Goal: Task Accomplishment & Management: Complete application form

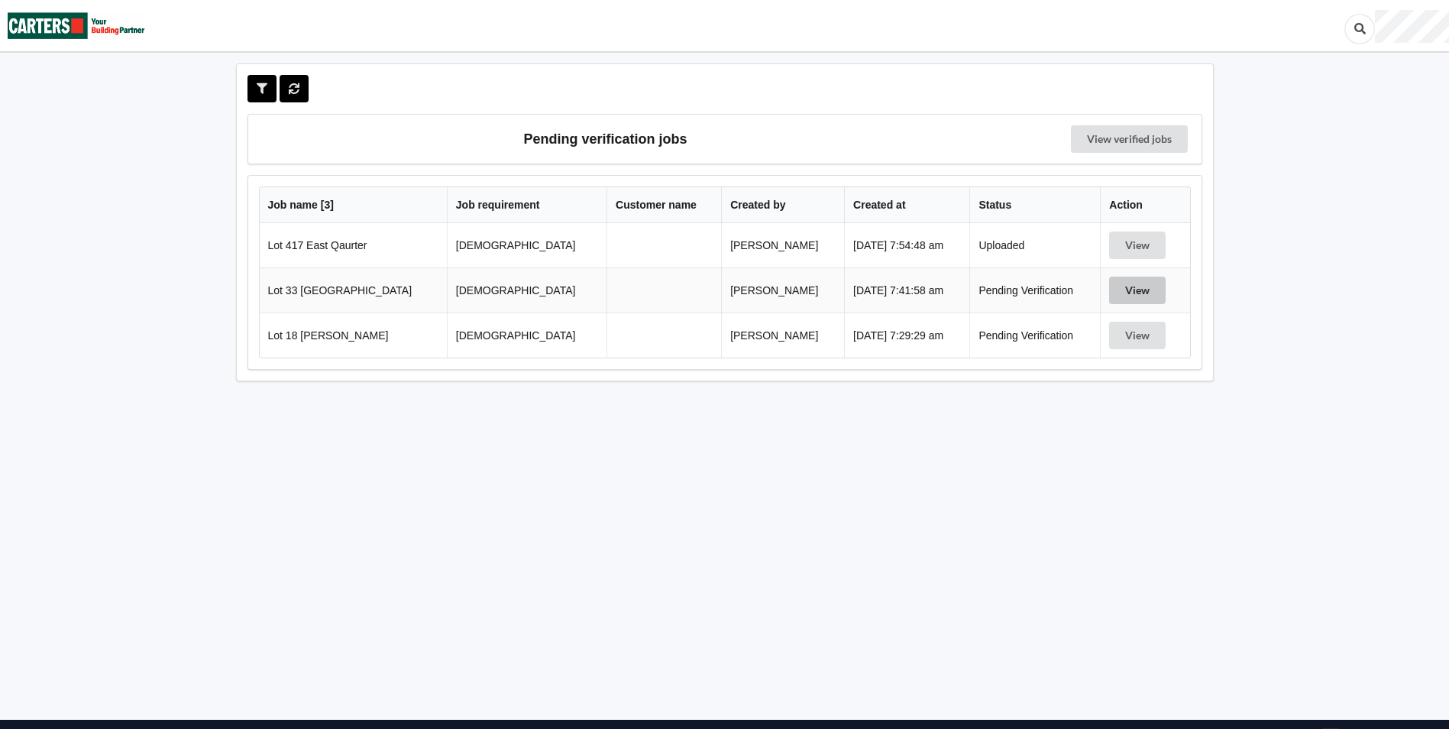
click at [1125, 285] on button "View" at bounding box center [1137, 291] width 57 height 28
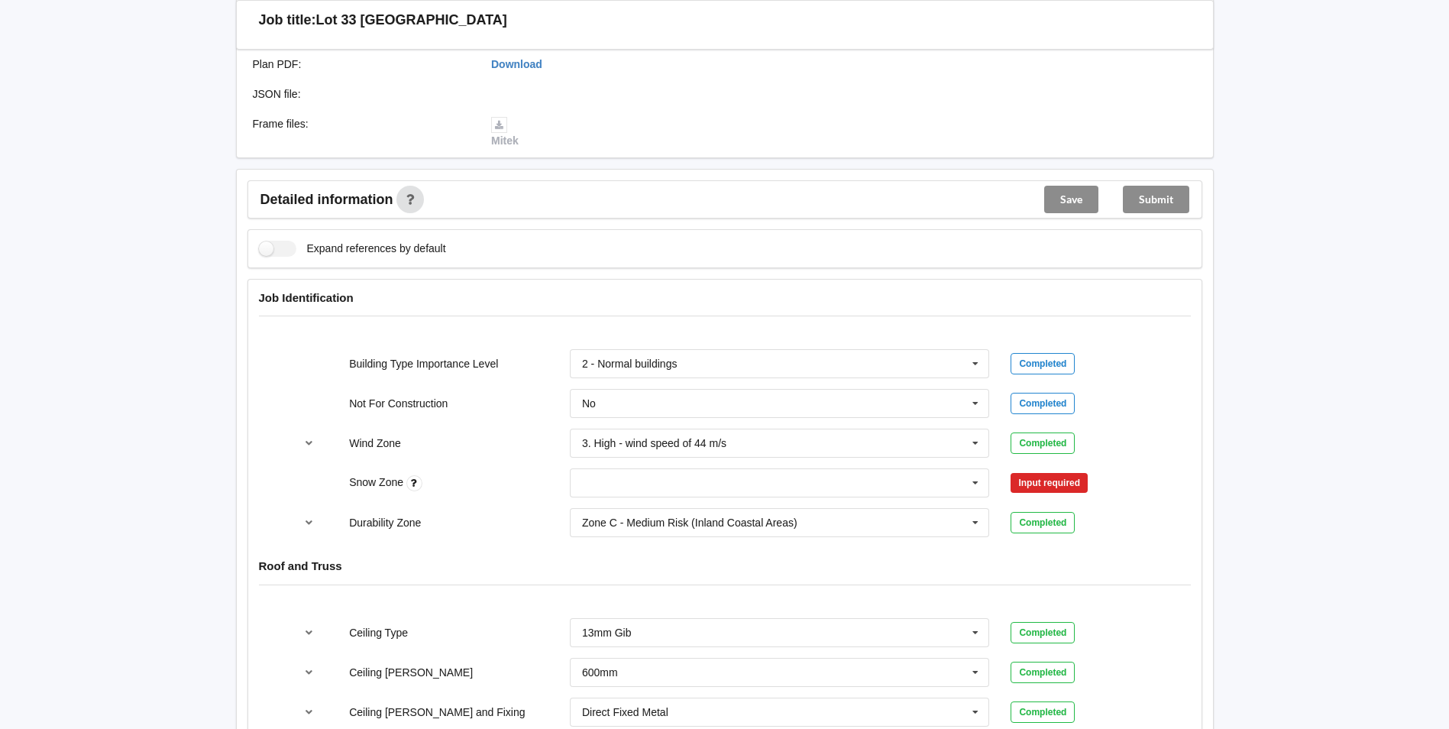
scroll to position [458, 0]
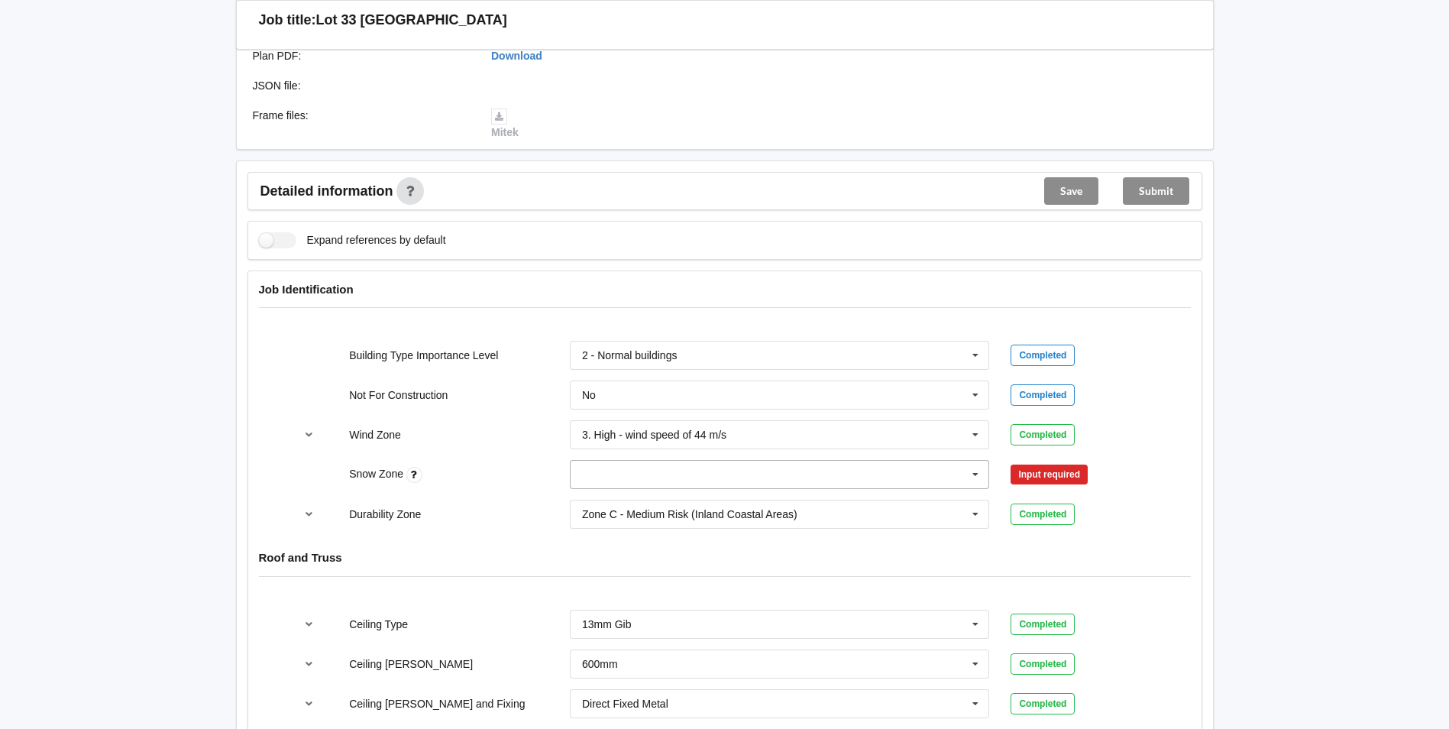
click at [616, 476] on input "text" at bounding box center [780, 475] width 419 height 28
click at [588, 493] on div "N0" at bounding box center [780, 502] width 419 height 28
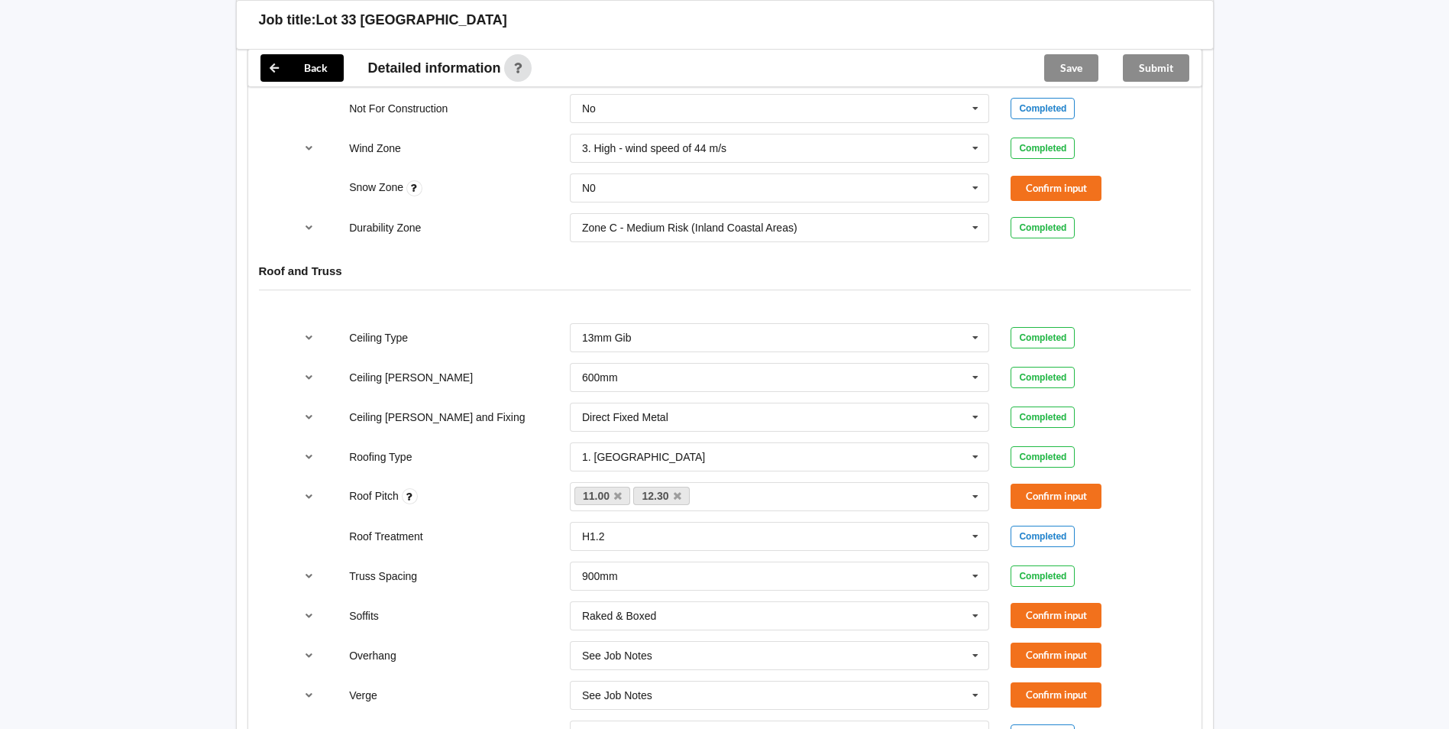
scroll to position [764, 0]
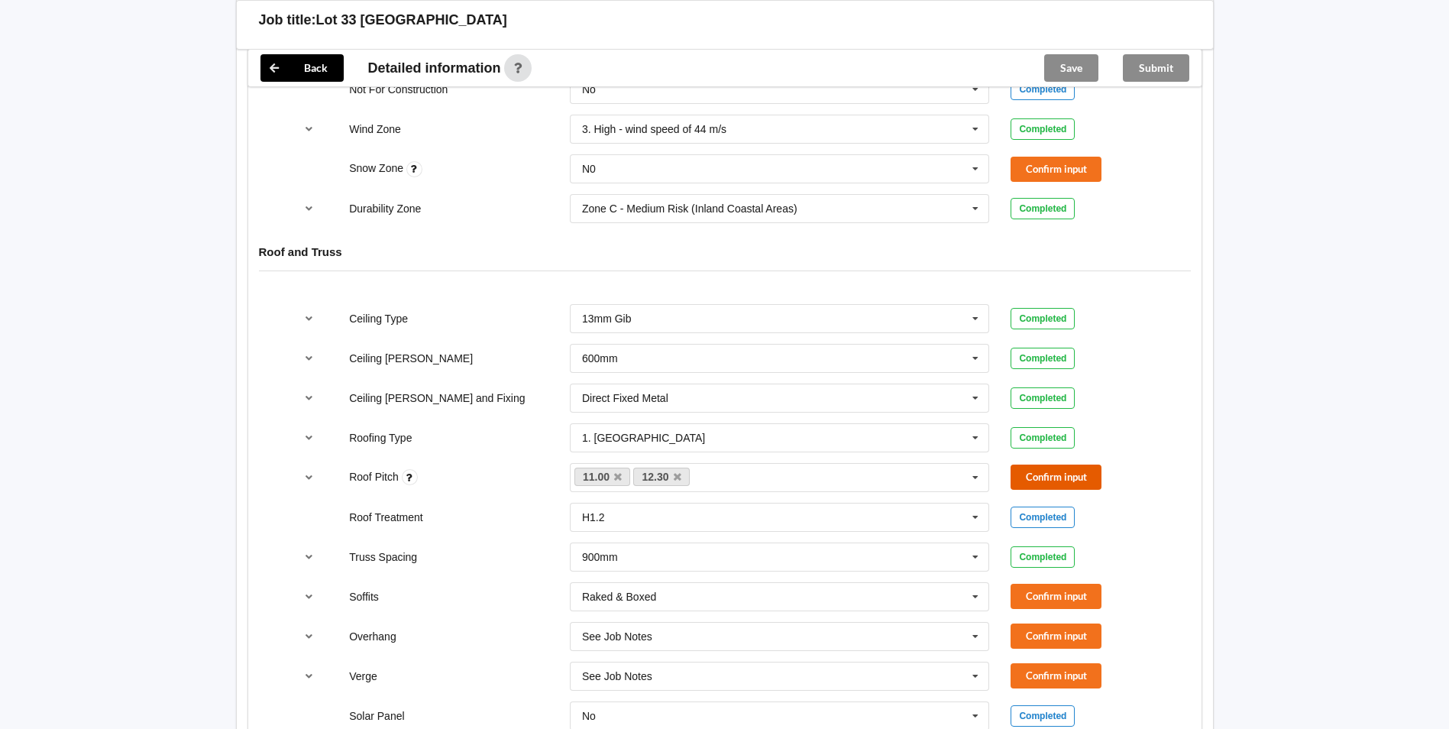
click at [1037, 481] on button "Confirm input" at bounding box center [1056, 477] width 91 height 25
click at [1031, 163] on button "Confirm input" at bounding box center [1056, 169] width 91 height 25
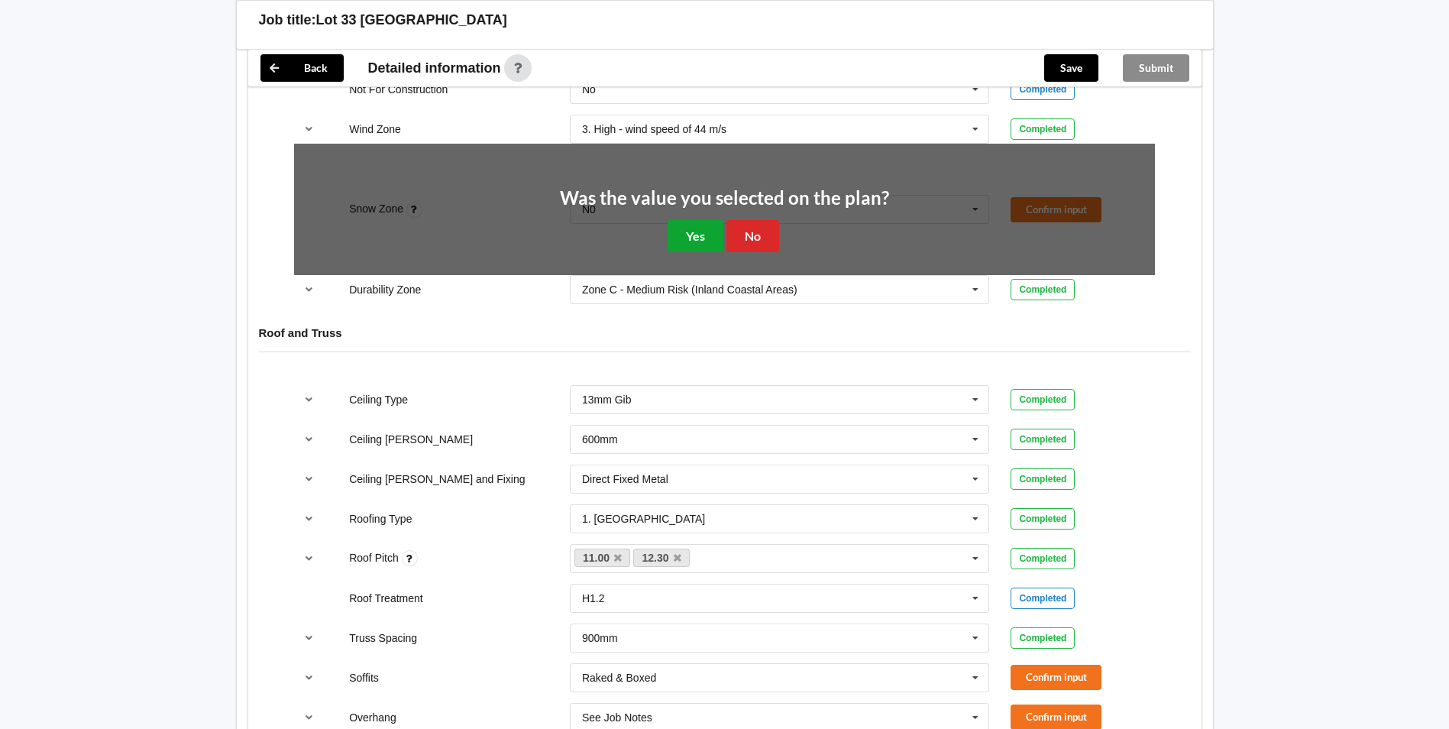
click at [703, 228] on button "Yes" at bounding box center [696, 235] width 56 height 31
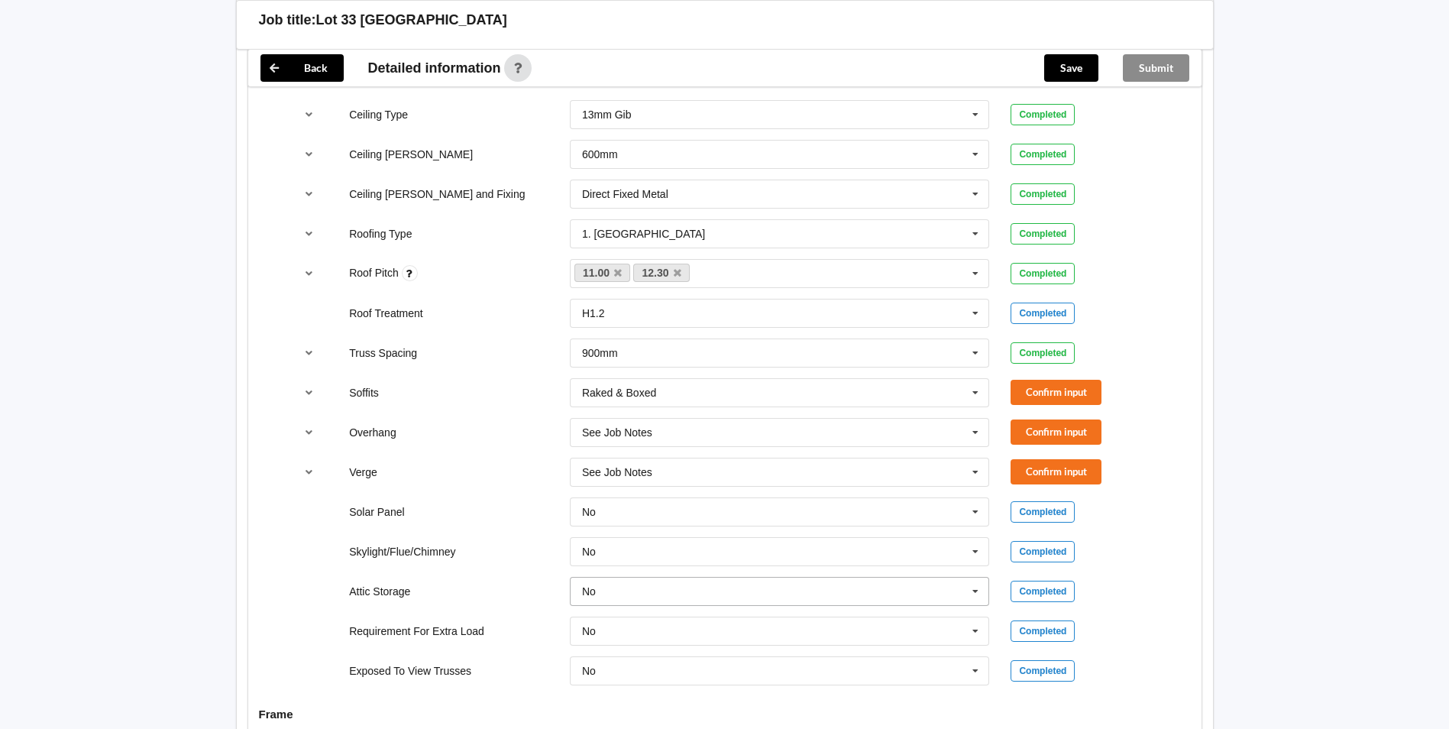
scroll to position [1070, 0]
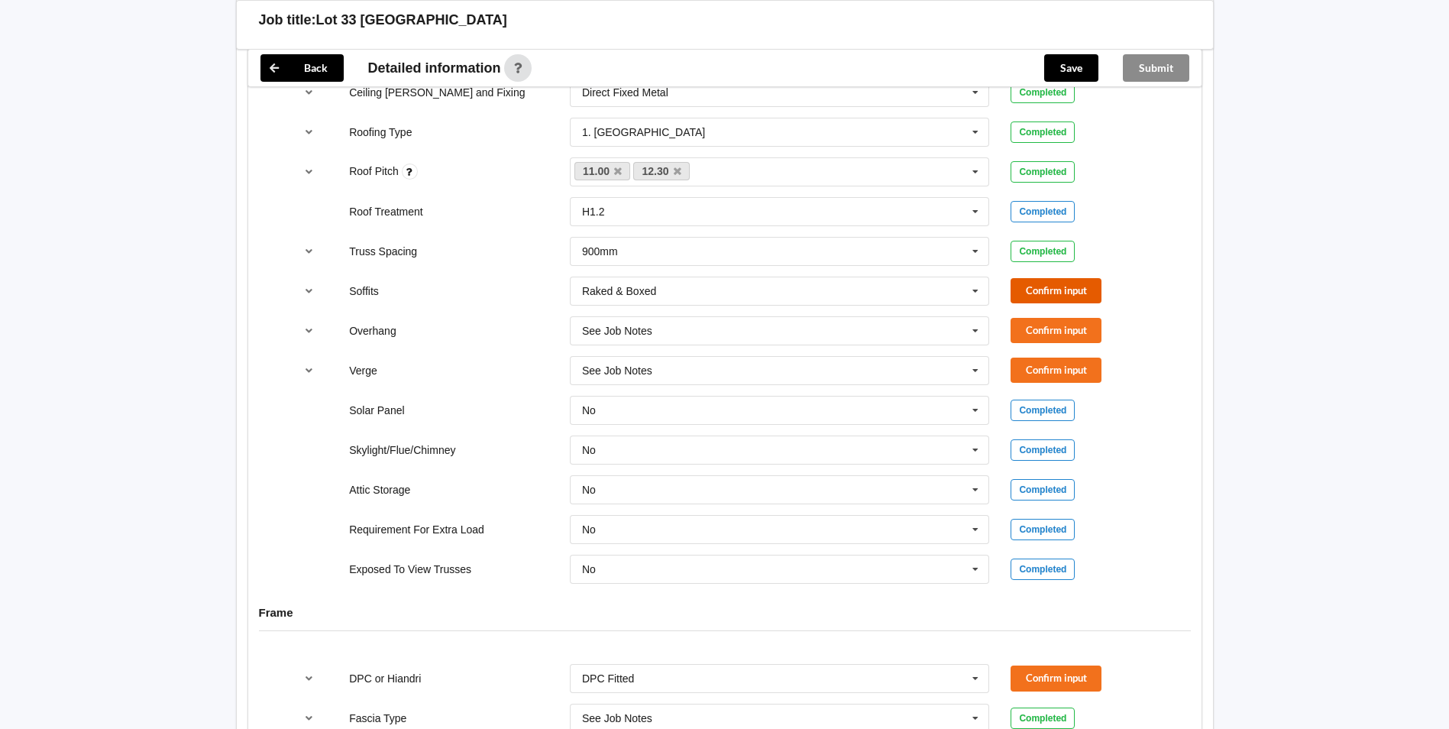
click at [1060, 294] on button "Confirm input" at bounding box center [1056, 290] width 91 height 25
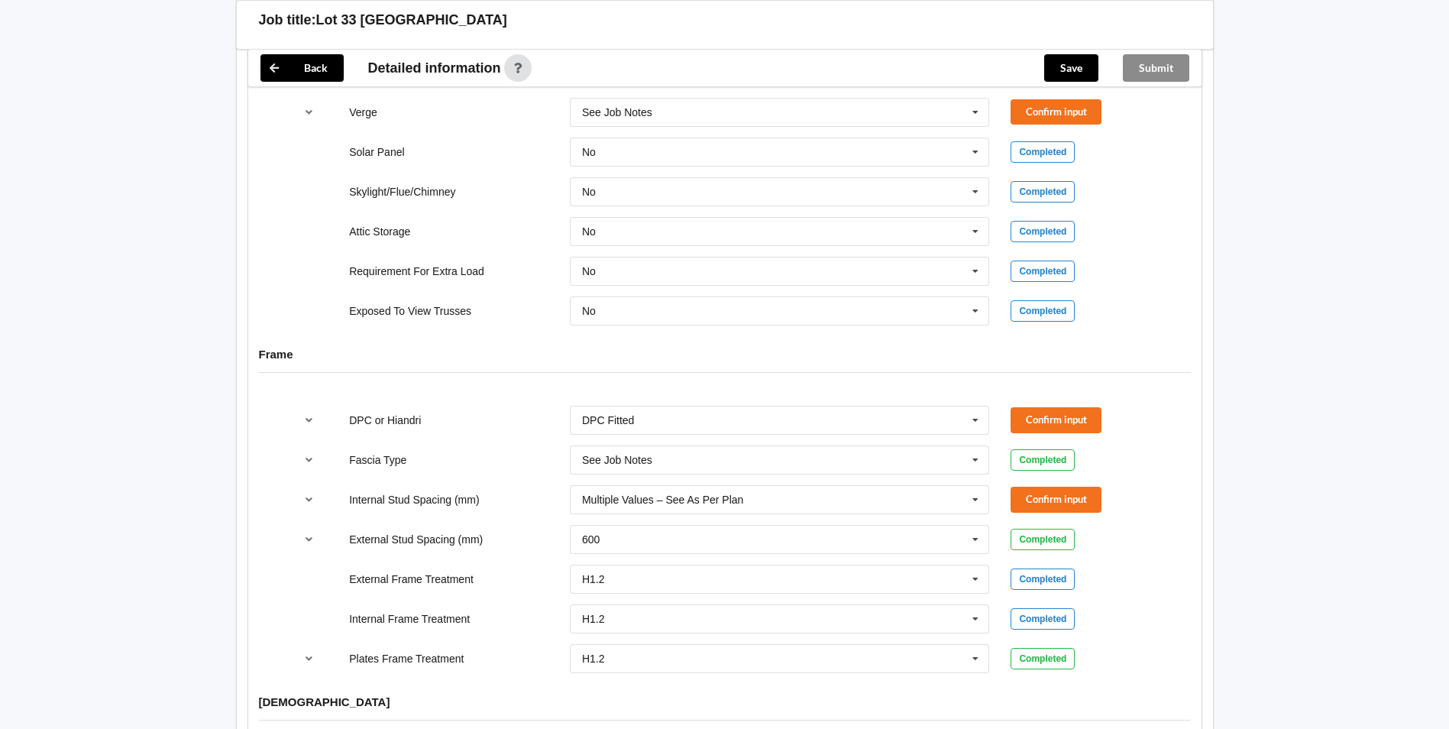
scroll to position [1031, 0]
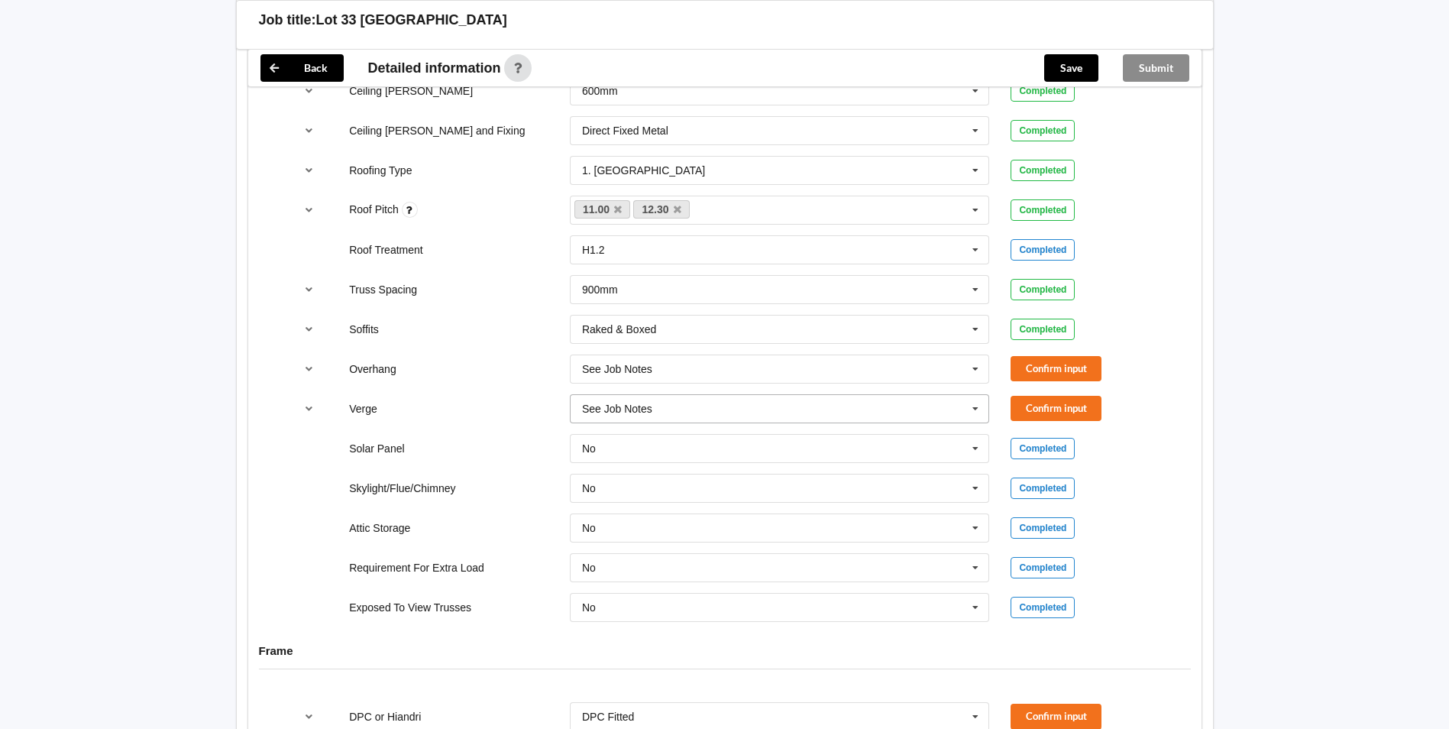
click at [603, 404] on div "See Job Notes" at bounding box center [617, 408] width 70 height 11
click at [597, 545] on span "Multiple Values – See As Per Plan" at bounding box center [663, 551] width 161 height 12
click at [1032, 411] on button "Confirm input" at bounding box center [1056, 408] width 91 height 25
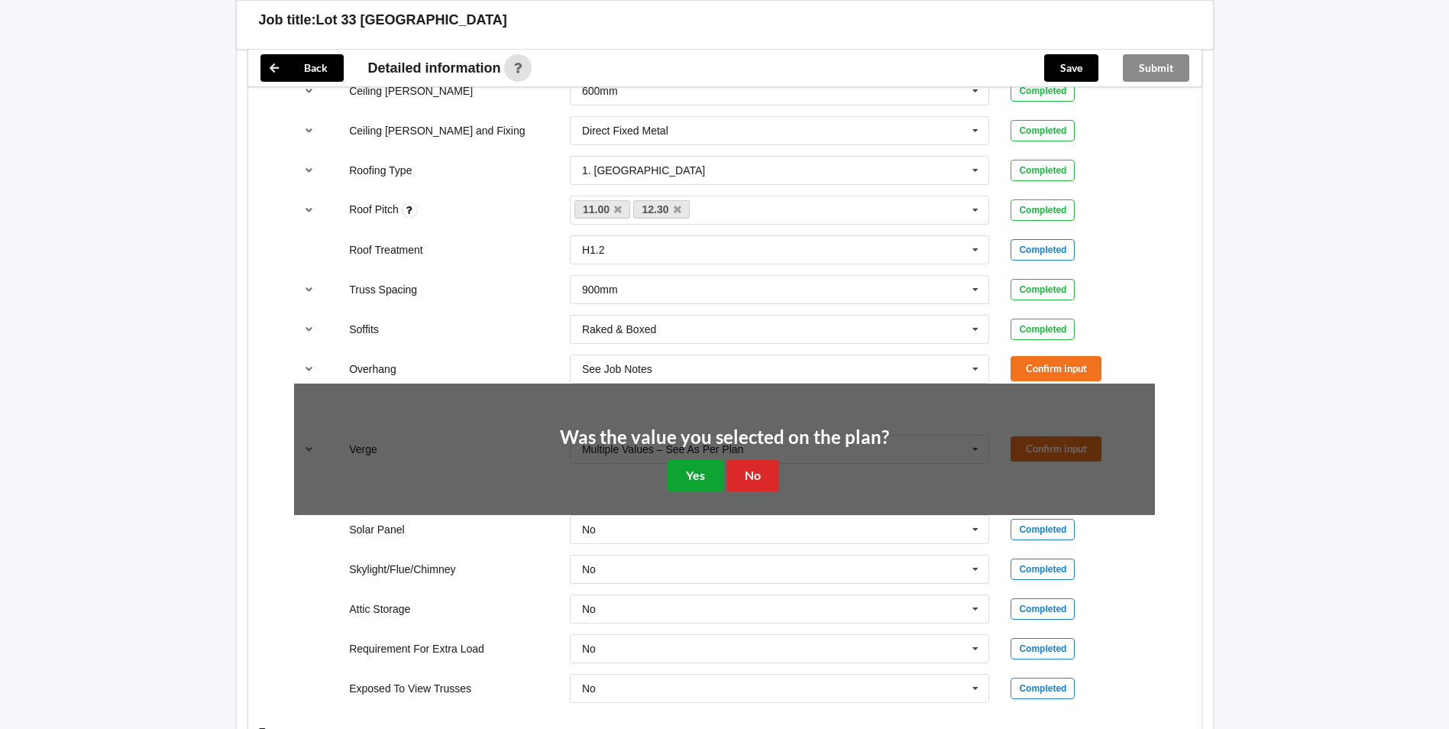
click at [681, 478] on button "Yes" at bounding box center [696, 475] width 56 height 31
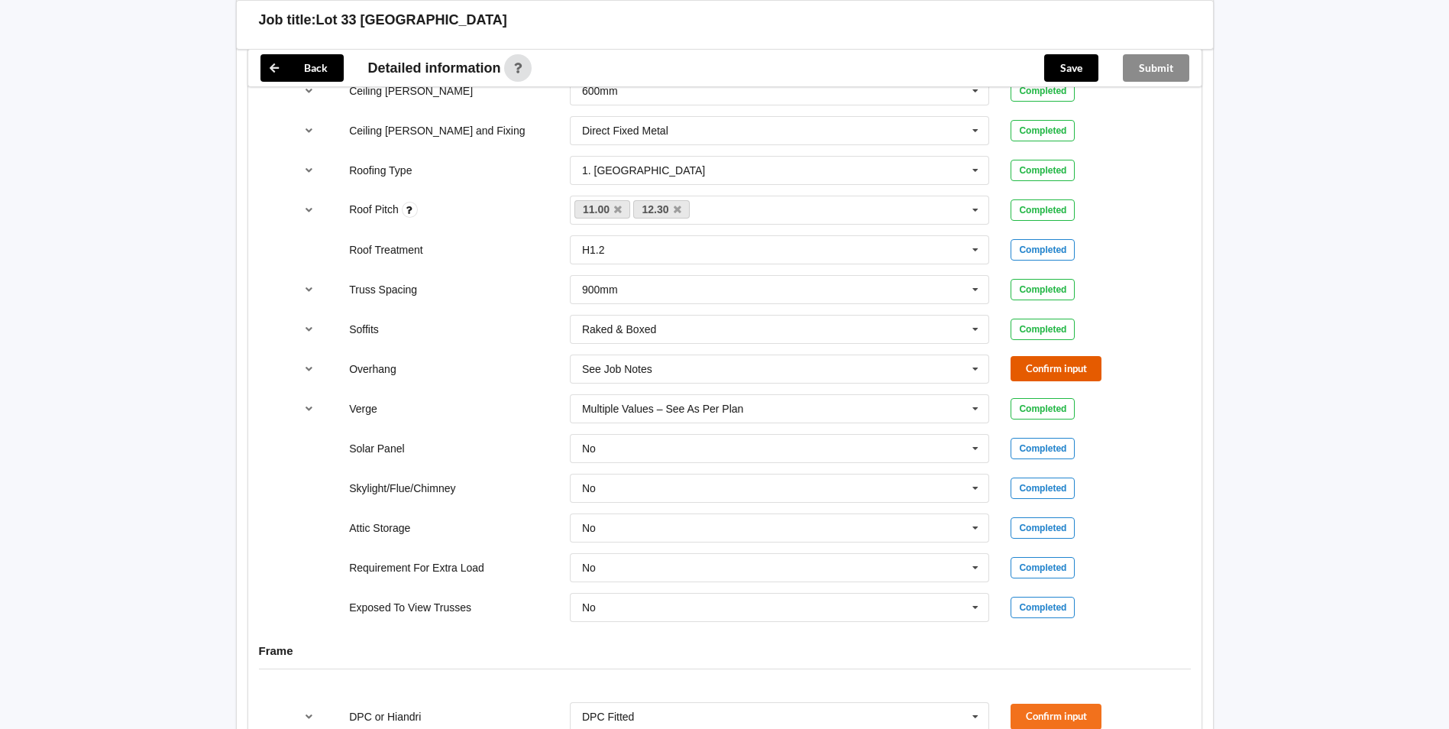
click at [1032, 372] on button "Confirm input" at bounding box center [1056, 368] width 91 height 25
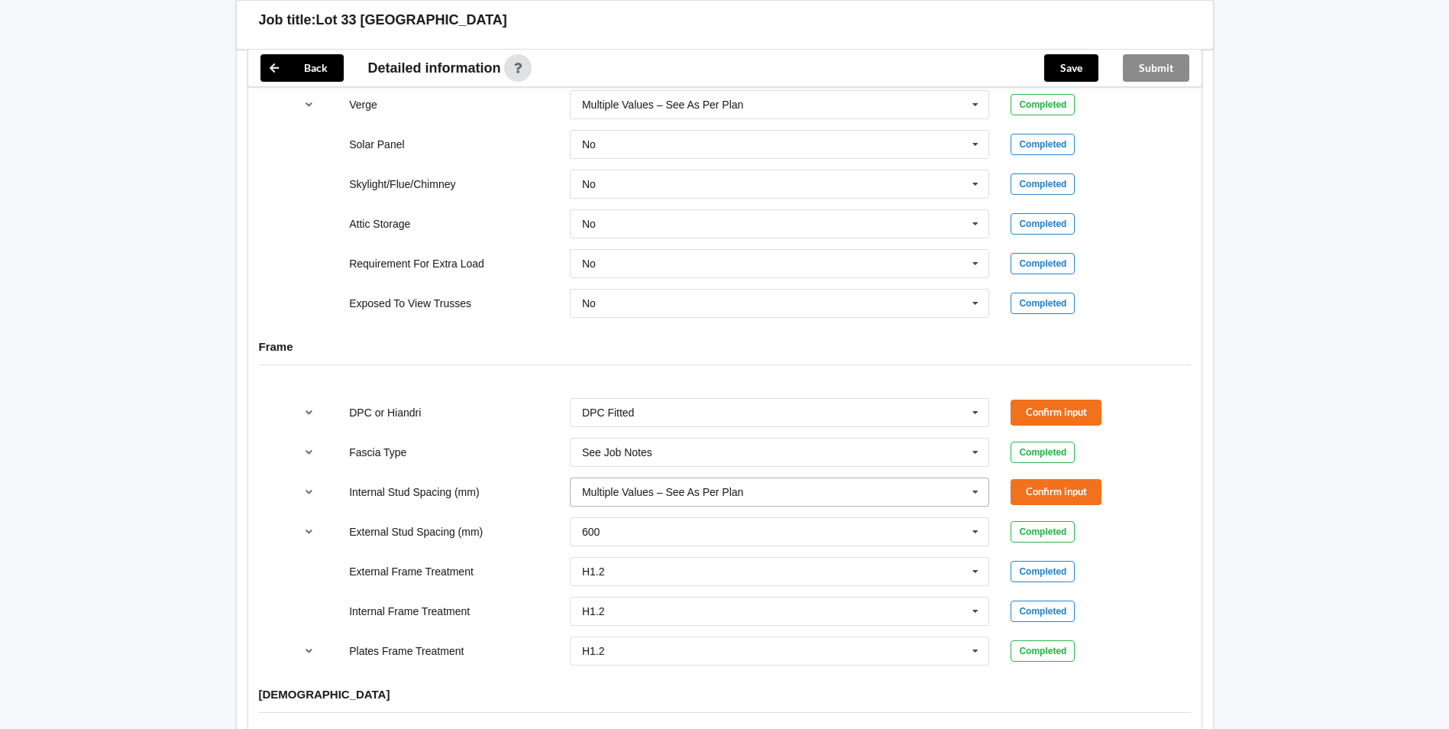
scroll to position [1337, 0]
click at [626, 409] on div "DPC Fitted" at bounding box center [608, 411] width 52 height 11
click at [625, 461] on span "HIANDRI Fitted" at bounding box center [619, 467] width 73 height 12
click at [1041, 405] on button "Confirm input" at bounding box center [1056, 410] width 91 height 25
click at [585, 442] on input "text" at bounding box center [780, 451] width 419 height 28
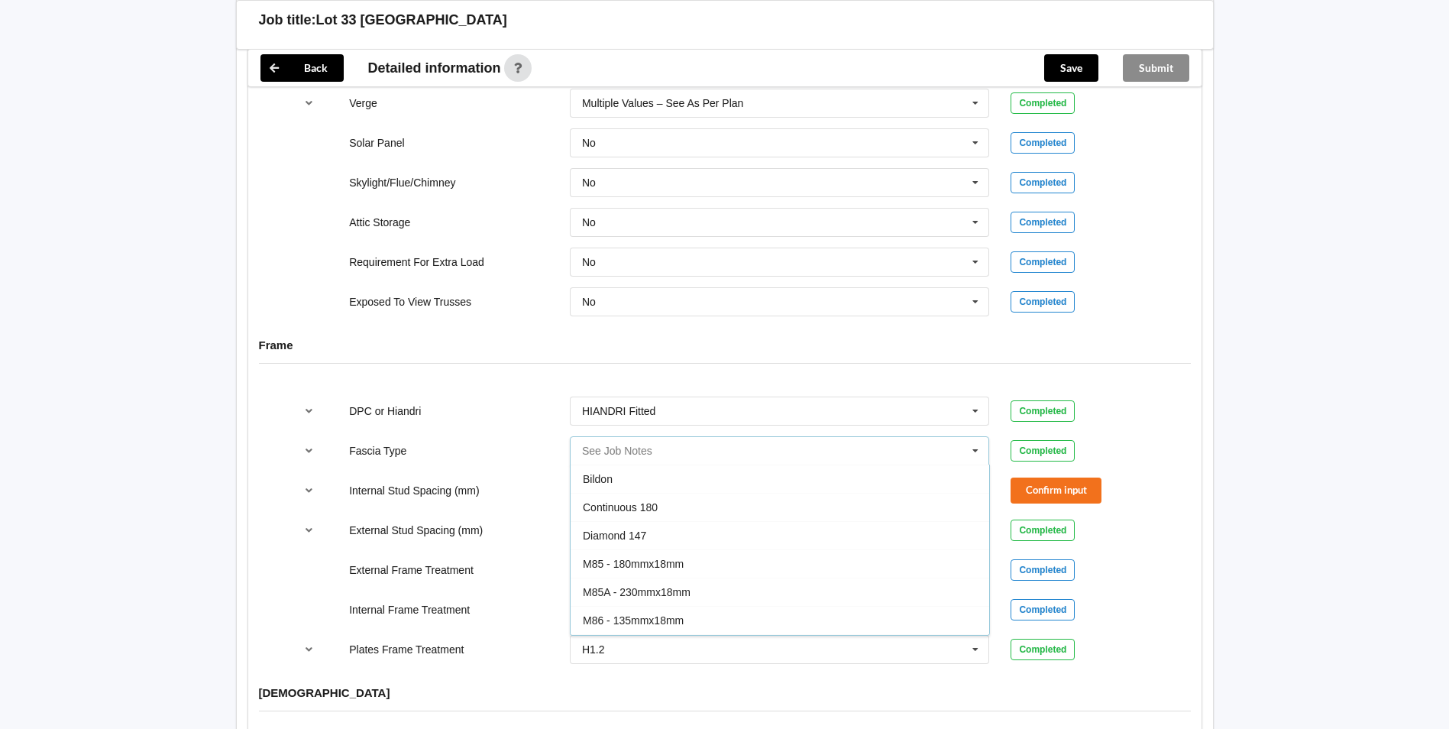
scroll to position [422, 0]
click at [705, 503] on div "Multiline 150" at bounding box center [780, 508] width 419 height 28
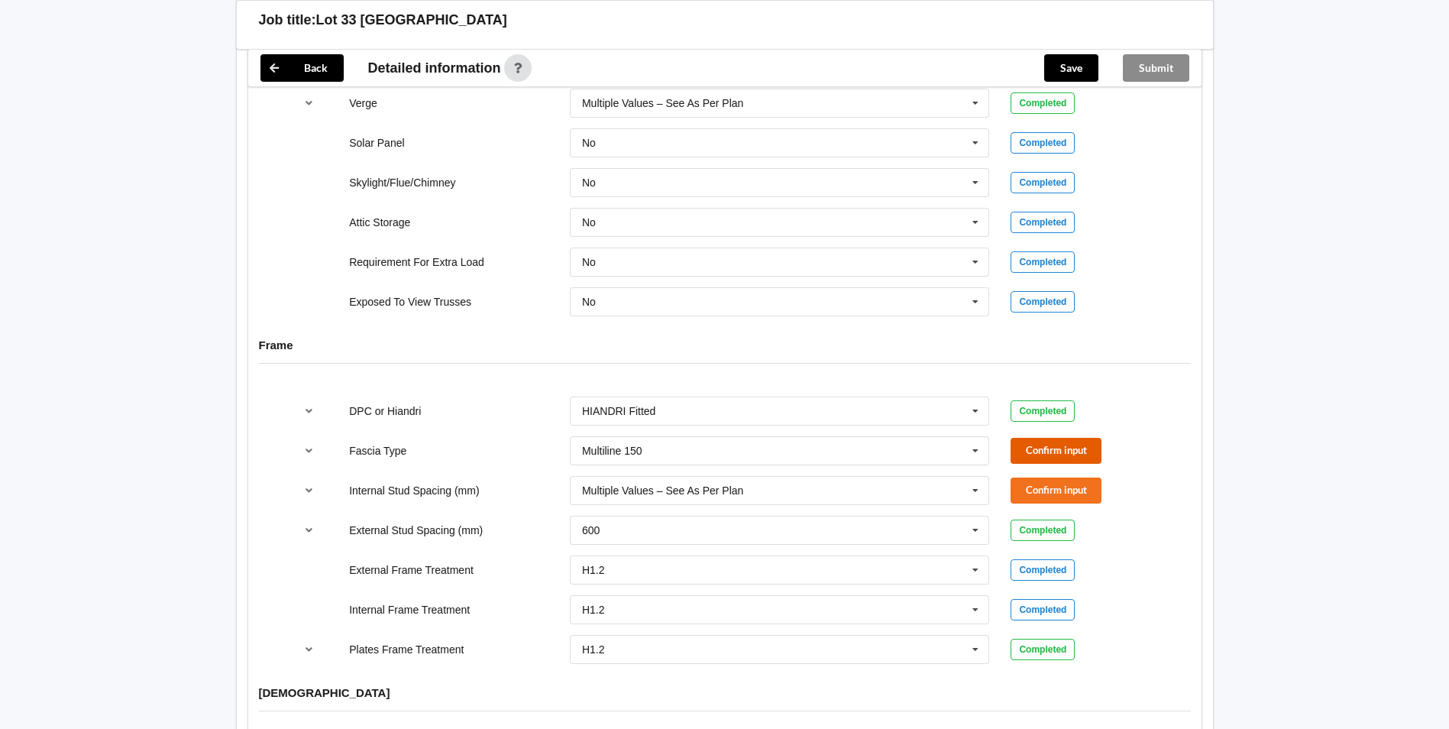
click at [1035, 445] on button "Confirm input" at bounding box center [1056, 450] width 91 height 25
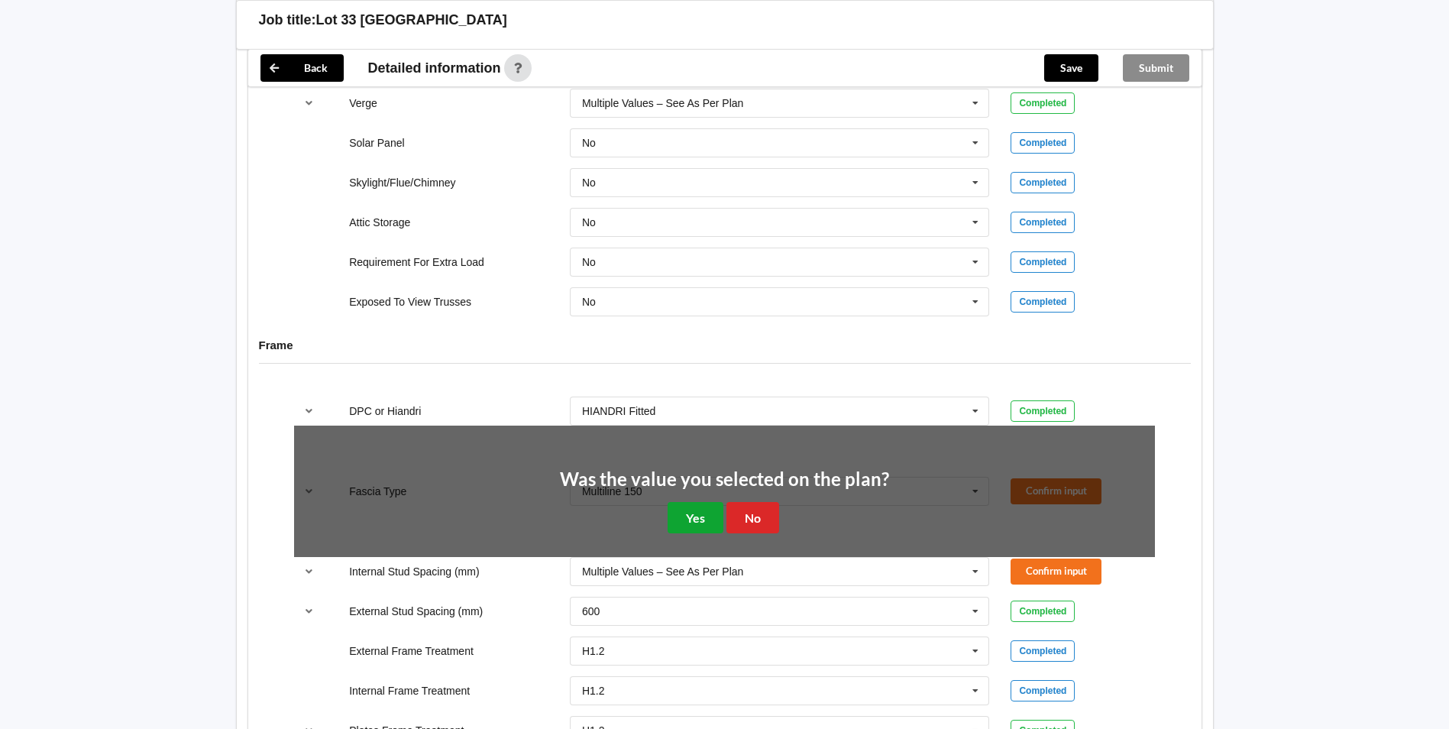
drag, startPoint x: 675, startPoint y: 513, endPoint x: 687, endPoint y: 507, distance: 13.3
click at [678, 511] on button "Yes" at bounding box center [696, 517] width 56 height 31
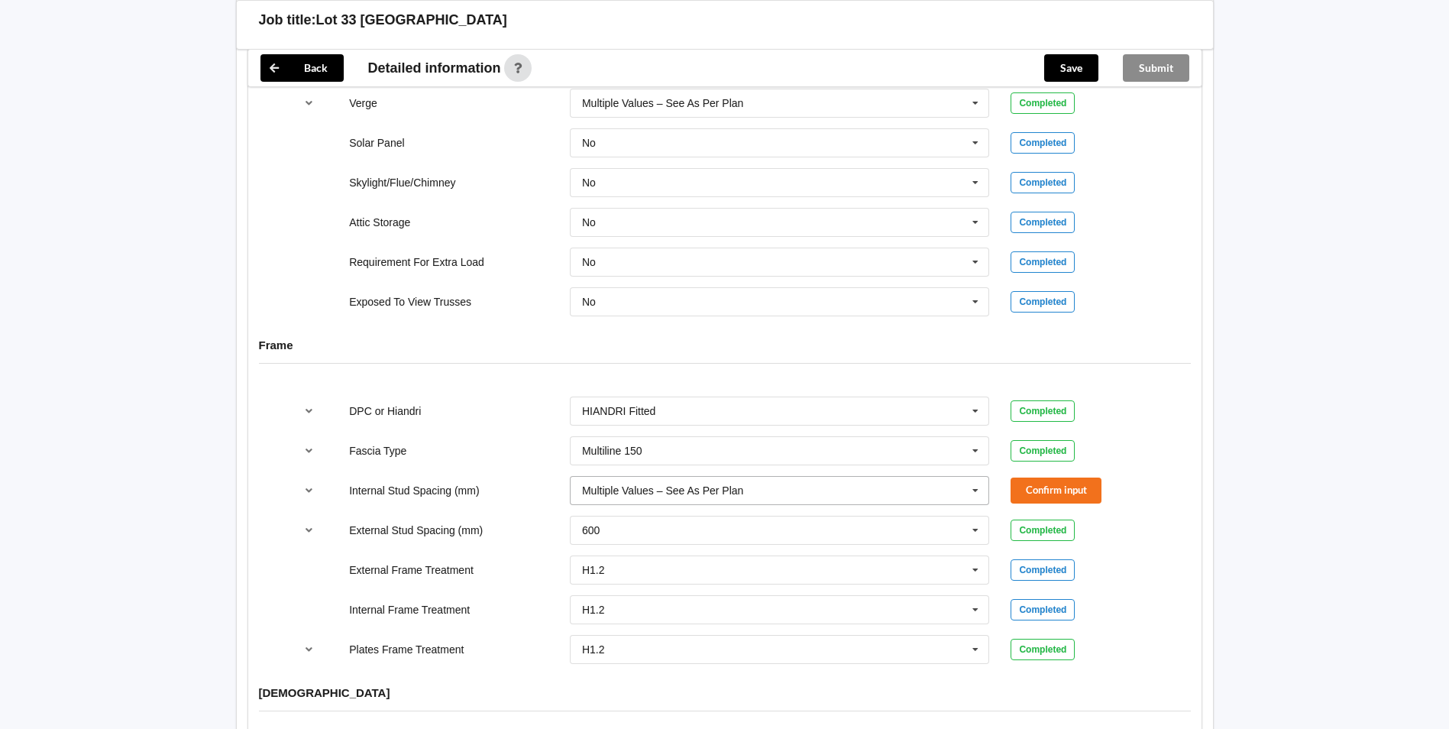
click at [655, 490] on div "Multiple Values – See As Per Plan" at bounding box center [662, 490] width 161 height 11
click at [1063, 477] on button "Confirm input" at bounding box center [1056, 489] width 91 height 25
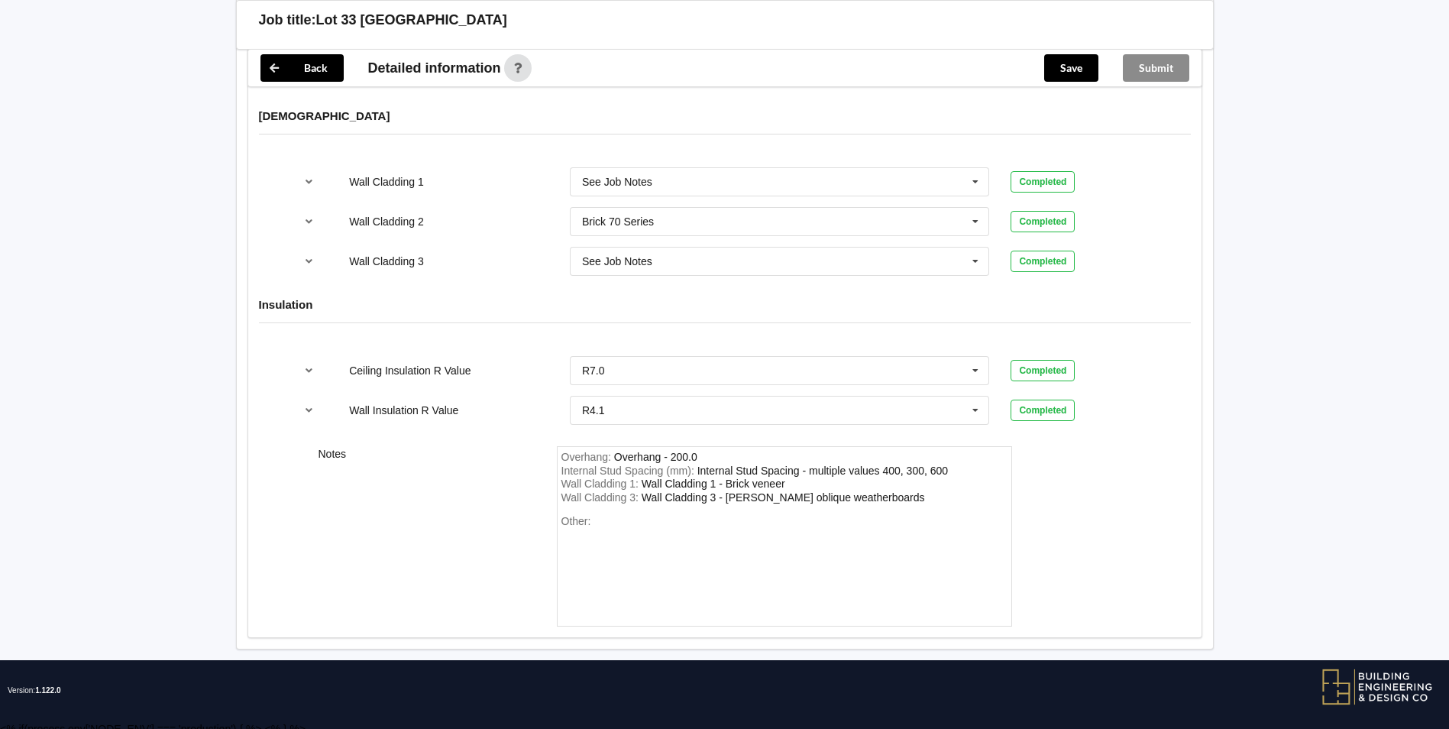
scroll to position [1921, 0]
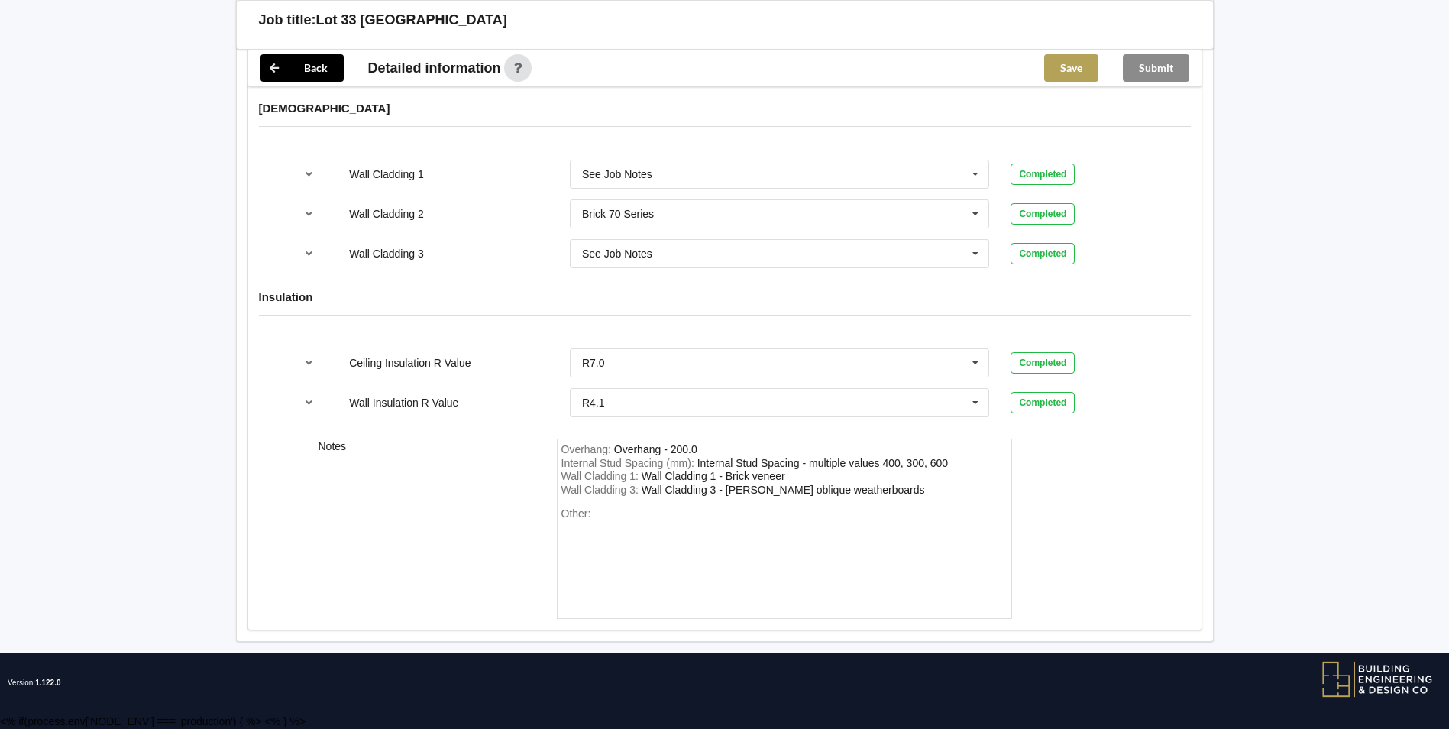
click at [1073, 75] on button "Save" at bounding box center [1071, 68] width 54 height 28
click at [1148, 70] on button "Submit" at bounding box center [1156, 68] width 66 height 28
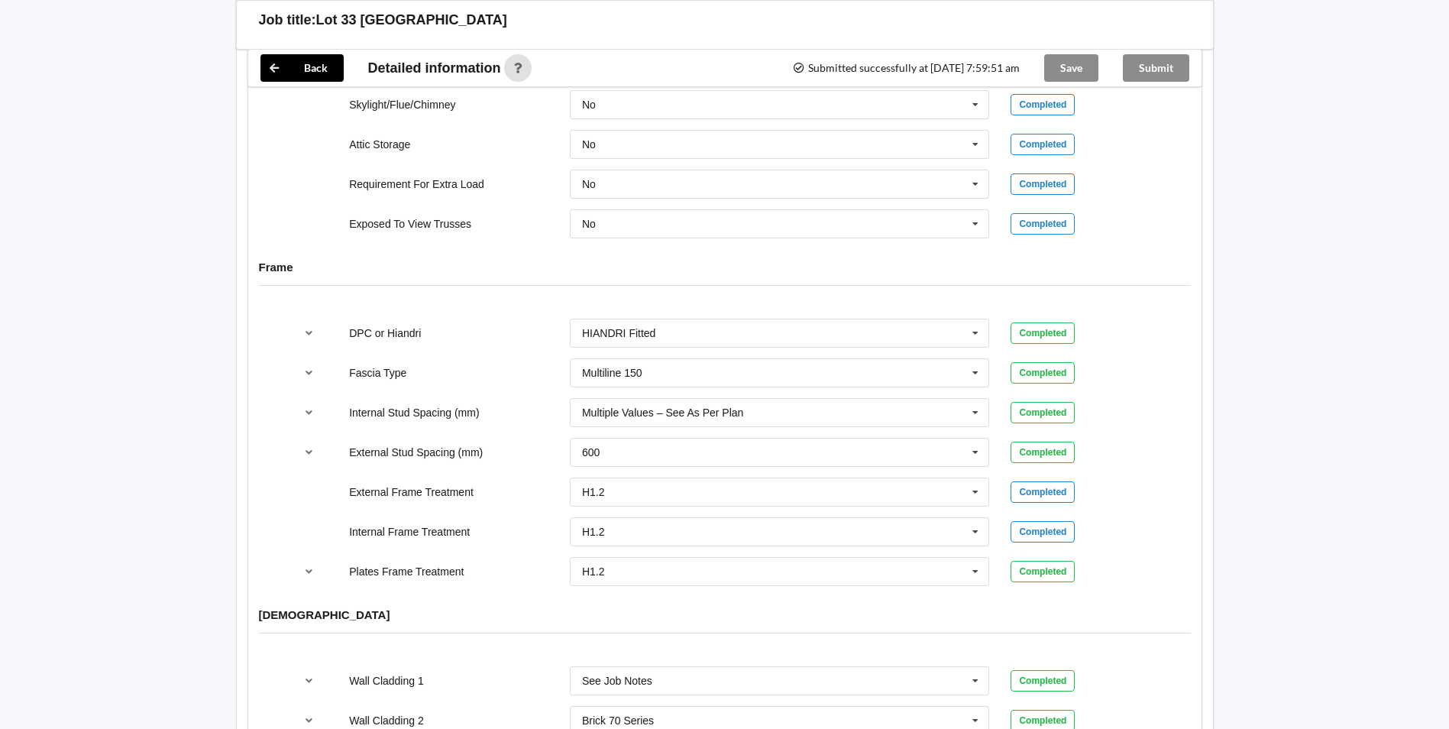
scroll to position [1316, 0]
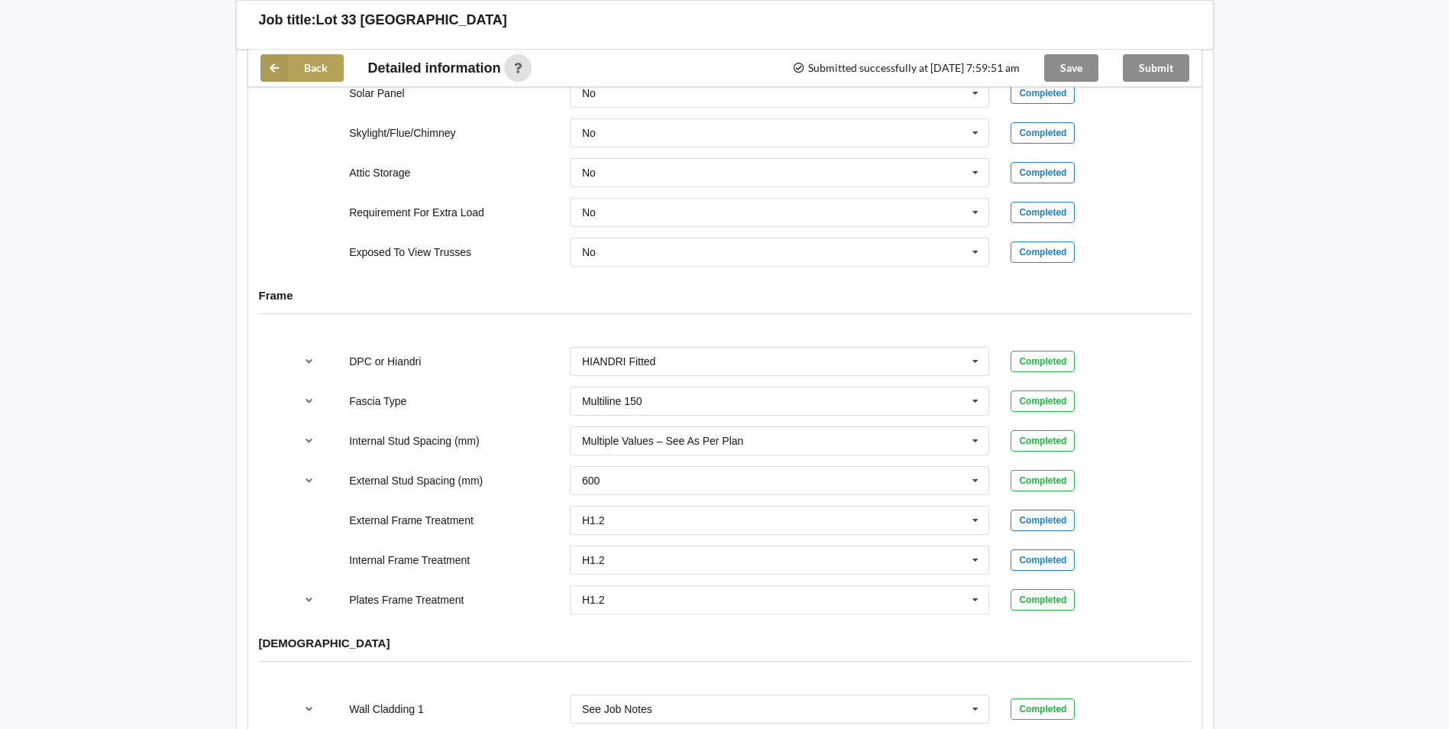
click at [304, 70] on button "Back" at bounding box center [302, 68] width 83 height 28
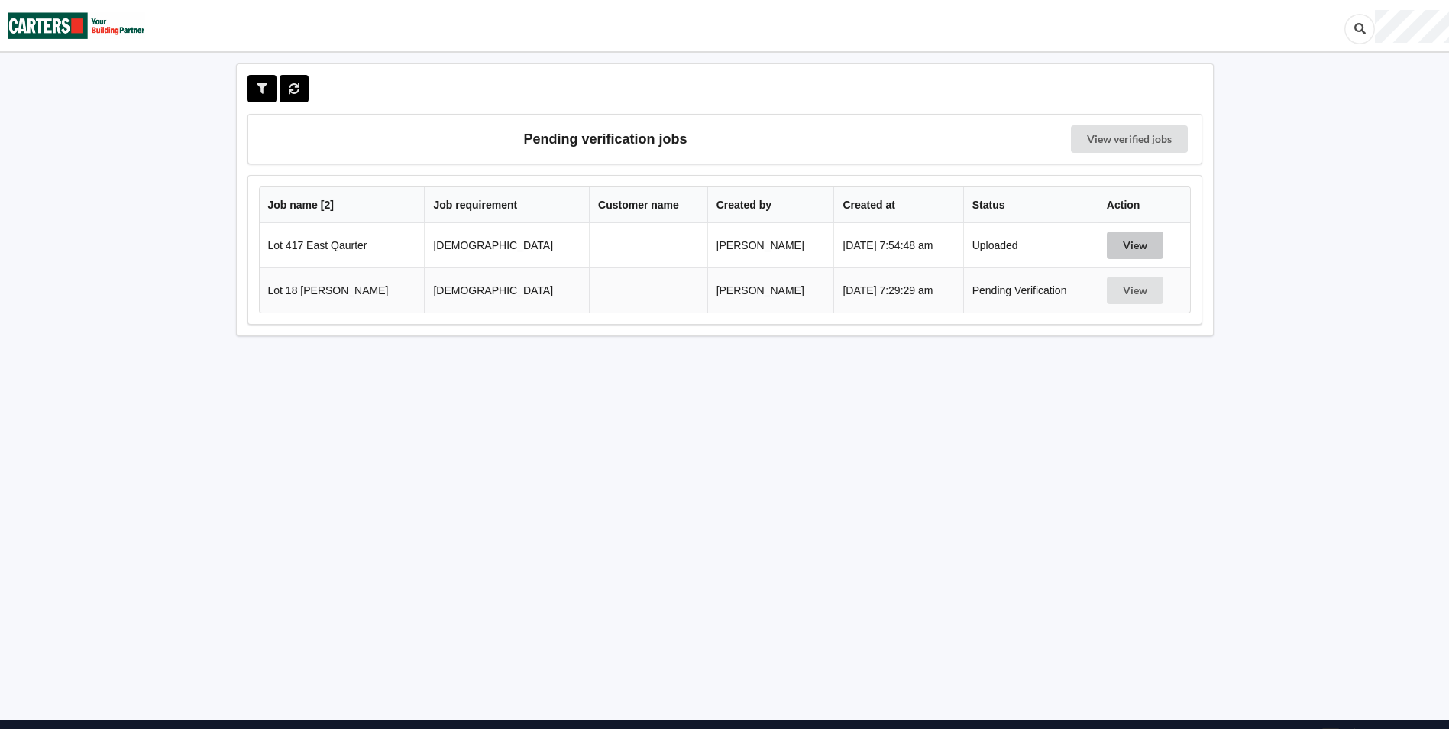
click at [1112, 246] on button "View" at bounding box center [1135, 245] width 57 height 28
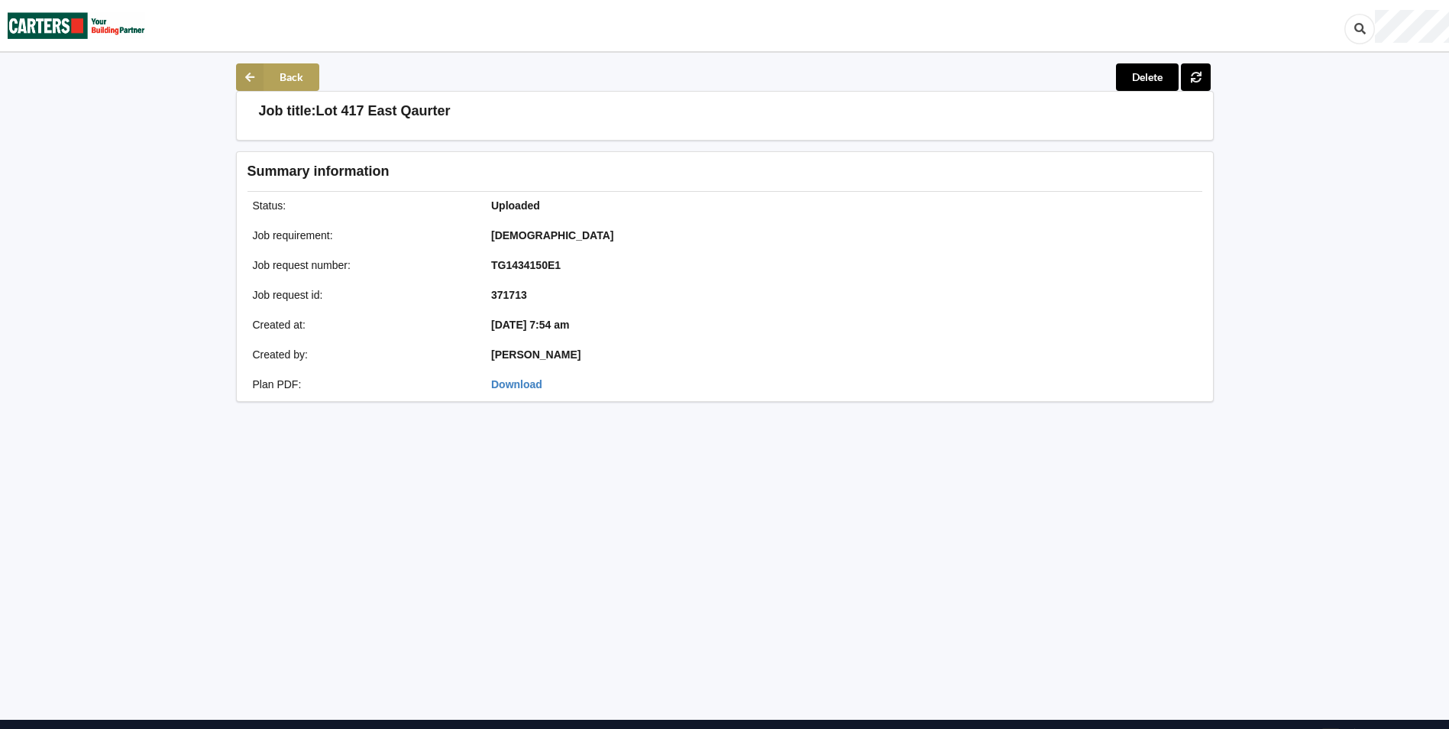
click at [261, 71] on icon at bounding box center [250, 77] width 28 height 28
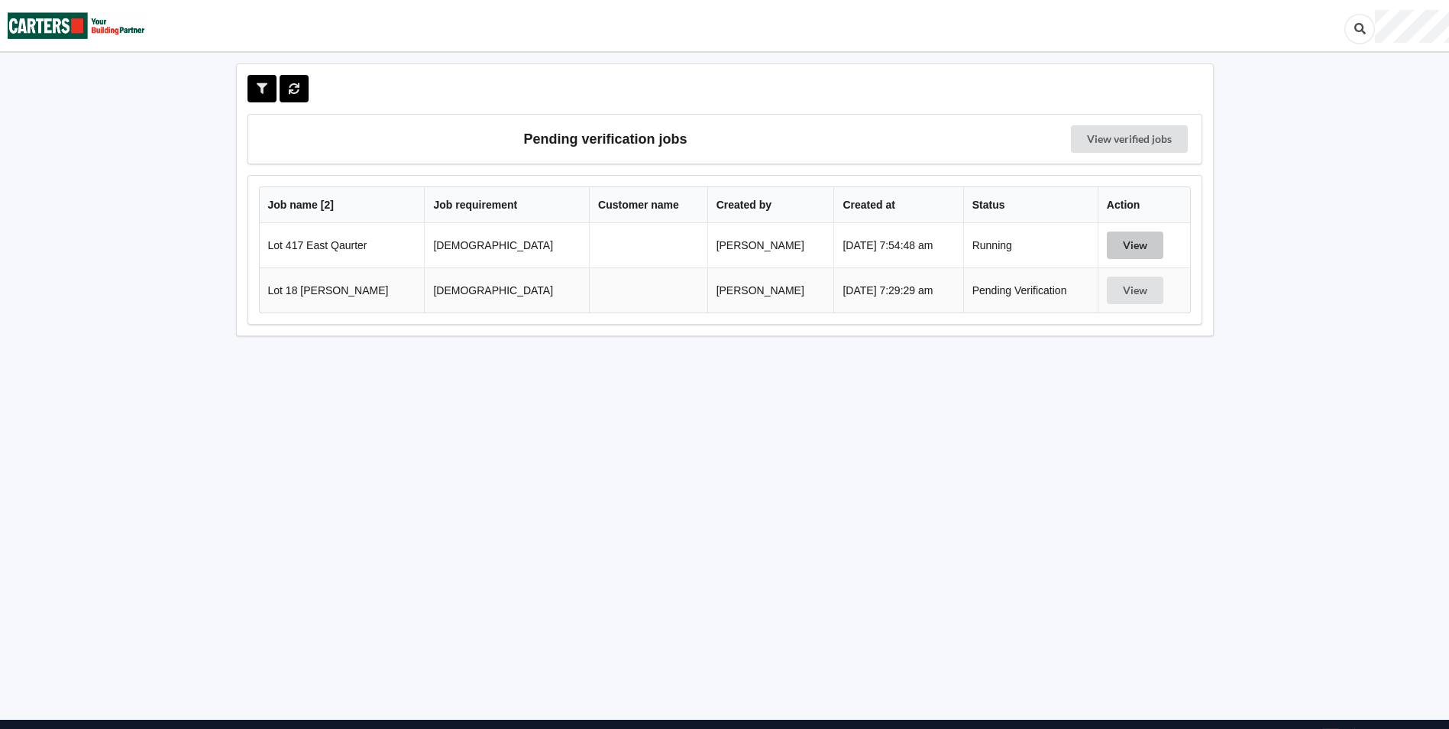
click at [1135, 255] on button "View" at bounding box center [1135, 245] width 57 height 28
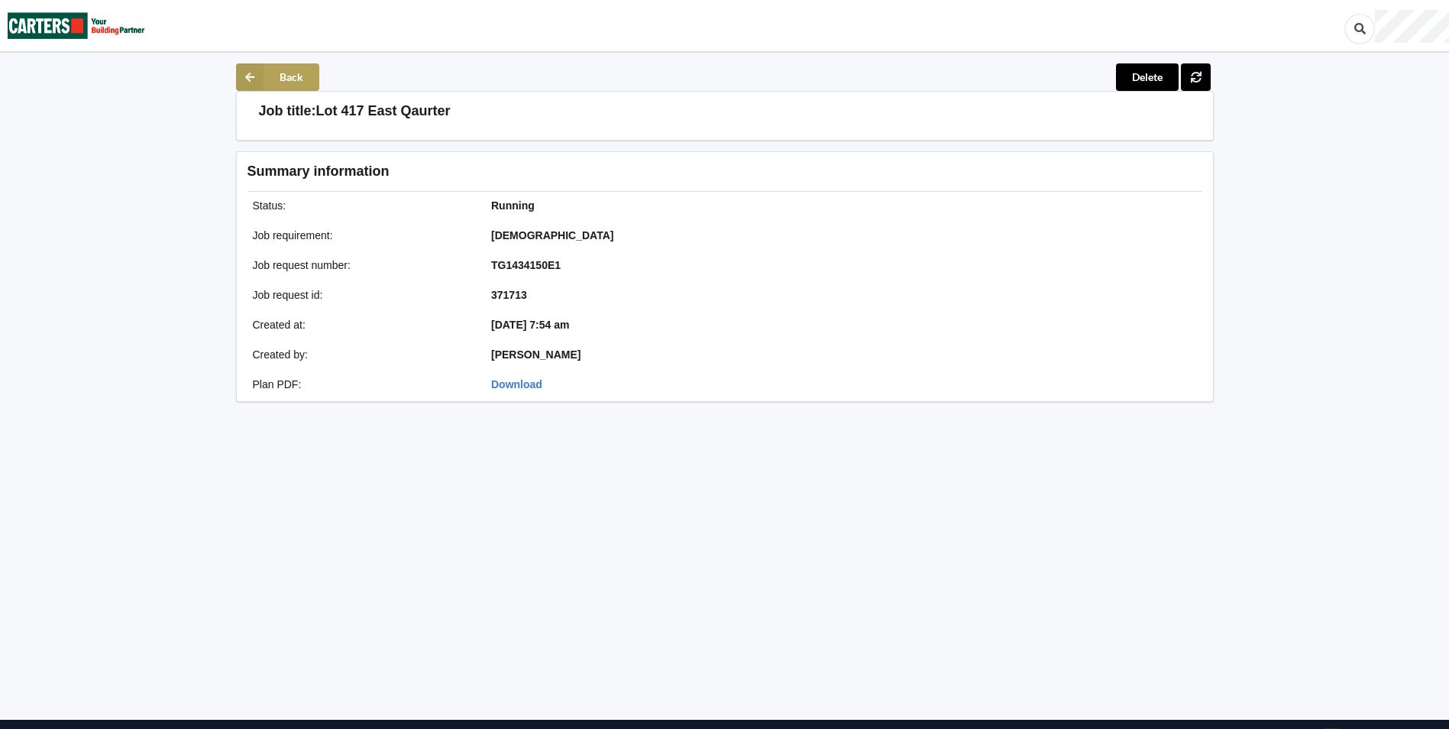
click at [263, 72] on icon at bounding box center [250, 77] width 28 height 28
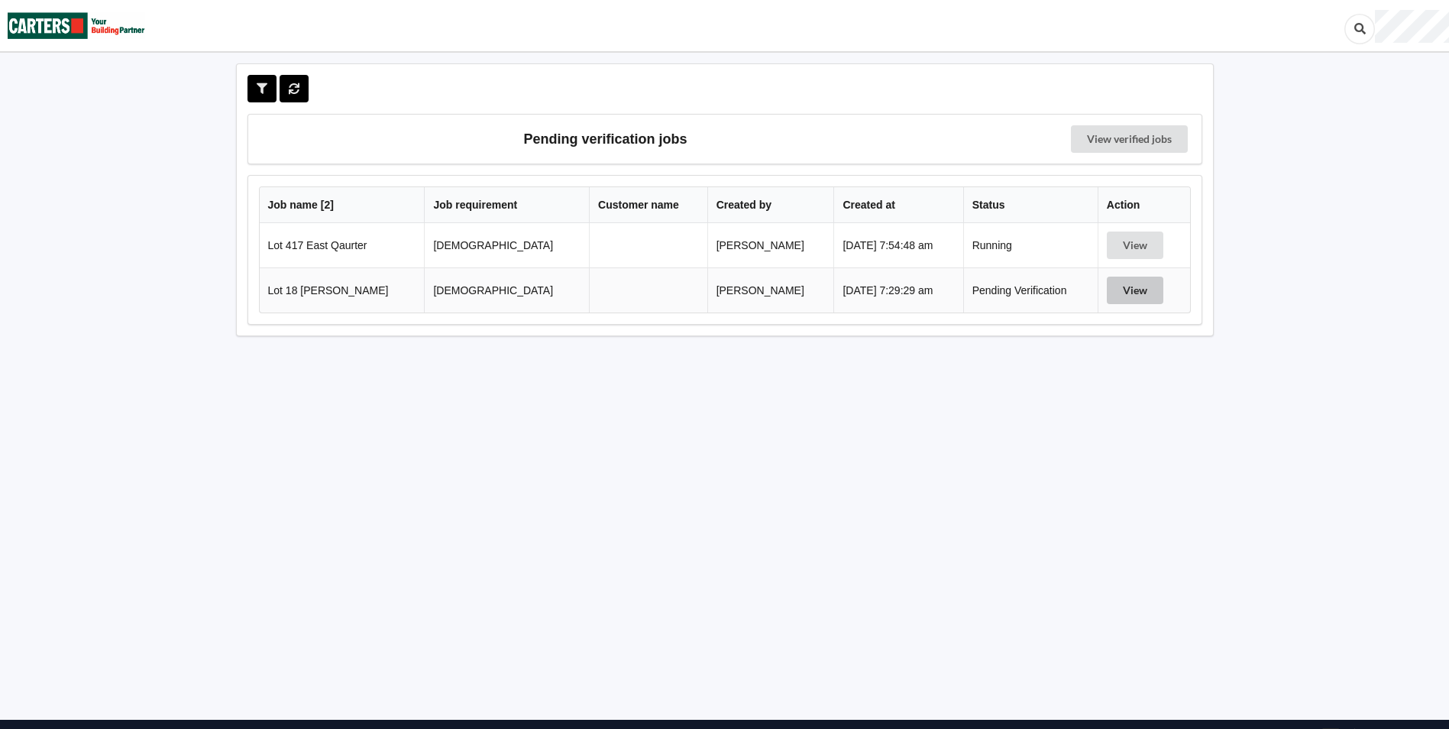
click at [1116, 289] on button "View" at bounding box center [1135, 291] width 57 height 28
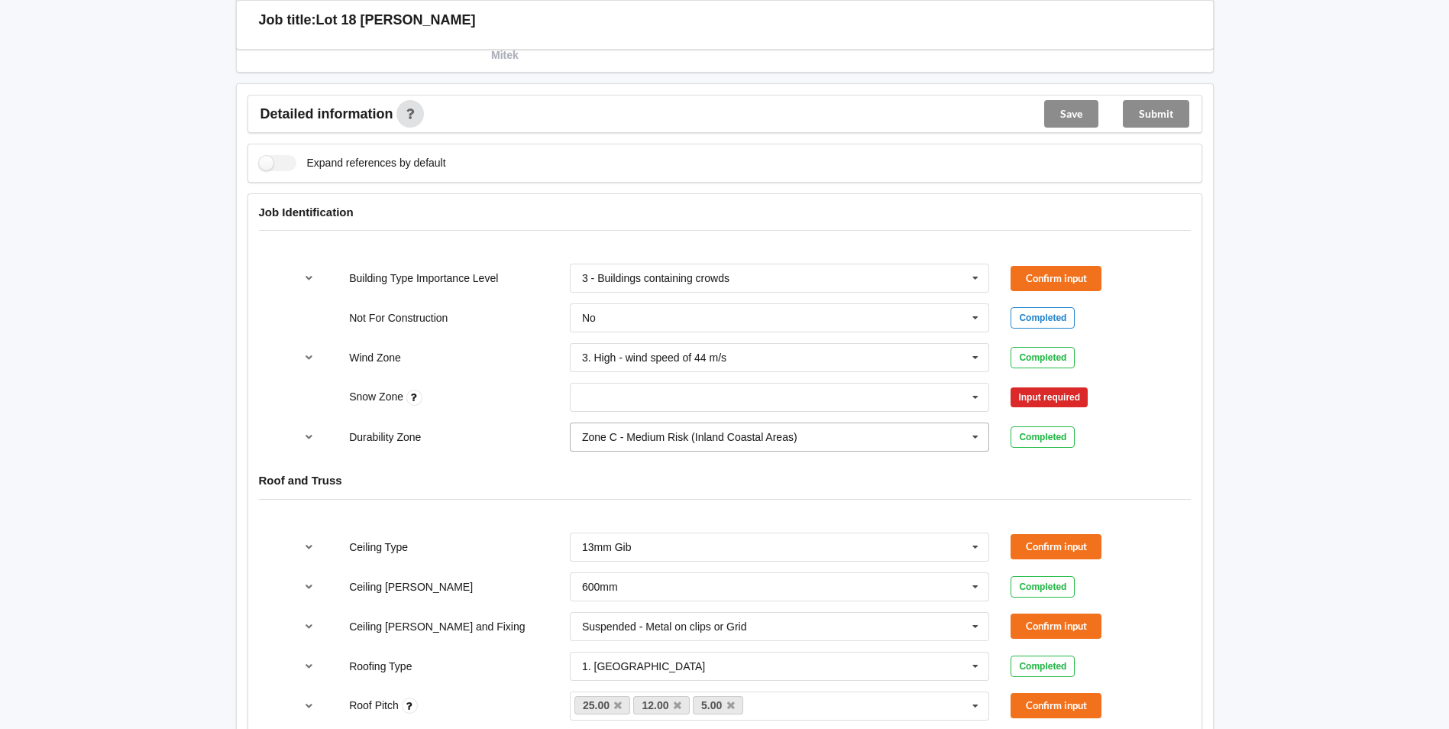
scroll to position [535, 0]
click at [742, 398] on input "text" at bounding box center [780, 398] width 419 height 28
click at [613, 422] on div "N0" at bounding box center [780, 426] width 419 height 28
click at [1049, 397] on button "Confirm input" at bounding box center [1056, 398] width 91 height 25
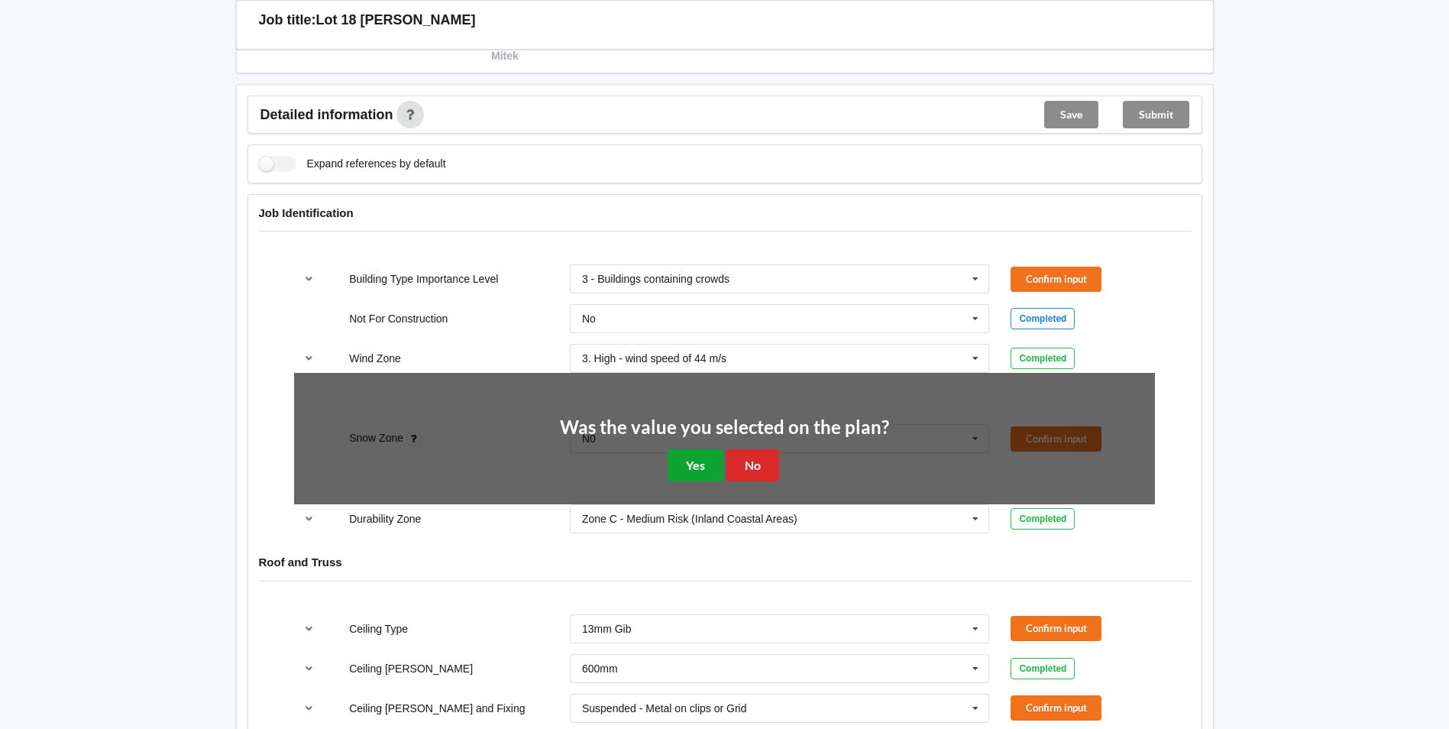
click at [695, 469] on button "Yes" at bounding box center [696, 464] width 56 height 31
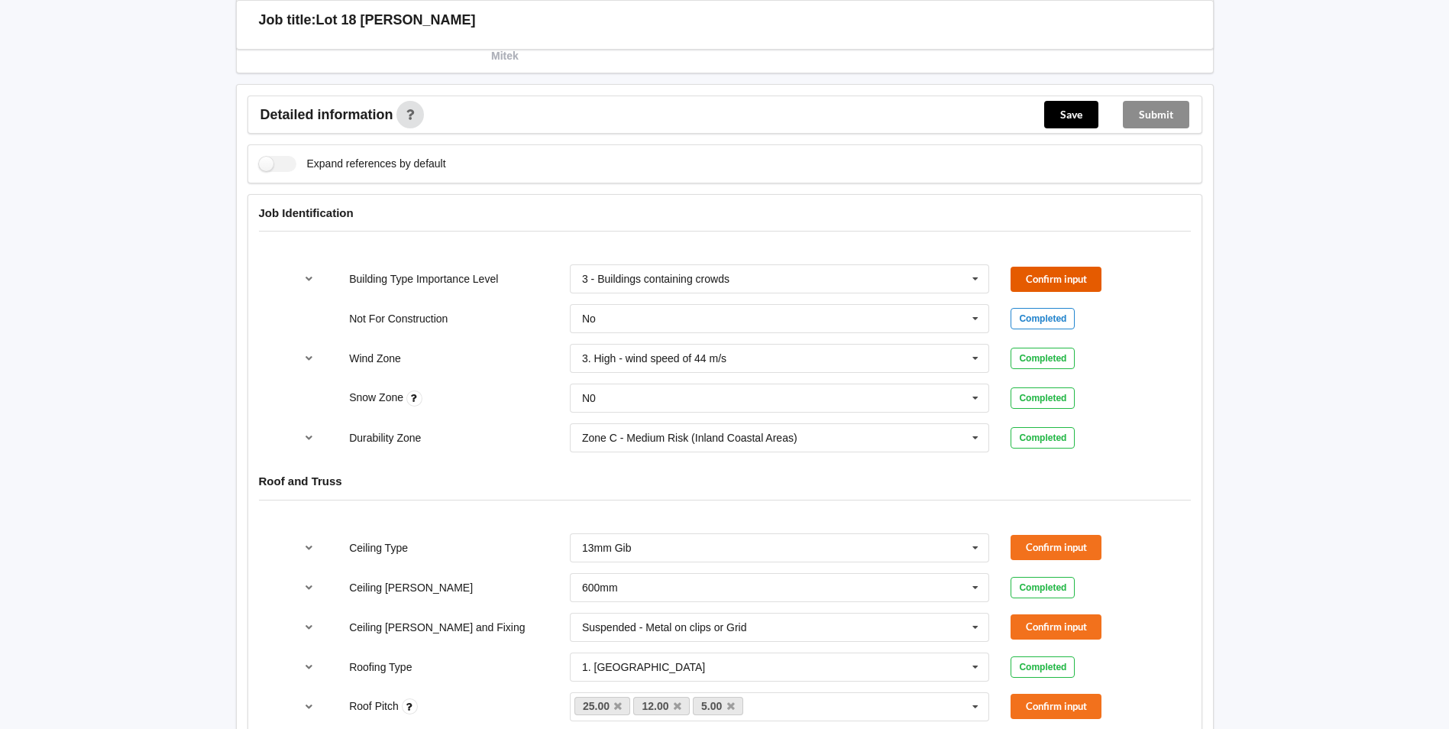
click at [1014, 280] on button "Confirm input" at bounding box center [1056, 279] width 91 height 25
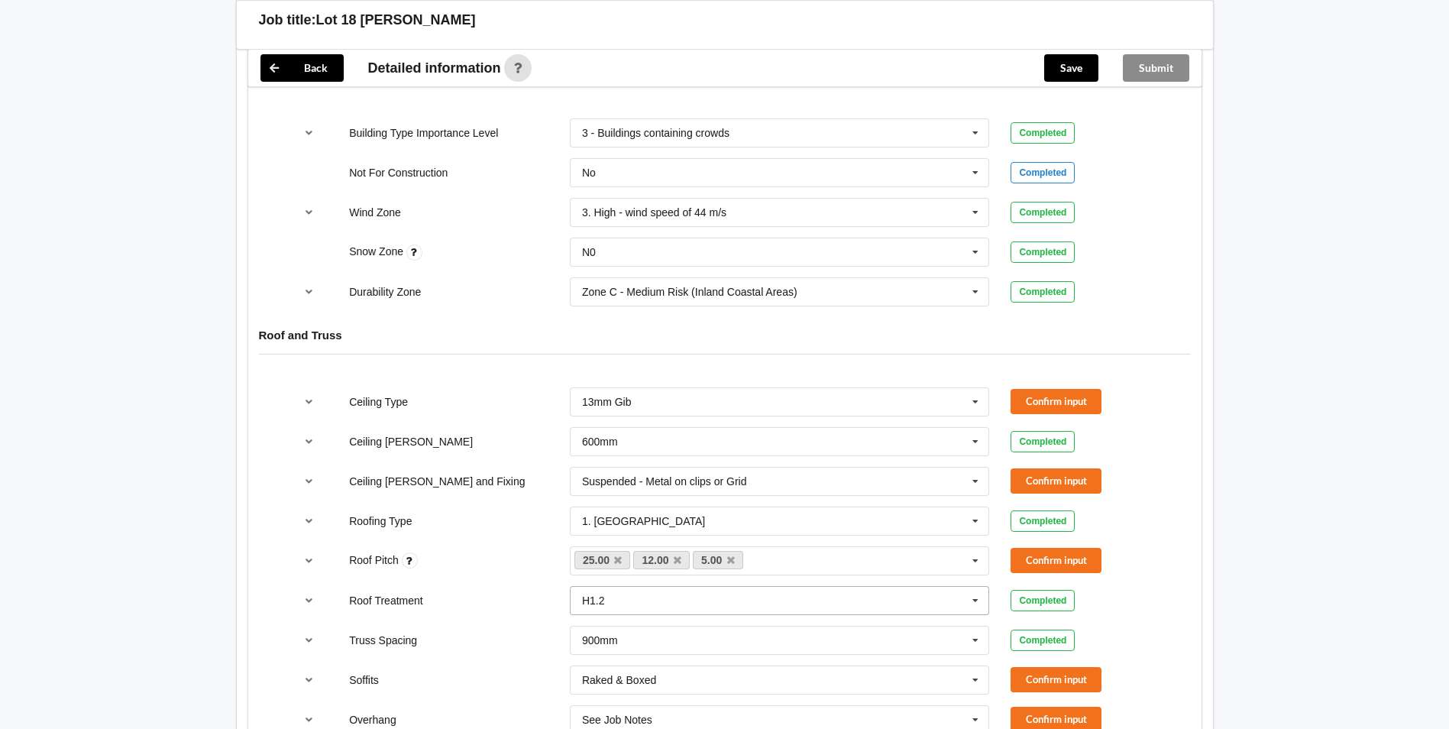
scroll to position [688, 0]
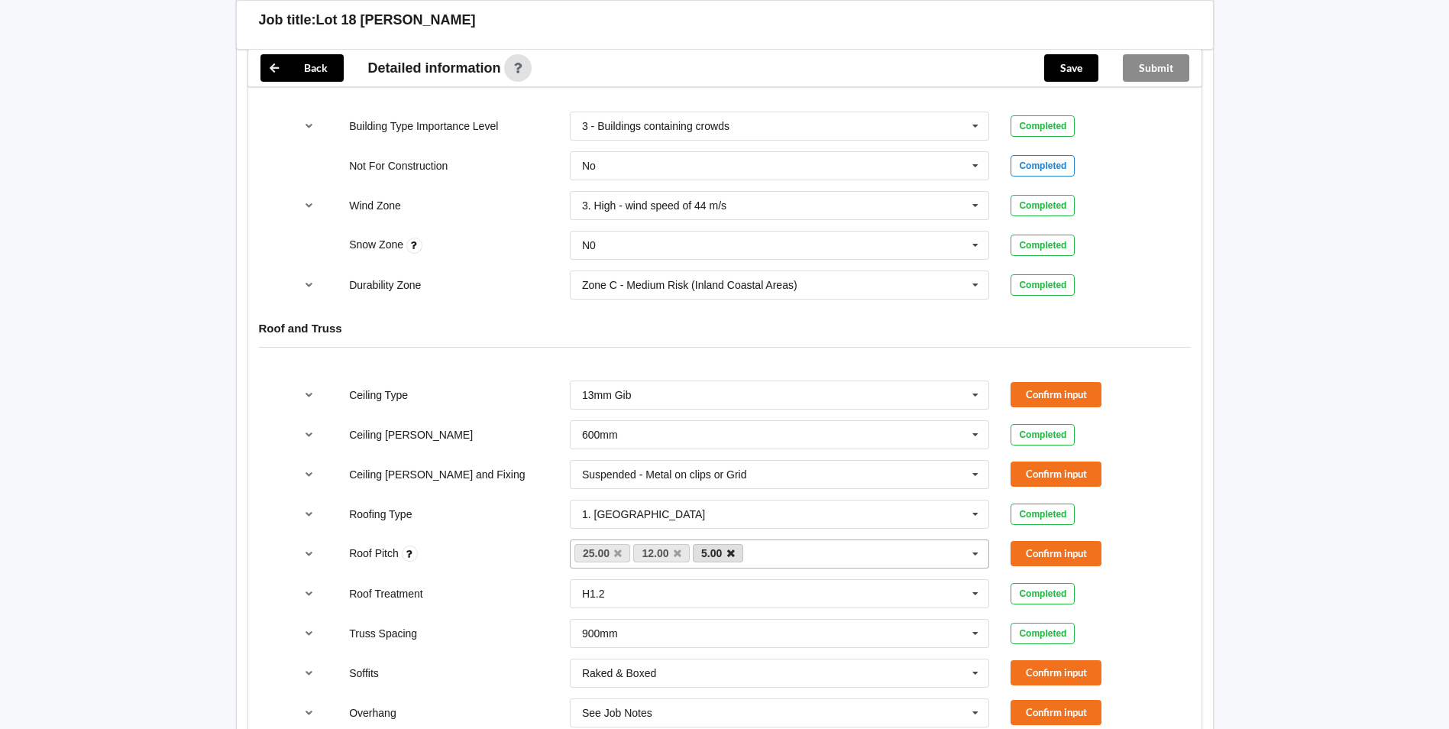
click at [733, 555] on icon at bounding box center [731, 554] width 8 height 10
click at [1038, 567] on div "Roof Pitch 25.00 12.00 5.00 None Confirm input" at bounding box center [724, 554] width 882 height 50
click at [1029, 559] on button "Confirm input" at bounding box center [1056, 553] width 91 height 25
click at [931, 467] on input "text" at bounding box center [780, 475] width 419 height 28
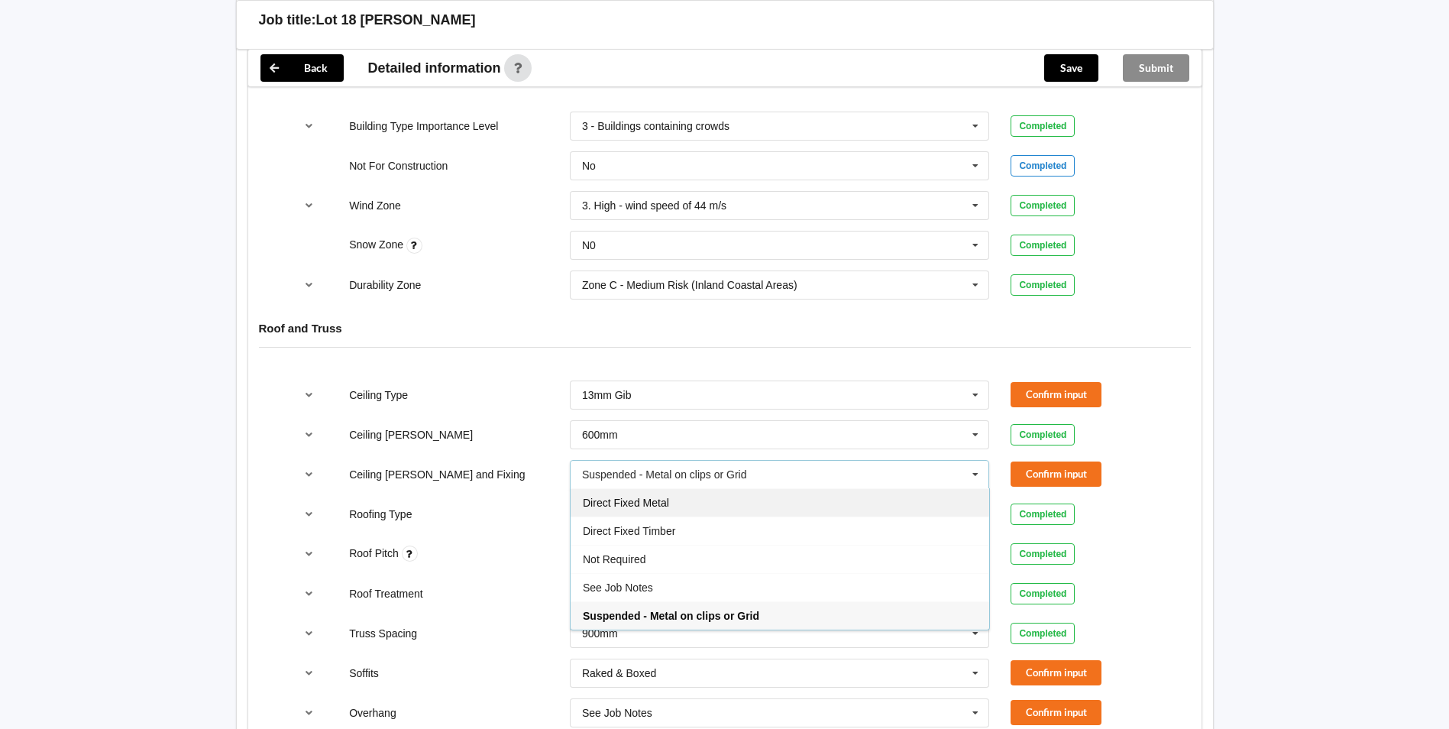
click at [704, 499] on div "Direct Fixed Metal" at bounding box center [780, 502] width 419 height 28
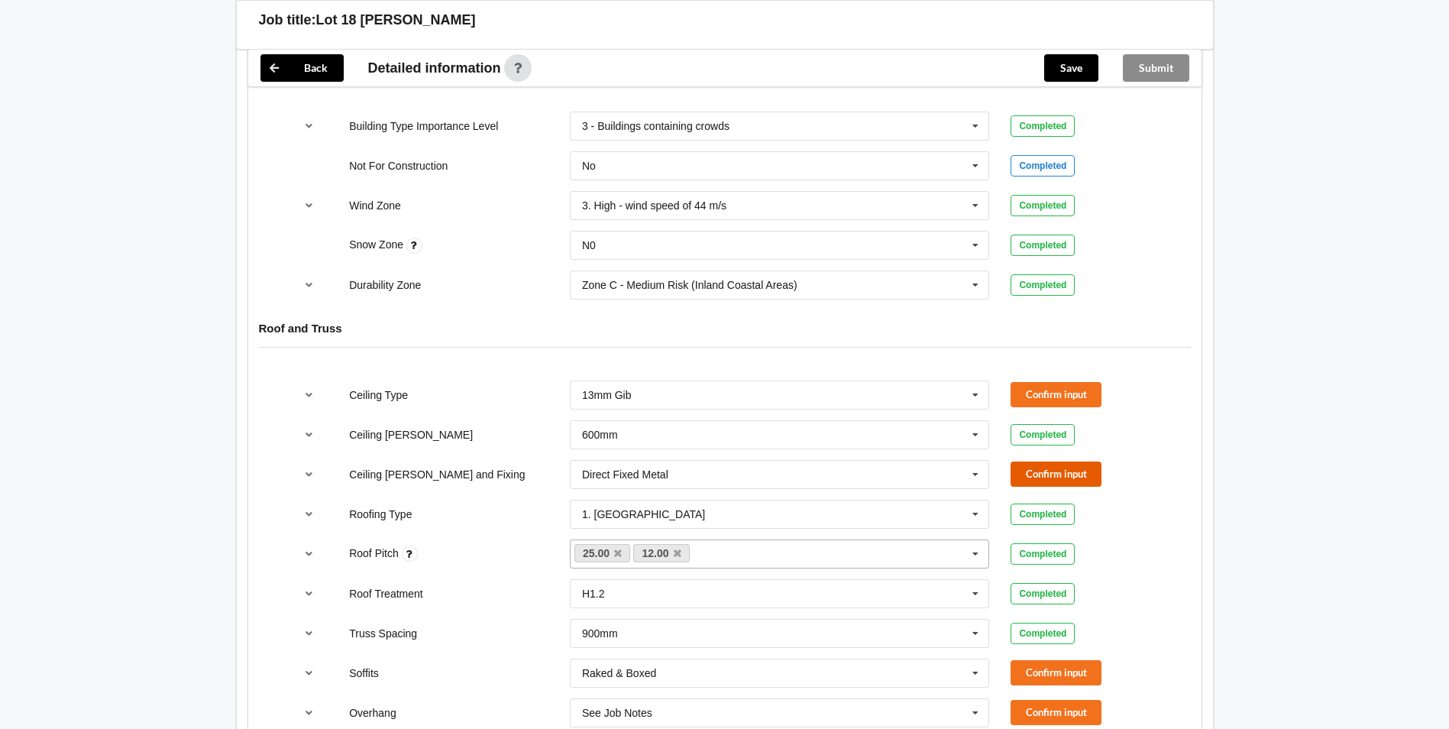
click at [1037, 484] on button "Confirm input" at bounding box center [1056, 473] width 91 height 25
click at [1034, 387] on button "Confirm input" at bounding box center [1056, 394] width 91 height 25
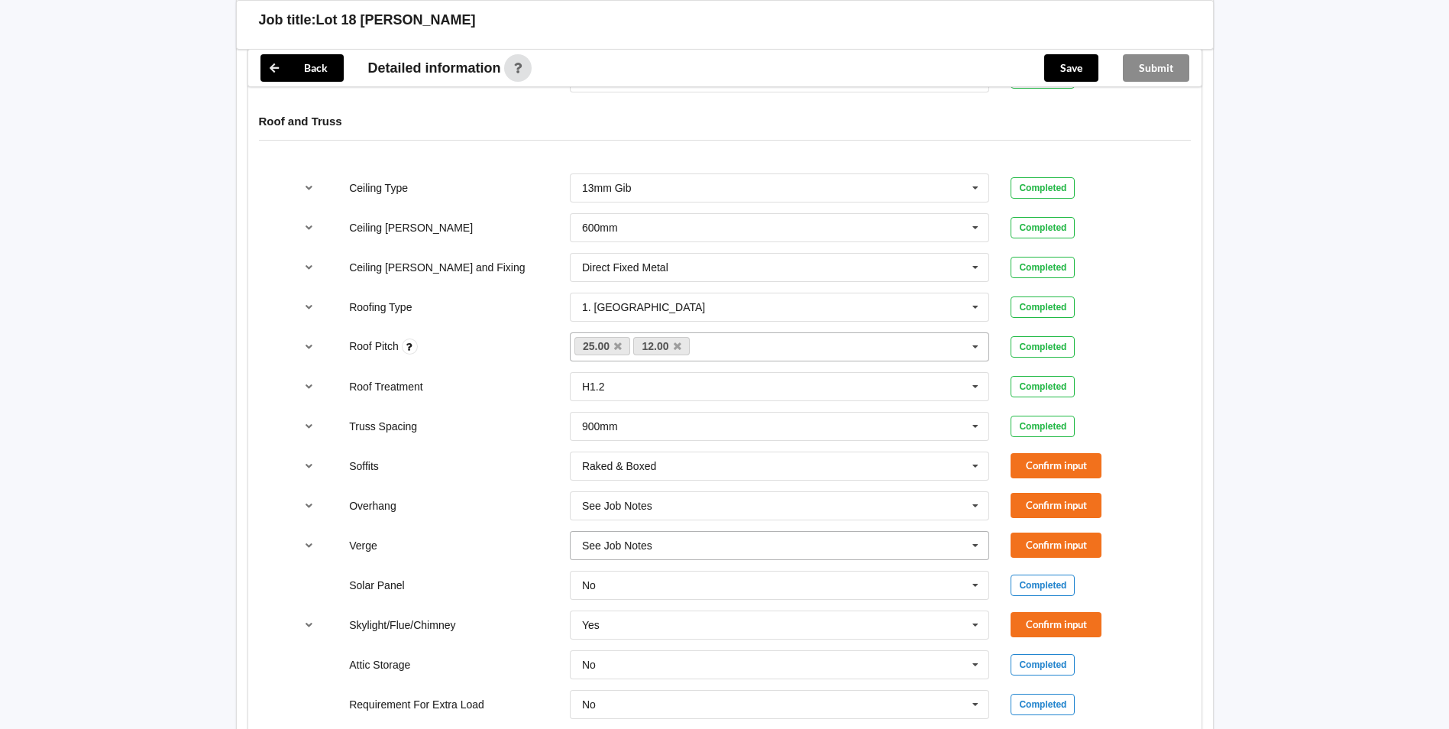
scroll to position [917, 0]
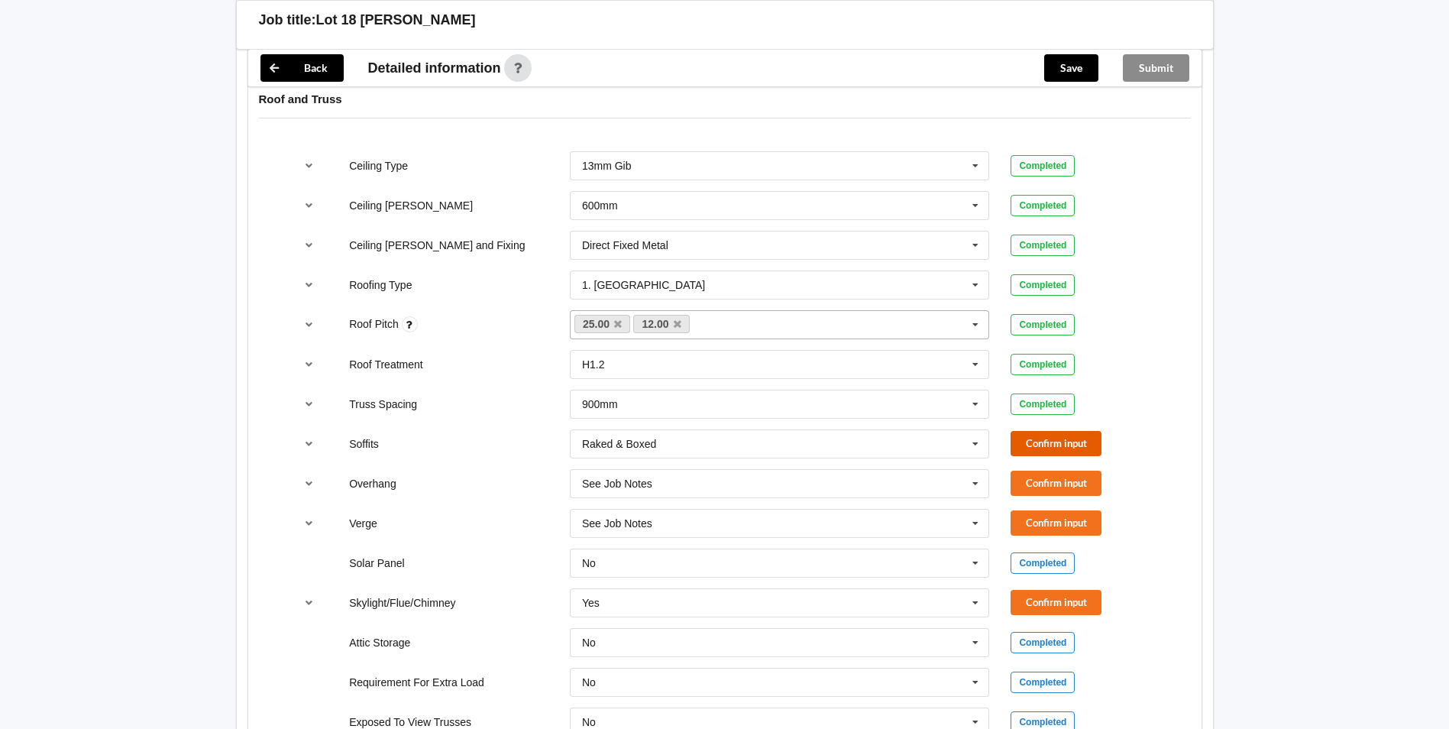
click at [1041, 439] on button "Confirm input" at bounding box center [1056, 443] width 91 height 25
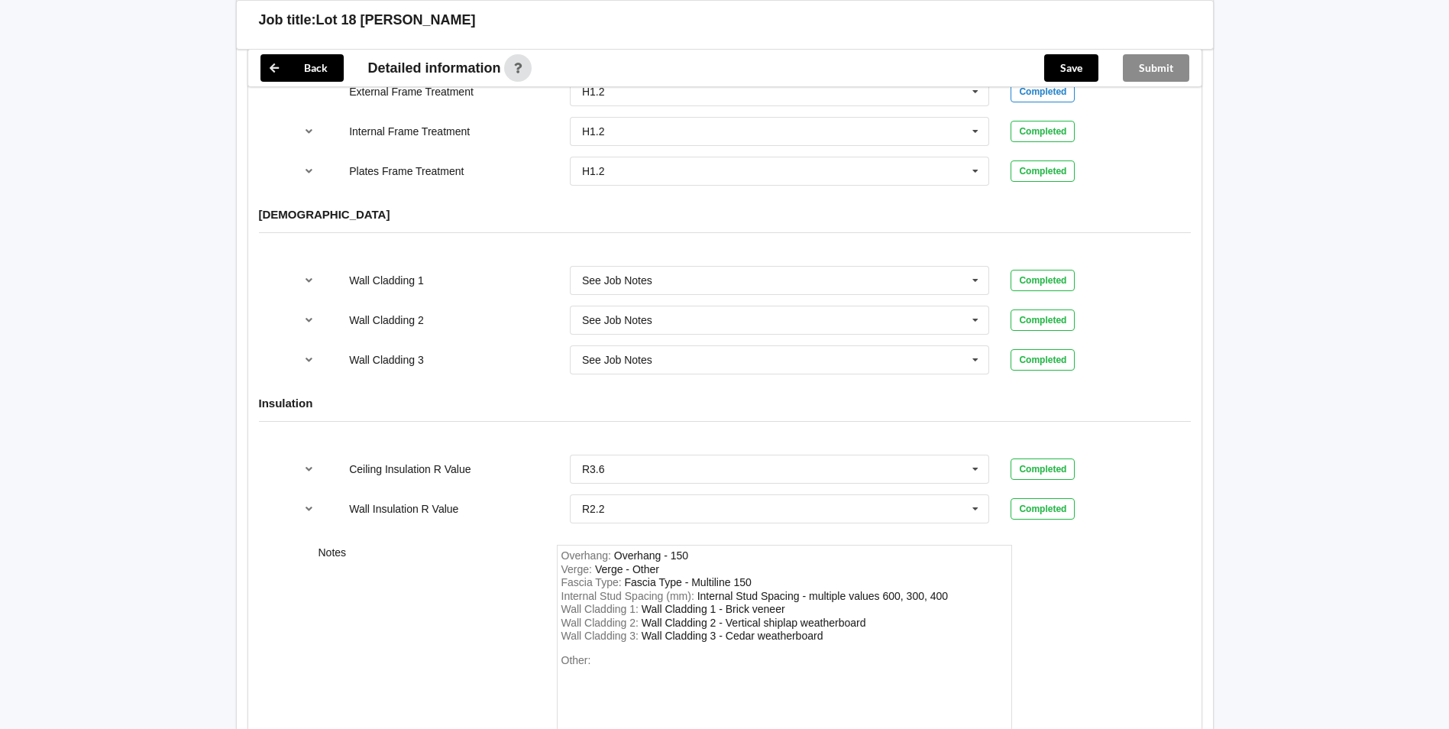
scroll to position [1809, 0]
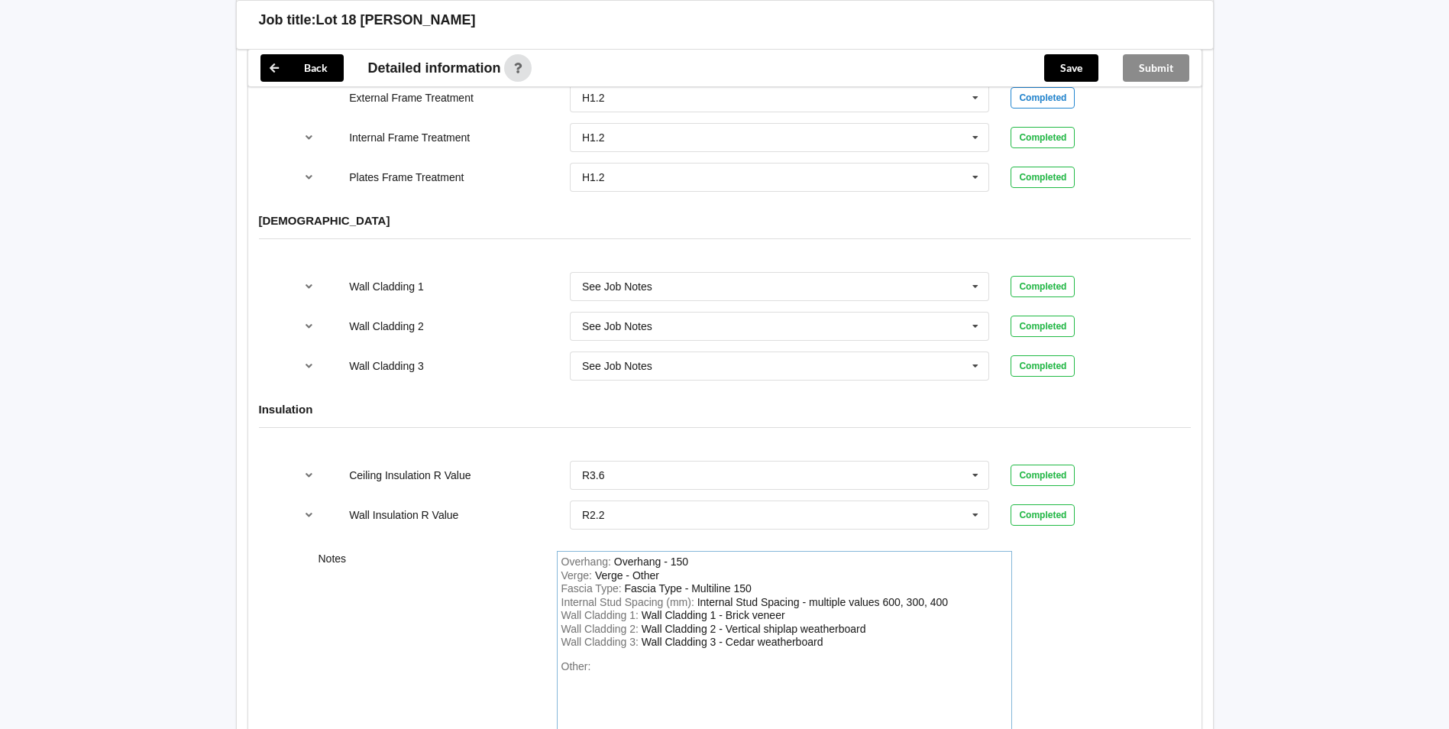
click at [622, 569] on div "Verge - Other" at bounding box center [627, 575] width 64 height 12
drag, startPoint x: 663, startPoint y: 571, endPoint x: 608, endPoint y: 567, distance: 55.1
click at [608, 567] on div "Overhang : Overhang - 150 Verge : Verge - Other Fascia Type : Fascia Type - Mul…" at bounding box center [784, 661] width 455 height 221
click at [640, 568] on div "Overhang - 150" at bounding box center [651, 561] width 74 height 12
click at [649, 576] on div "Verge - Other" at bounding box center [627, 575] width 64 height 12
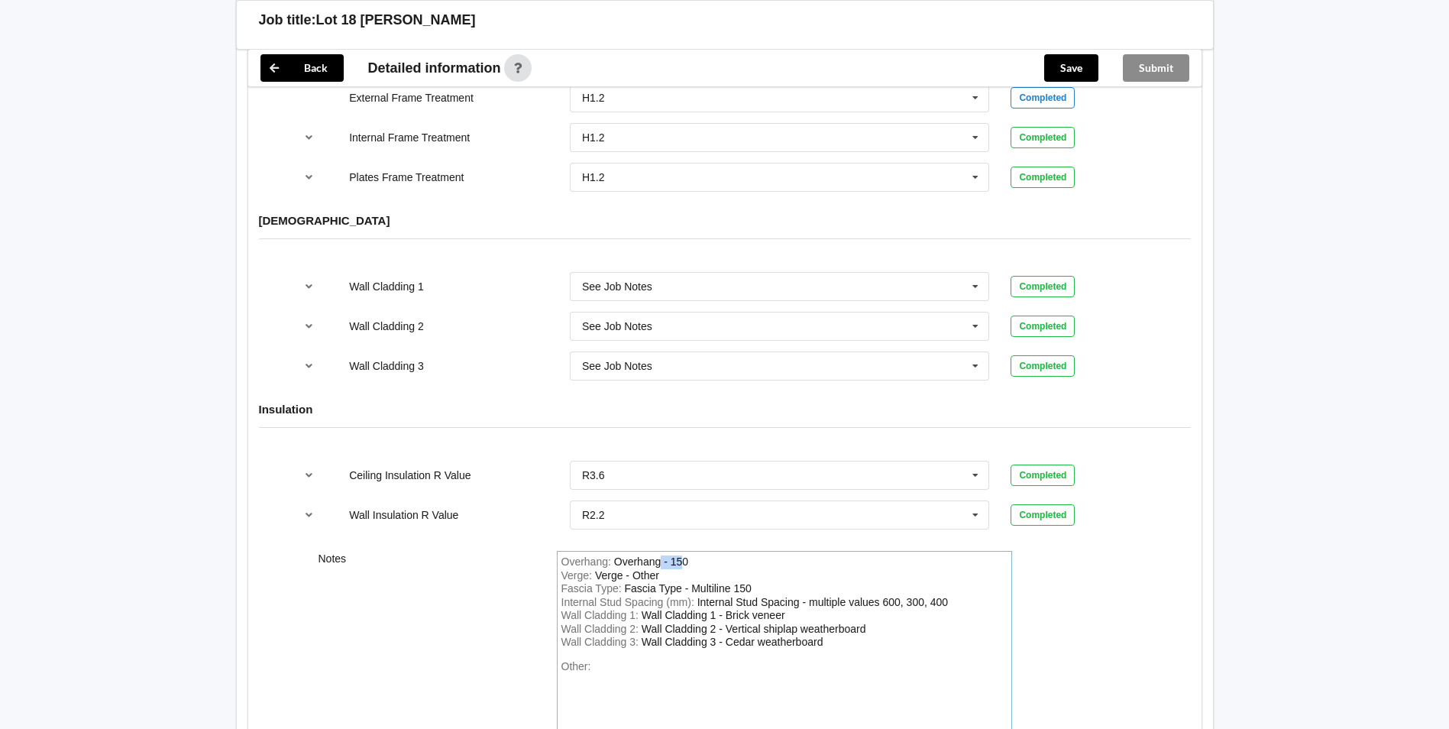
drag, startPoint x: 685, startPoint y: 560, endPoint x: 676, endPoint y: 563, distance: 9.7
click at [659, 565] on div "Overhang - 150" at bounding box center [651, 561] width 74 height 12
click at [694, 565] on div "Overhang : Overhang - 150" at bounding box center [785, 562] width 446 height 14
drag, startPoint x: 691, startPoint y: 561, endPoint x: 671, endPoint y: 562, distance: 20.6
click at [671, 562] on div "Overhang : Overhang - 150" at bounding box center [785, 562] width 446 height 14
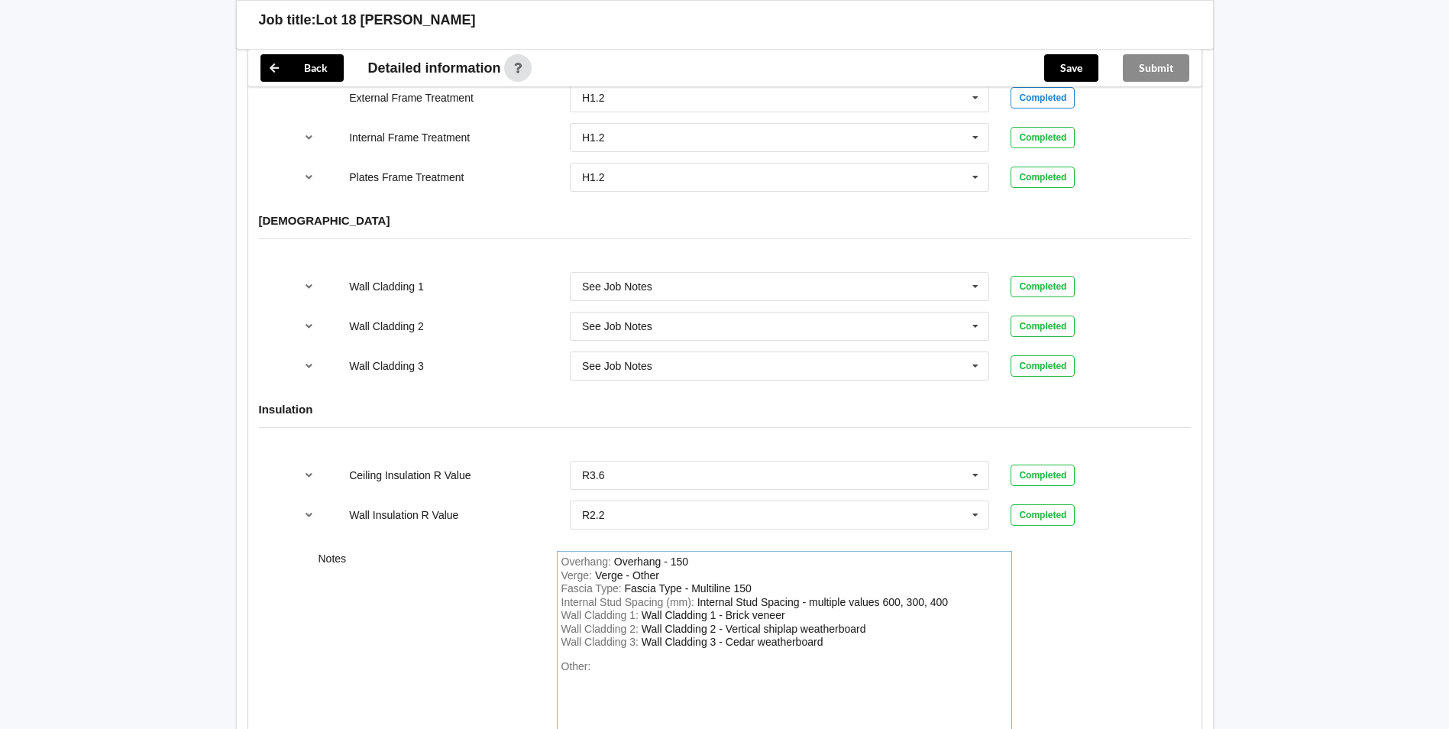
click at [687, 561] on div "Overhang - 150" at bounding box center [651, 561] width 74 height 12
click at [668, 568] on div "Overhang : Overhang - 200 Verge : Verge - Other Fascia Type : Fascia Type - Mul…" at bounding box center [784, 661] width 455 height 221
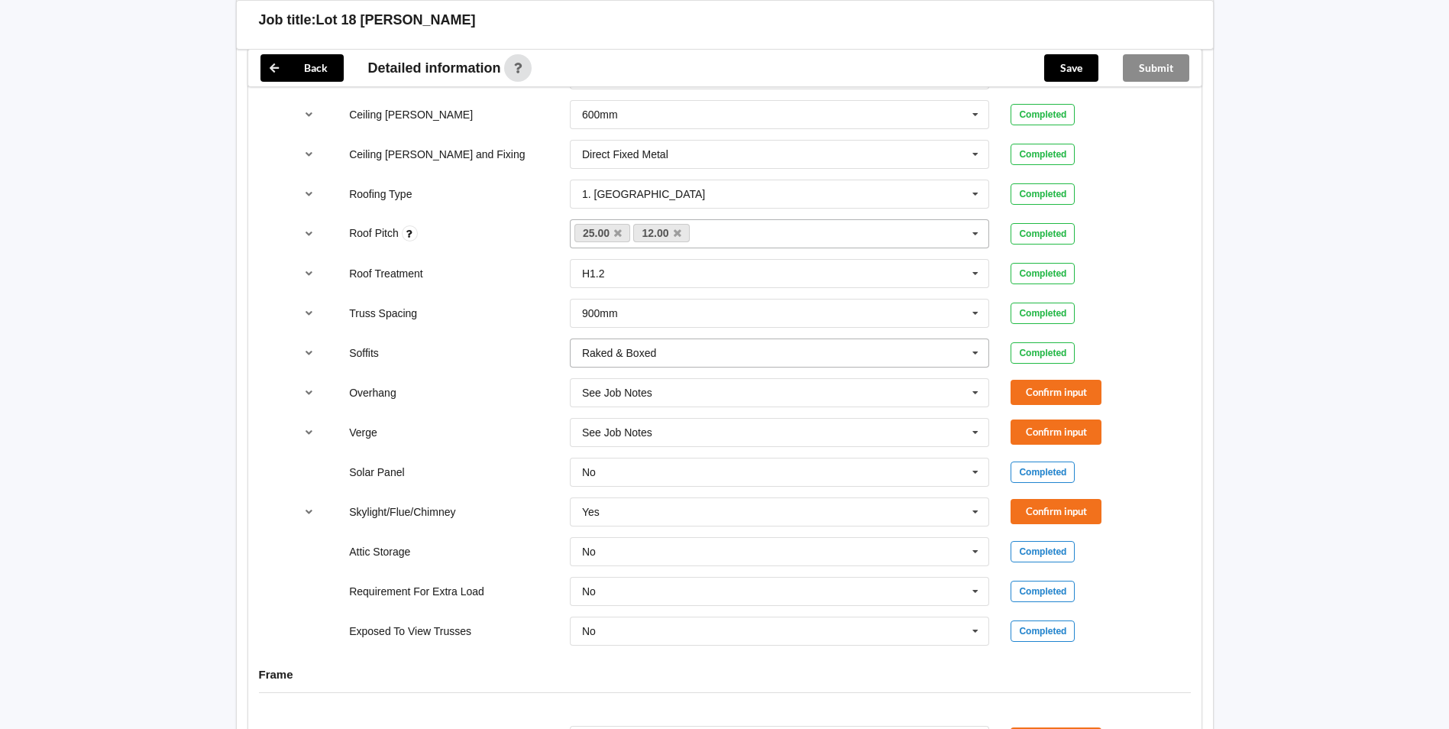
scroll to position [969, 0]
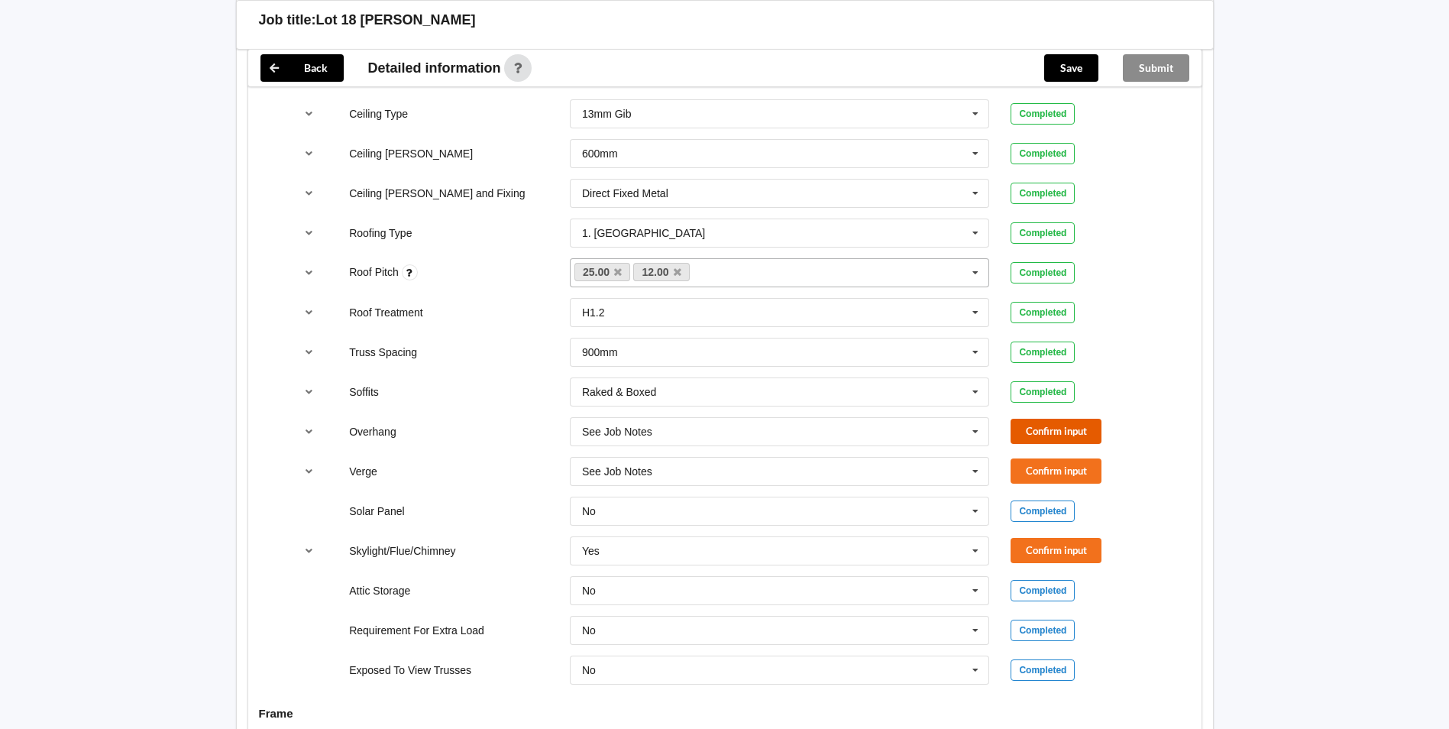
click at [1026, 440] on button "Confirm input" at bounding box center [1056, 431] width 91 height 25
click at [1047, 460] on button "Confirm input" at bounding box center [1056, 470] width 91 height 25
click at [1076, 542] on button "Confirm input" at bounding box center [1056, 550] width 91 height 25
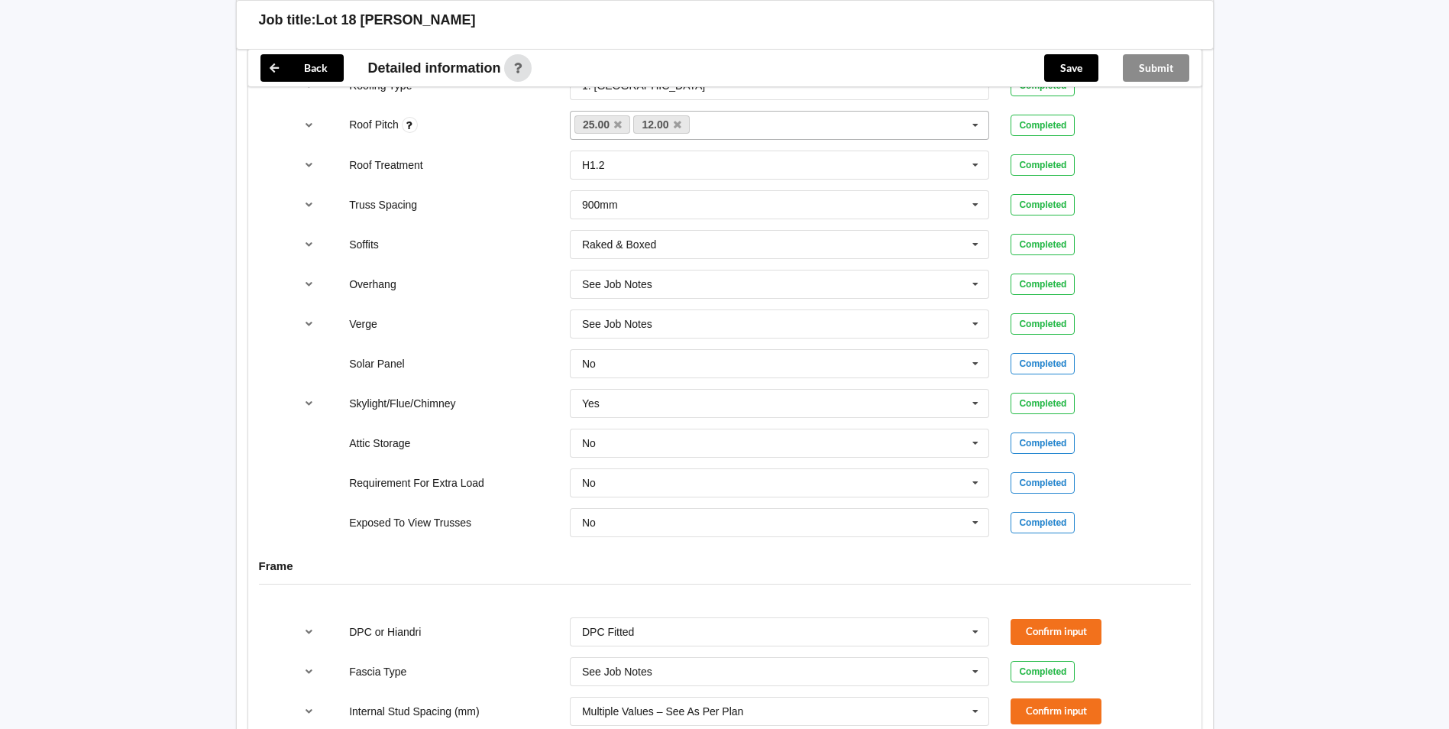
scroll to position [1351, 0]
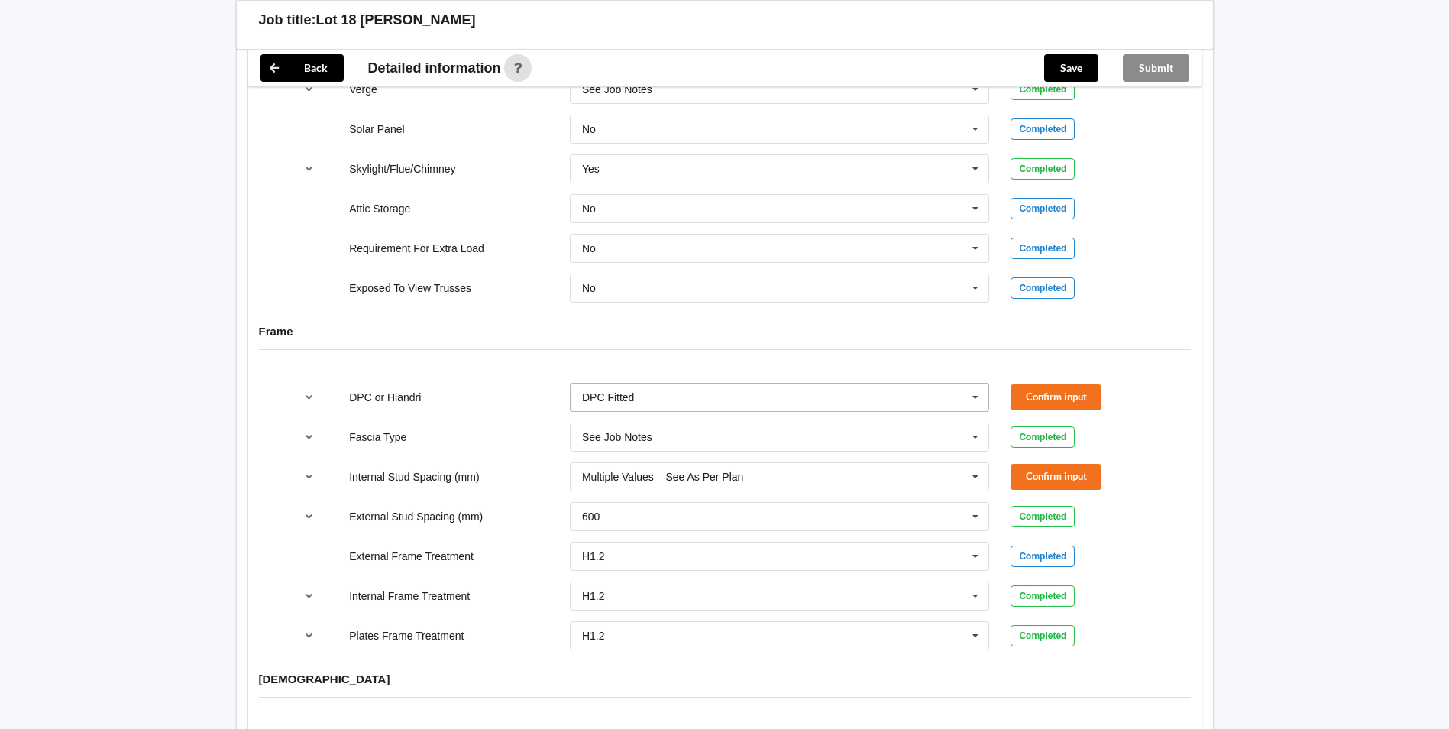
click at [672, 406] on input "text" at bounding box center [780, 398] width 419 height 28
click at [636, 446] on div "HIANDRI Fitted" at bounding box center [780, 453] width 419 height 28
click at [1104, 386] on div "Confirm input" at bounding box center [1083, 396] width 144 height 25
click at [1061, 396] on button "Confirm input" at bounding box center [1056, 396] width 91 height 25
click at [700, 426] on input "text" at bounding box center [780, 437] width 419 height 28
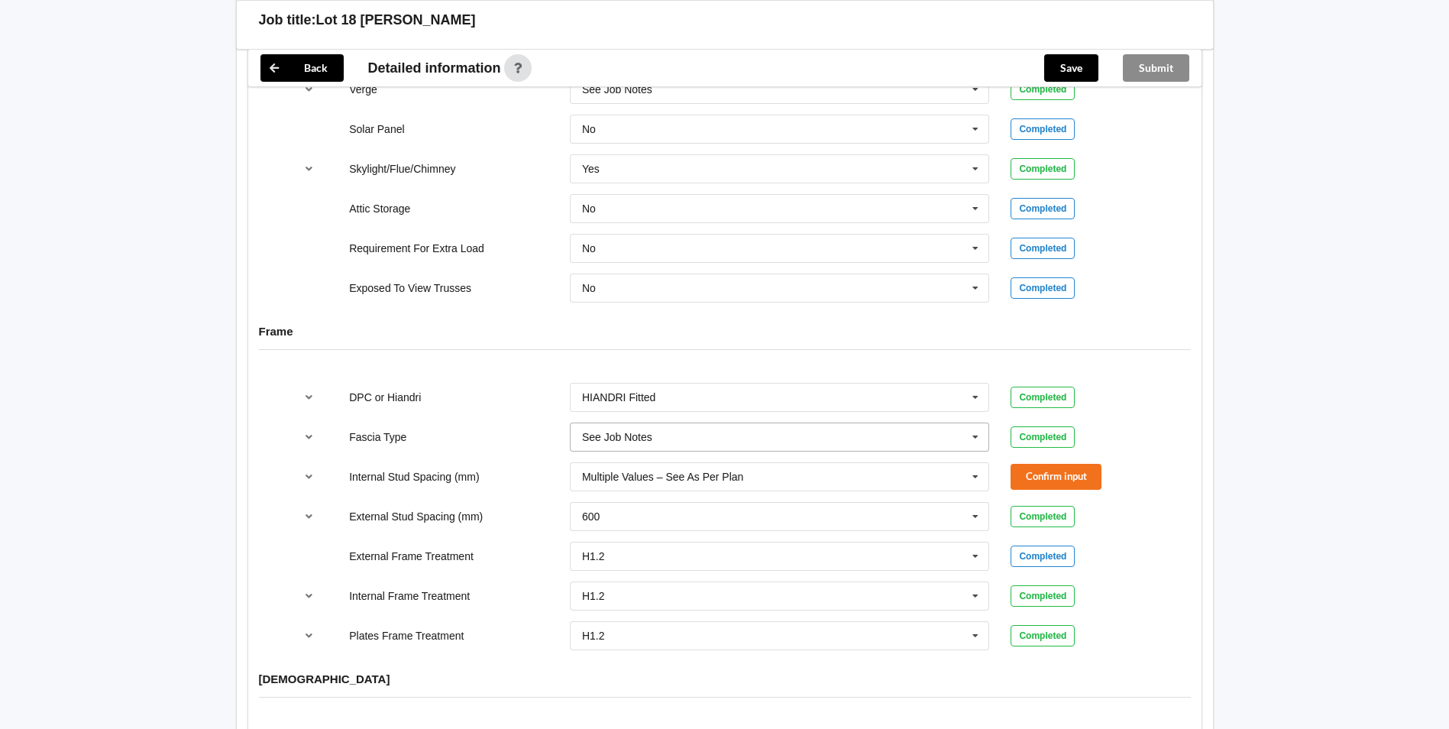
scroll to position [422, 0]
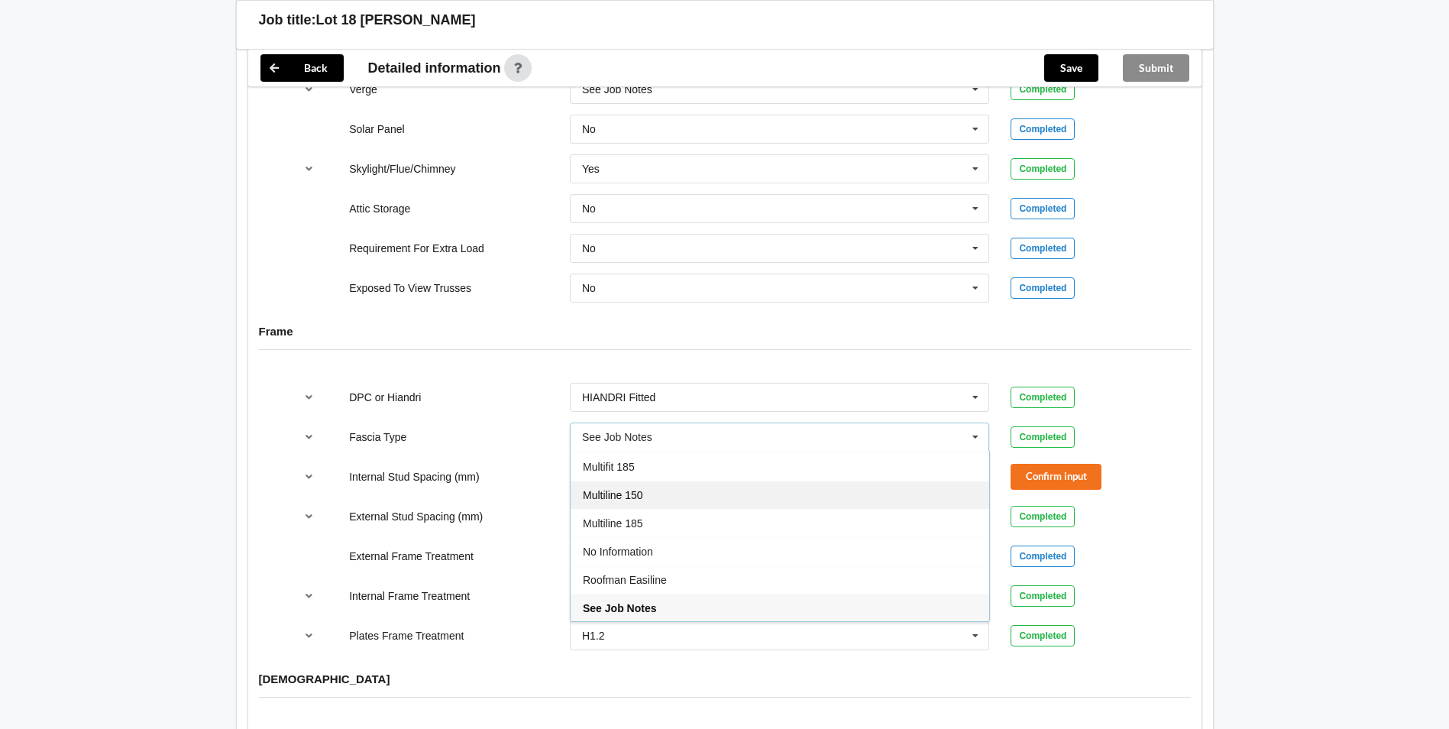
click at [653, 490] on div "Multiline 150" at bounding box center [780, 495] width 419 height 28
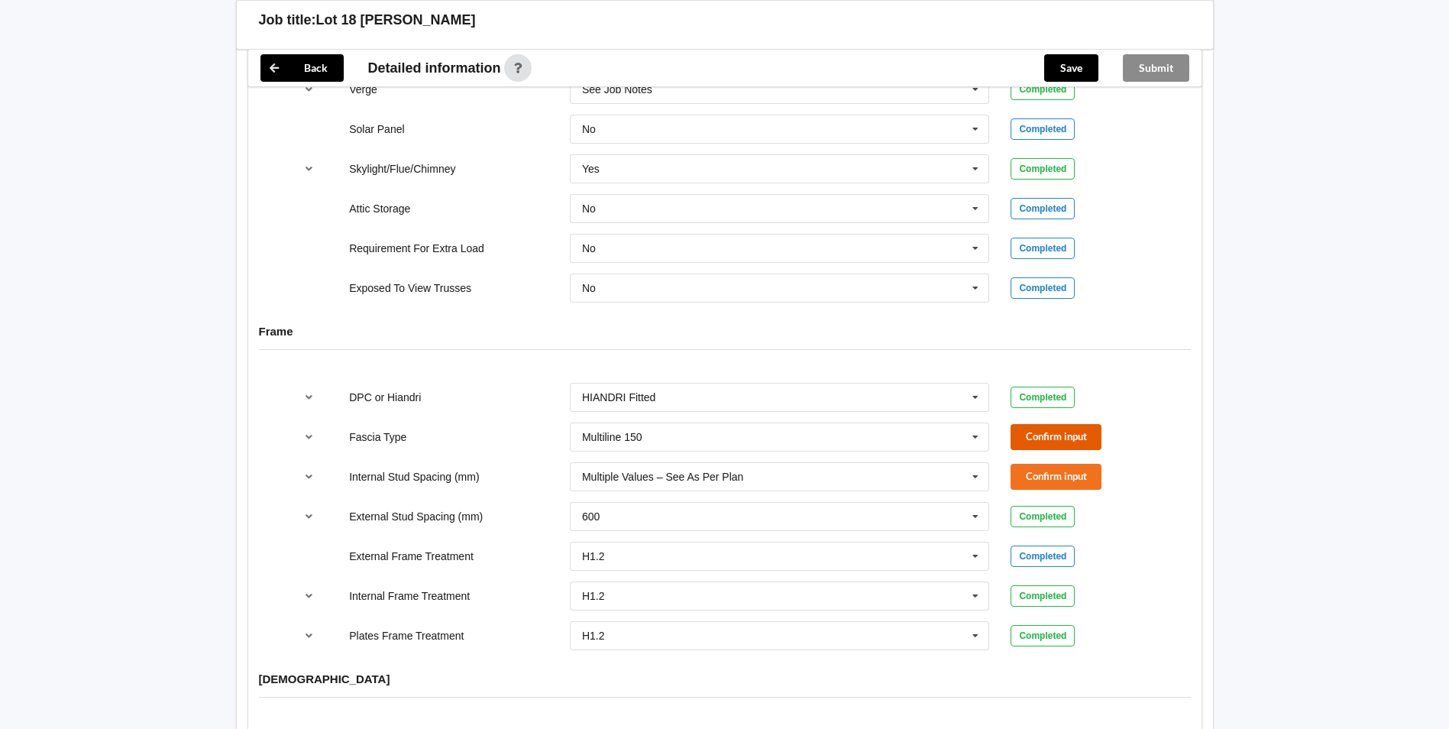
click at [1057, 433] on button "Confirm input" at bounding box center [1056, 436] width 91 height 25
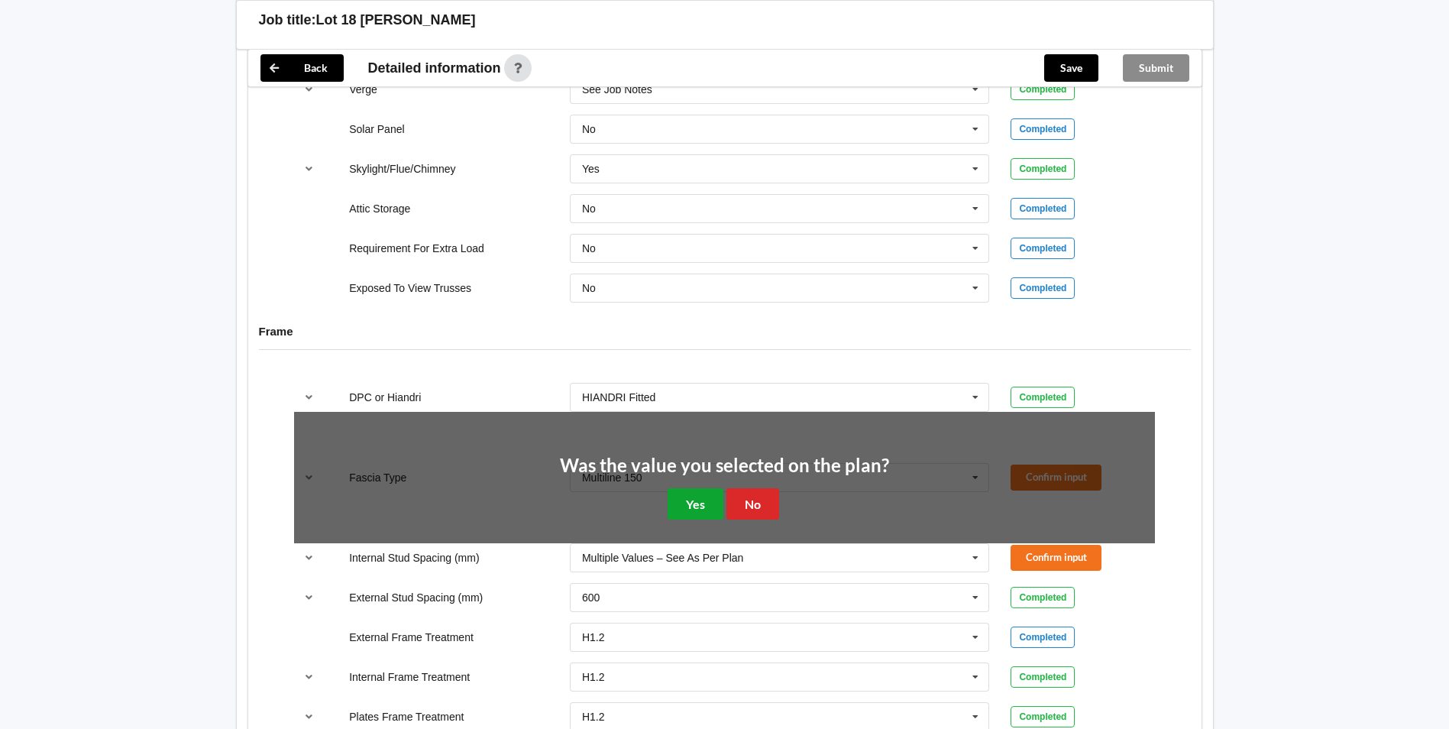
click at [701, 491] on button "Yes" at bounding box center [696, 503] width 56 height 31
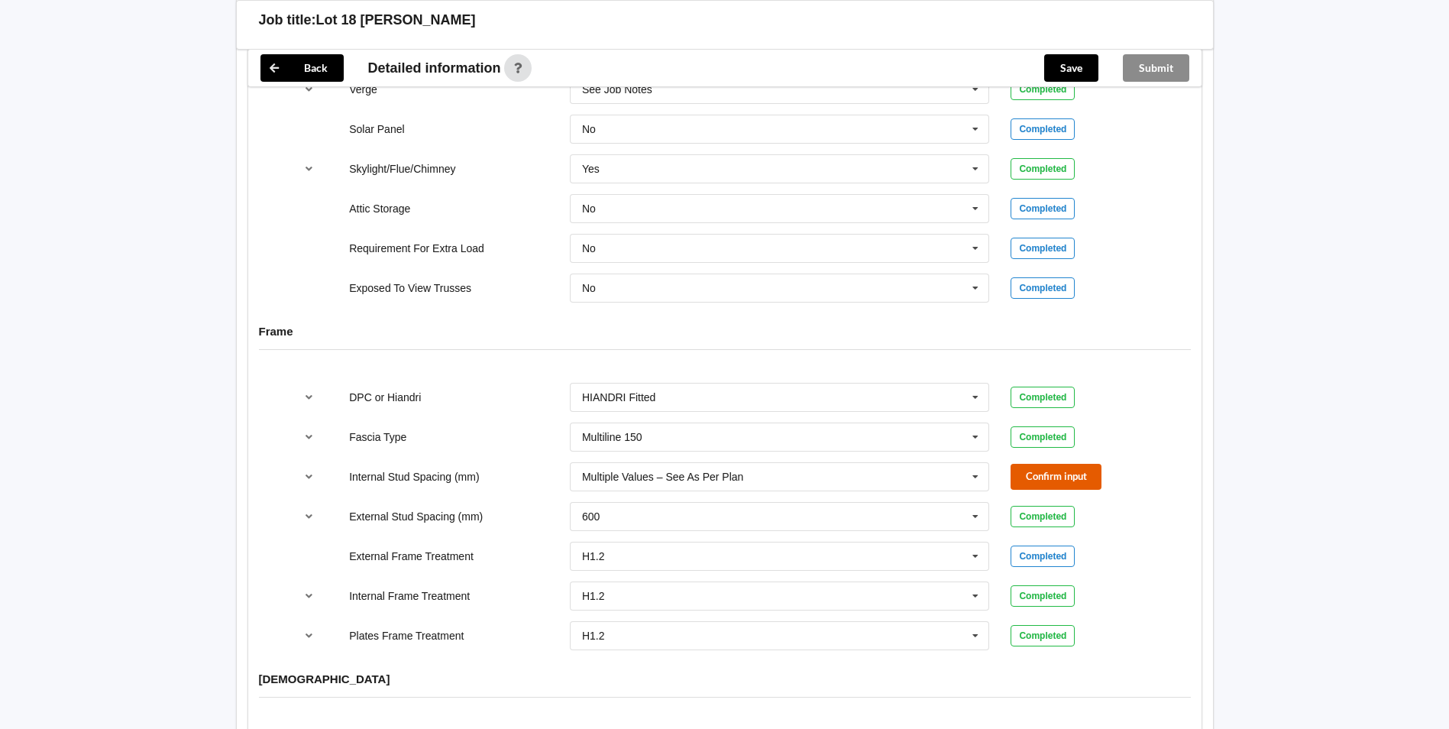
click at [1037, 466] on button "Confirm input" at bounding box center [1056, 476] width 91 height 25
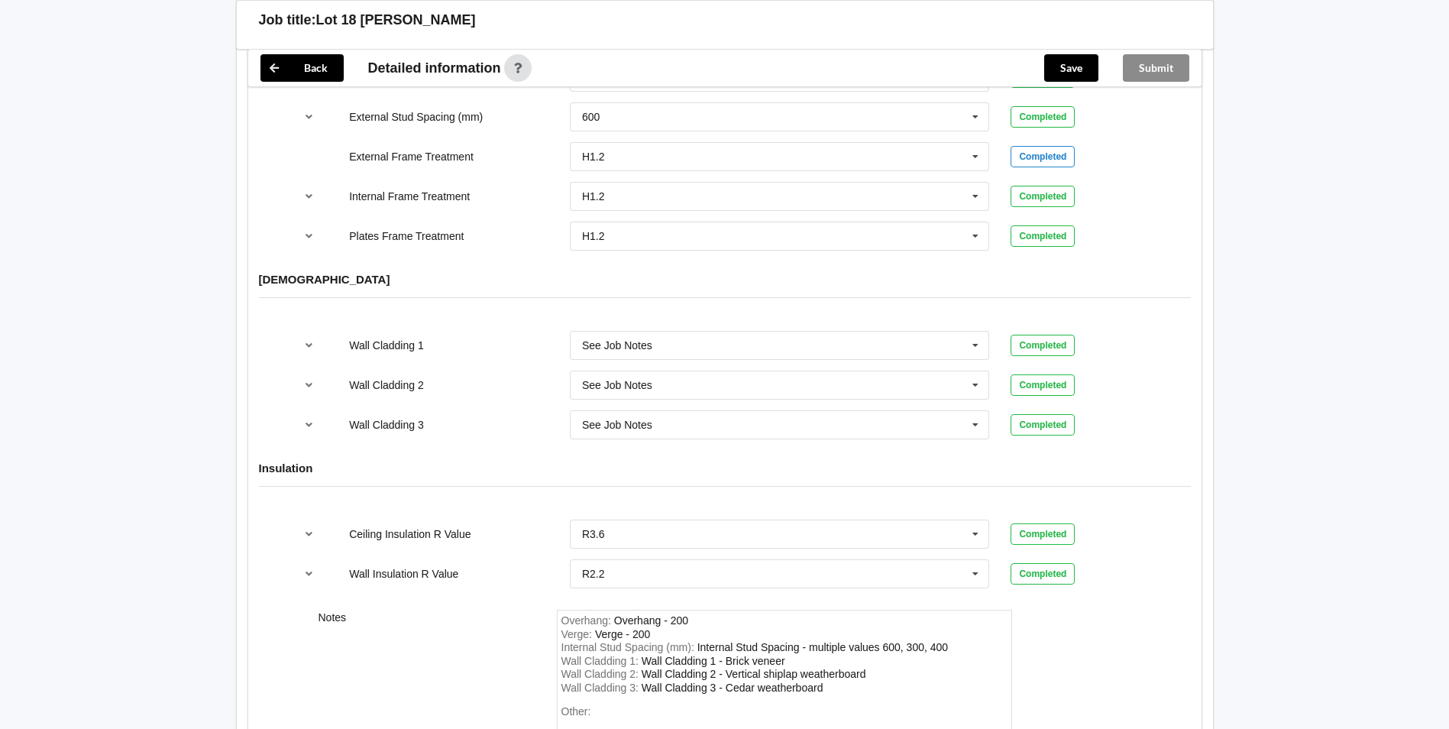
scroll to position [1809, 0]
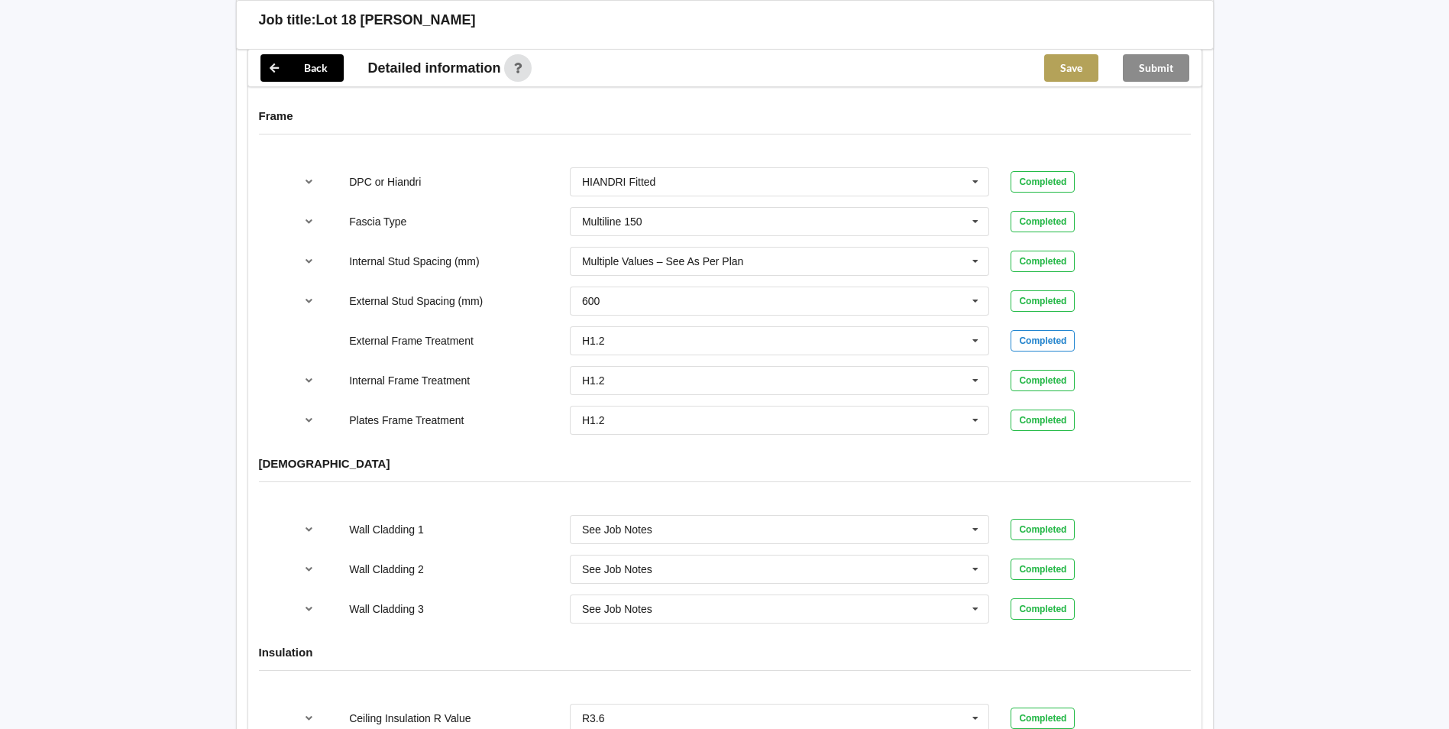
click at [1060, 64] on button "Save" at bounding box center [1071, 68] width 54 height 28
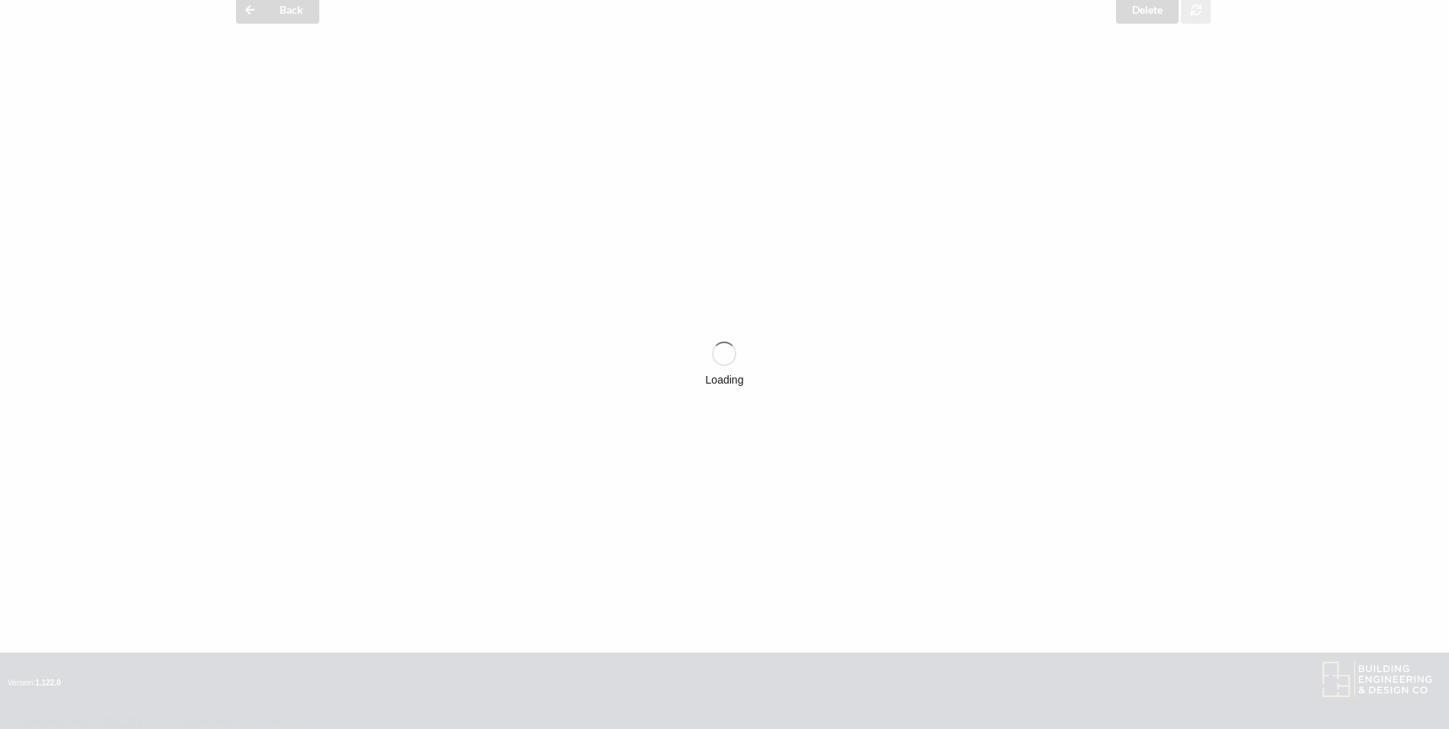
scroll to position [1566, 0]
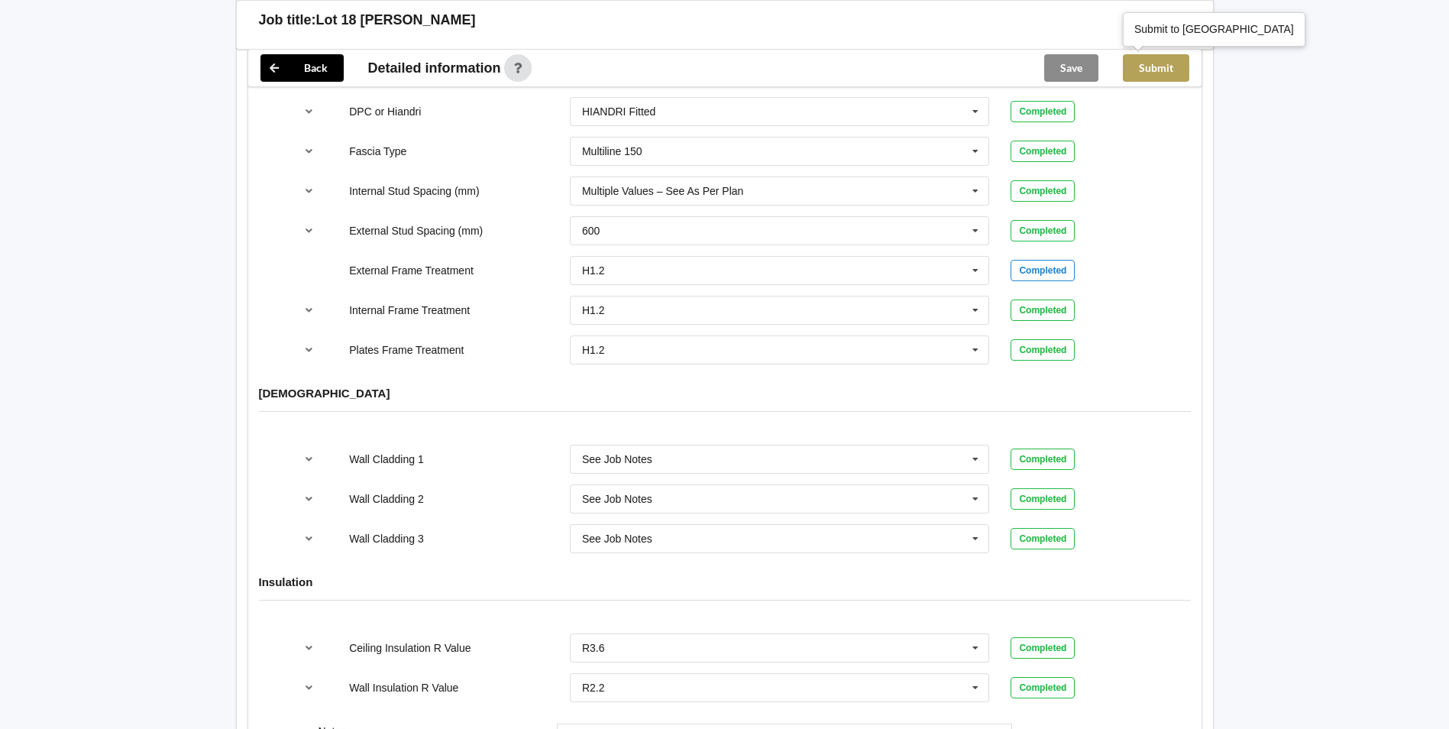
click at [1179, 65] on button "Submit" at bounding box center [1156, 68] width 66 height 28
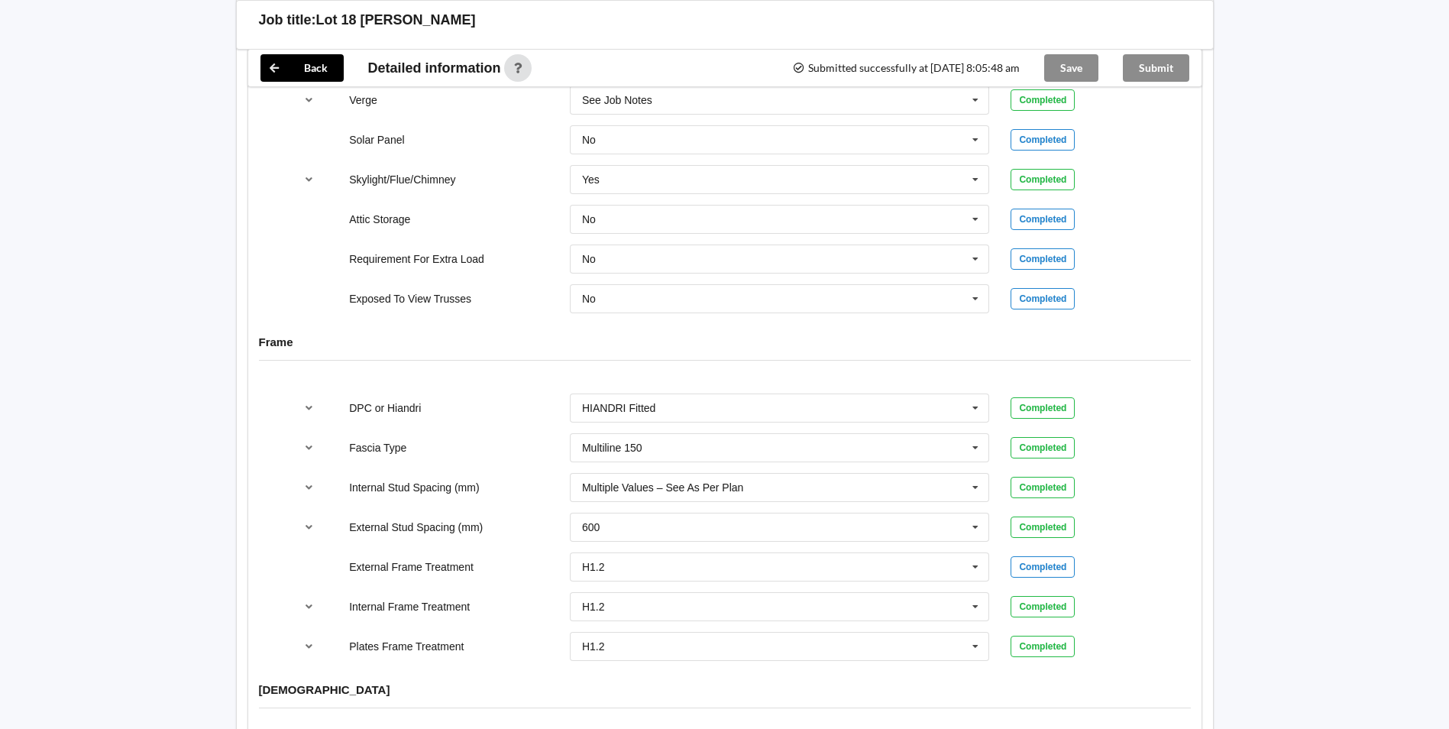
scroll to position [1261, 0]
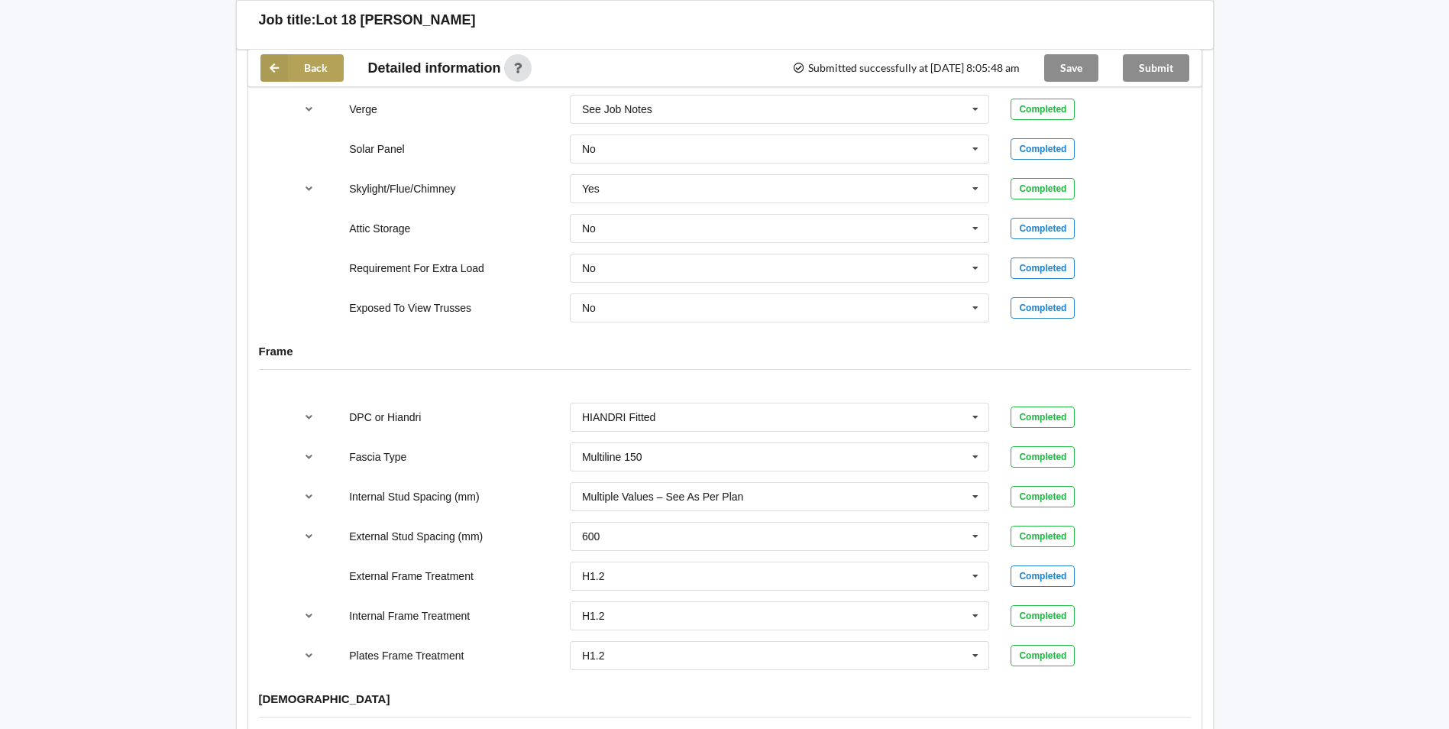
click at [300, 60] on button "Back" at bounding box center [302, 68] width 83 height 28
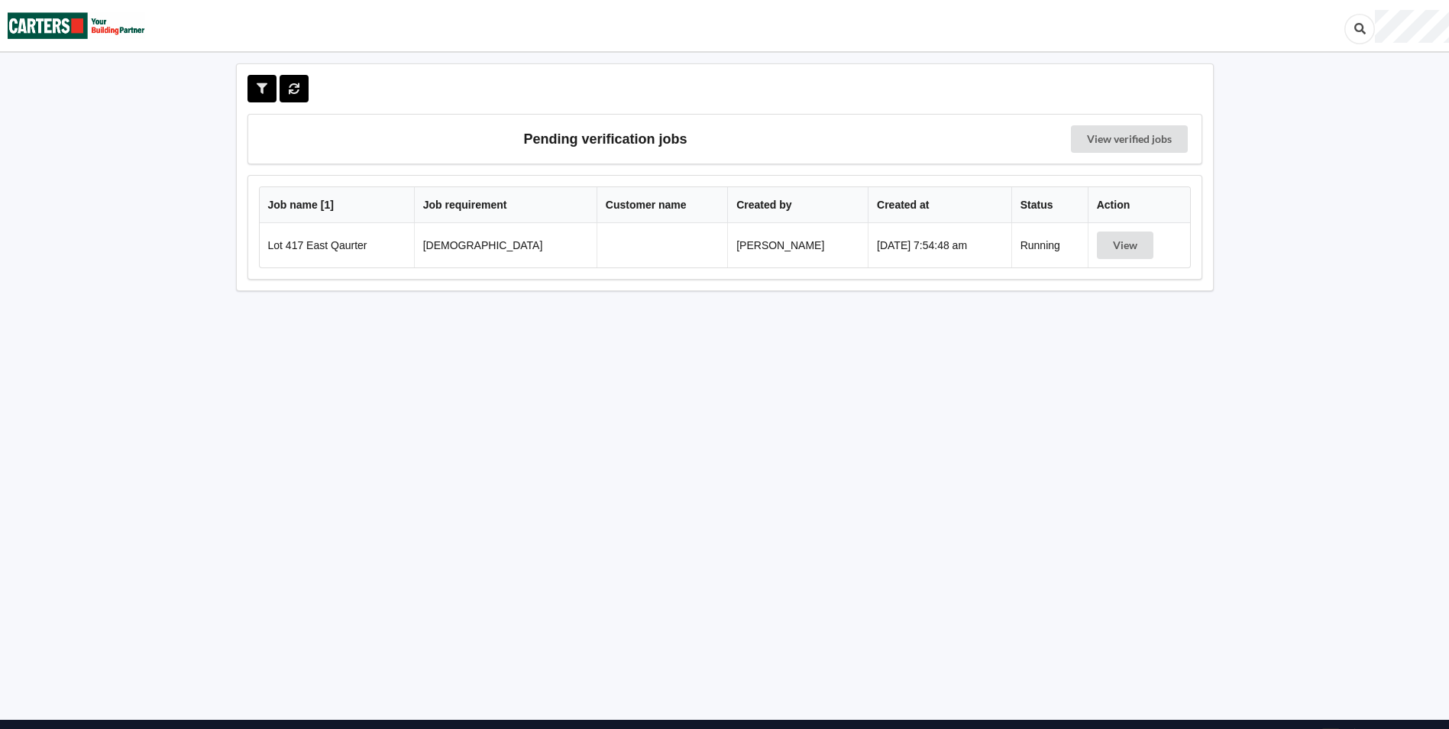
drag, startPoint x: 973, startPoint y: 361, endPoint x: 969, endPoint y: 352, distance: 9.9
click at [969, 356] on div "Pending verification jobs View verified jobs Job name [ 1 ] Job requirement Cus…" at bounding box center [725, 389] width 1014 height 652
click at [1144, 244] on button "View" at bounding box center [1125, 245] width 57 height 28
drag, startPoint x: 295, startPoint y: 546, endPoint x: 131, endPoint y: 245, distance: 342.9
click at [275, 504] on div "Pending verification jobs View verified jobs Job name [ 1 ] Job requirement Cus…" at bounding box center [725, 389] width 1014 height 652
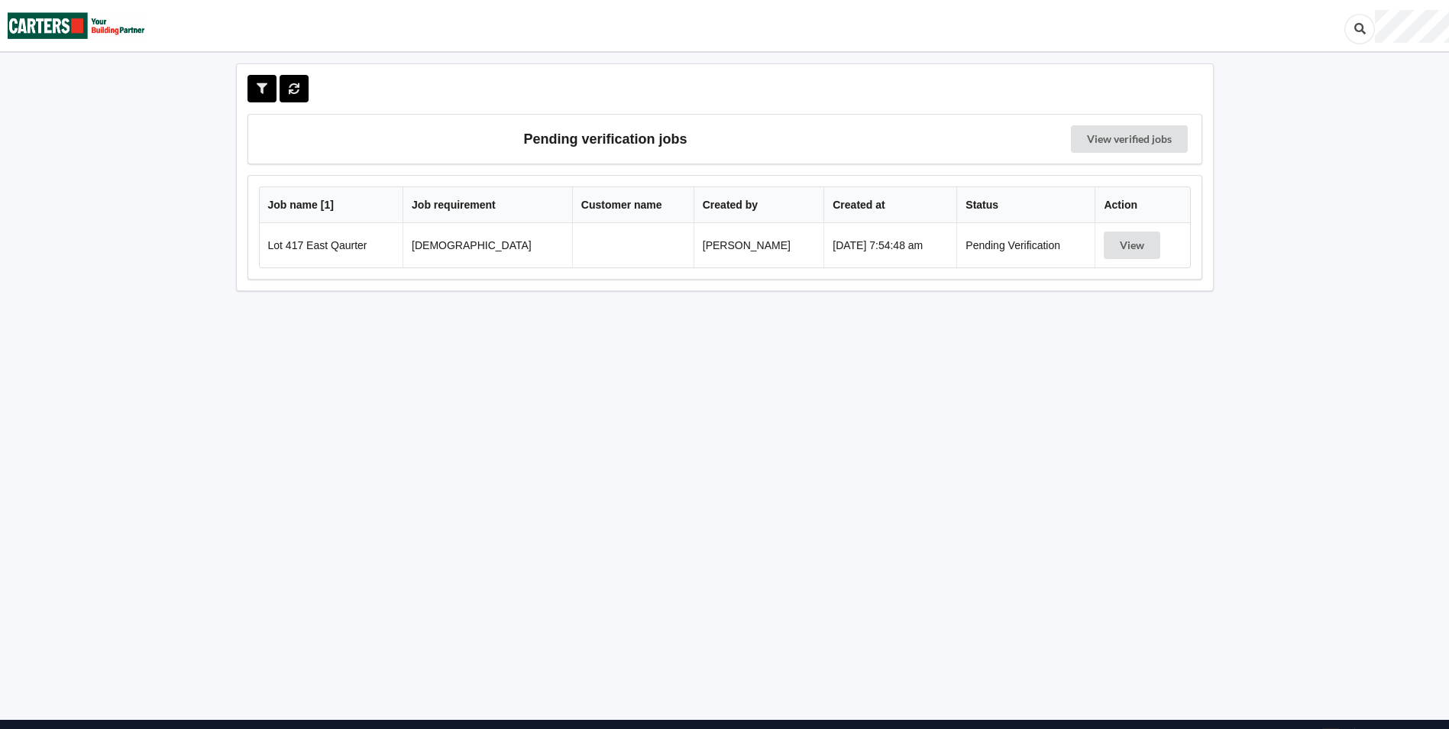
click at [697, 458] on div "Pending verification jobs View verified jobs Job name [ 1 ] Job requirement Cus…" at bounding box center [725, 389] width 1014 height 652
click at [1104, 242] on button "View" at bounding box center [1132, 245] width 57 height 28
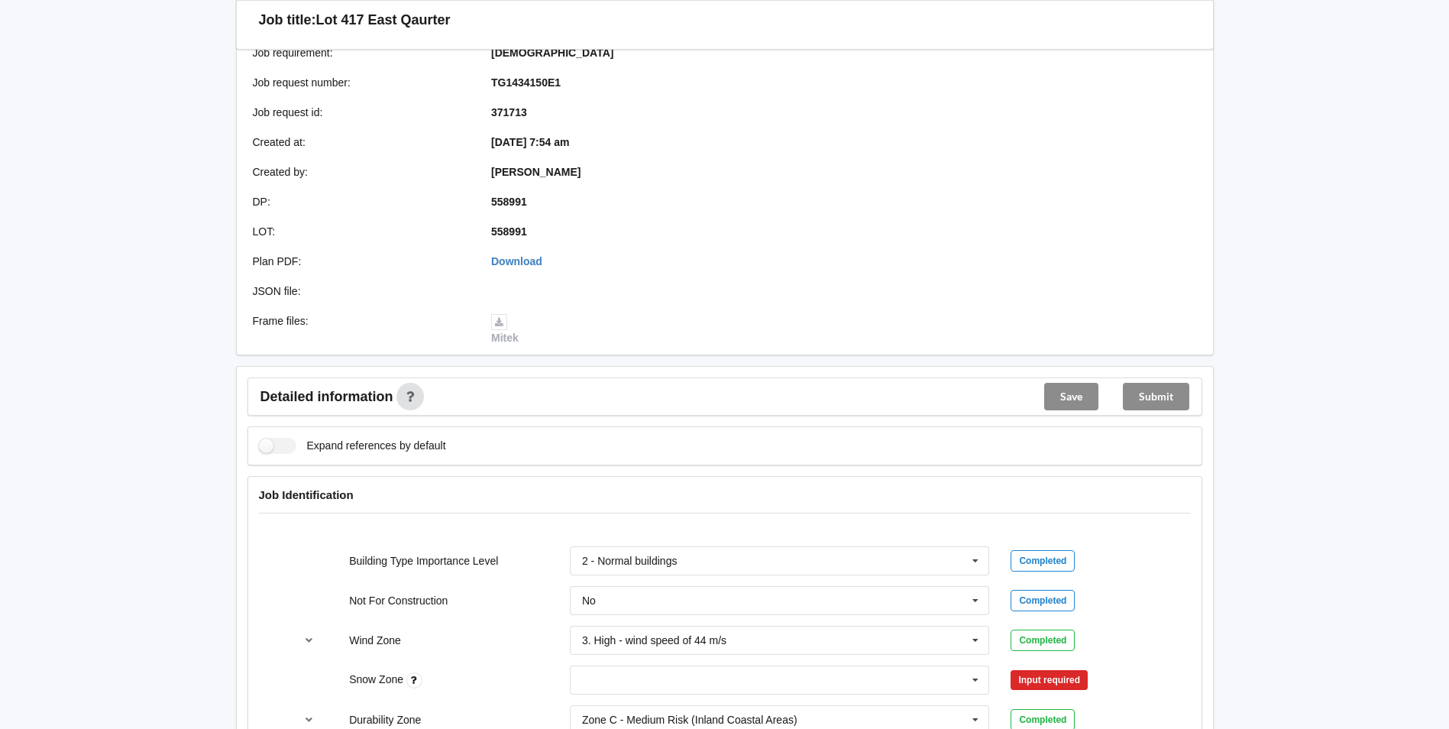
scroll to position [458, 0]
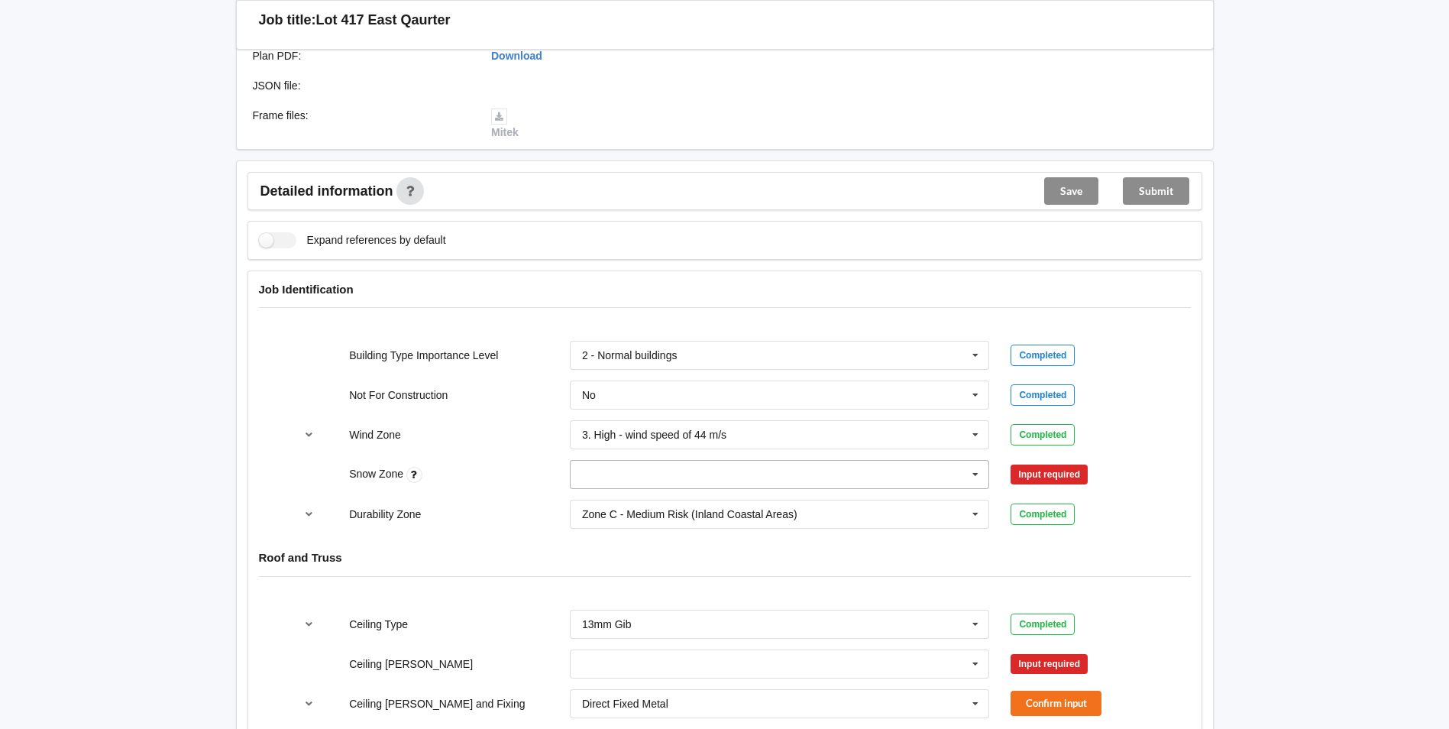
click at [686, 472] on input "text" at bounding box center [780, 475] width 419 height 28
drag, startPoint x: 613, startPoint y: 504, endPoint x: 927, endPoint y: 465, distance: 315.6
click at [627, 500] on div "N0" at bounding box center [780, 502] width 419 height 28
click at [1072, 473] on button "Confirm input" at bounding box center [1056, 474] width 91 height 25
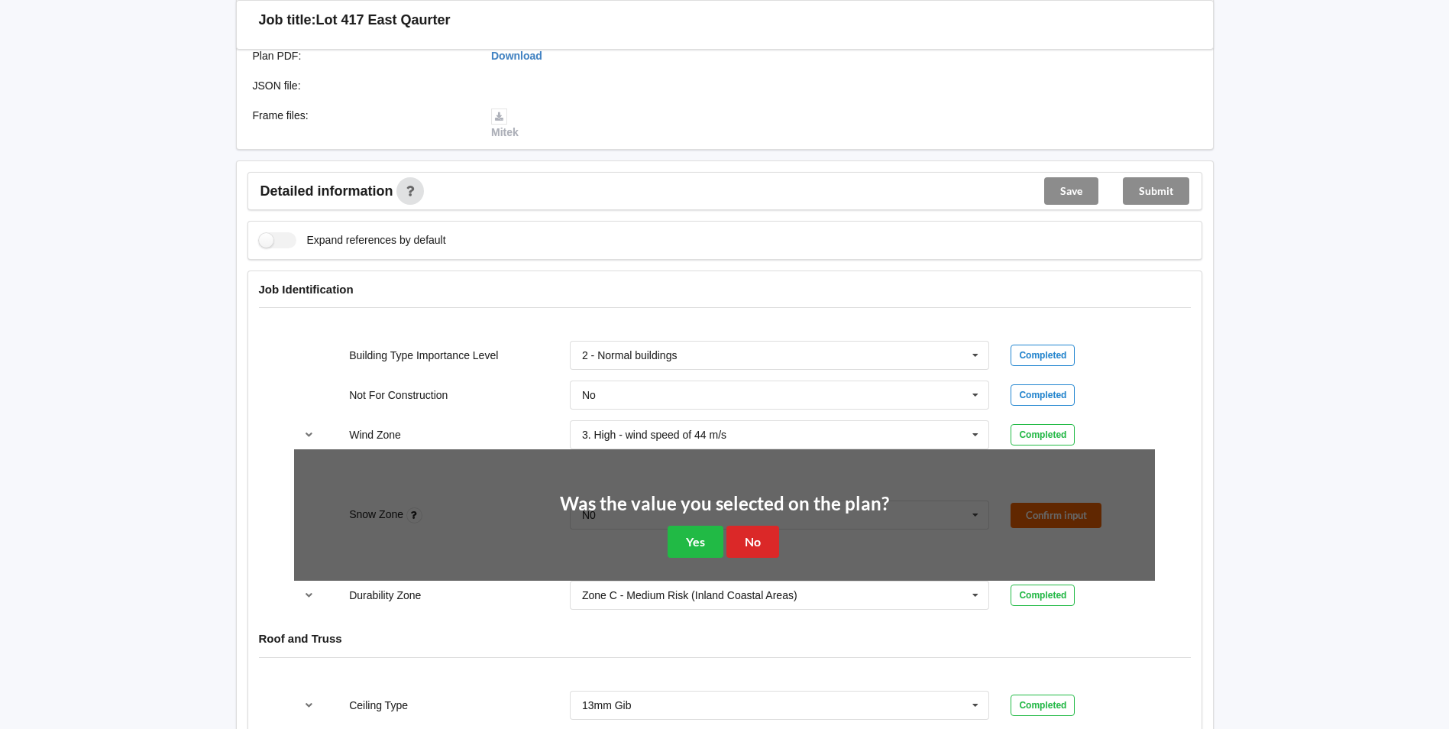
click at [1072, 473] on div "Was the value you selected on the plan? Yes No" at bounding box center [724, 525] width 861 height 153
click at [705, 539] on button "Yes" at bounding box center [696, 541] width 56 height 31
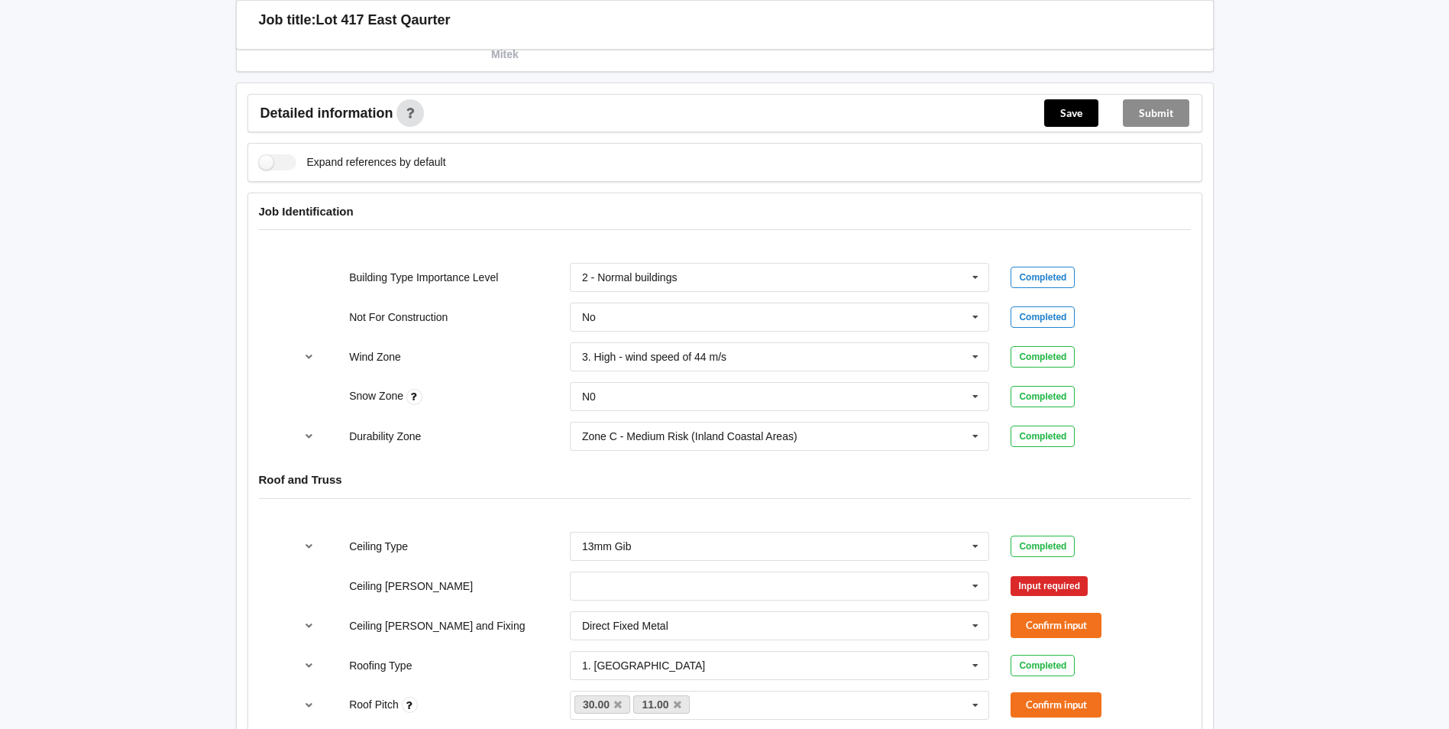
scroll to position [611, 0]
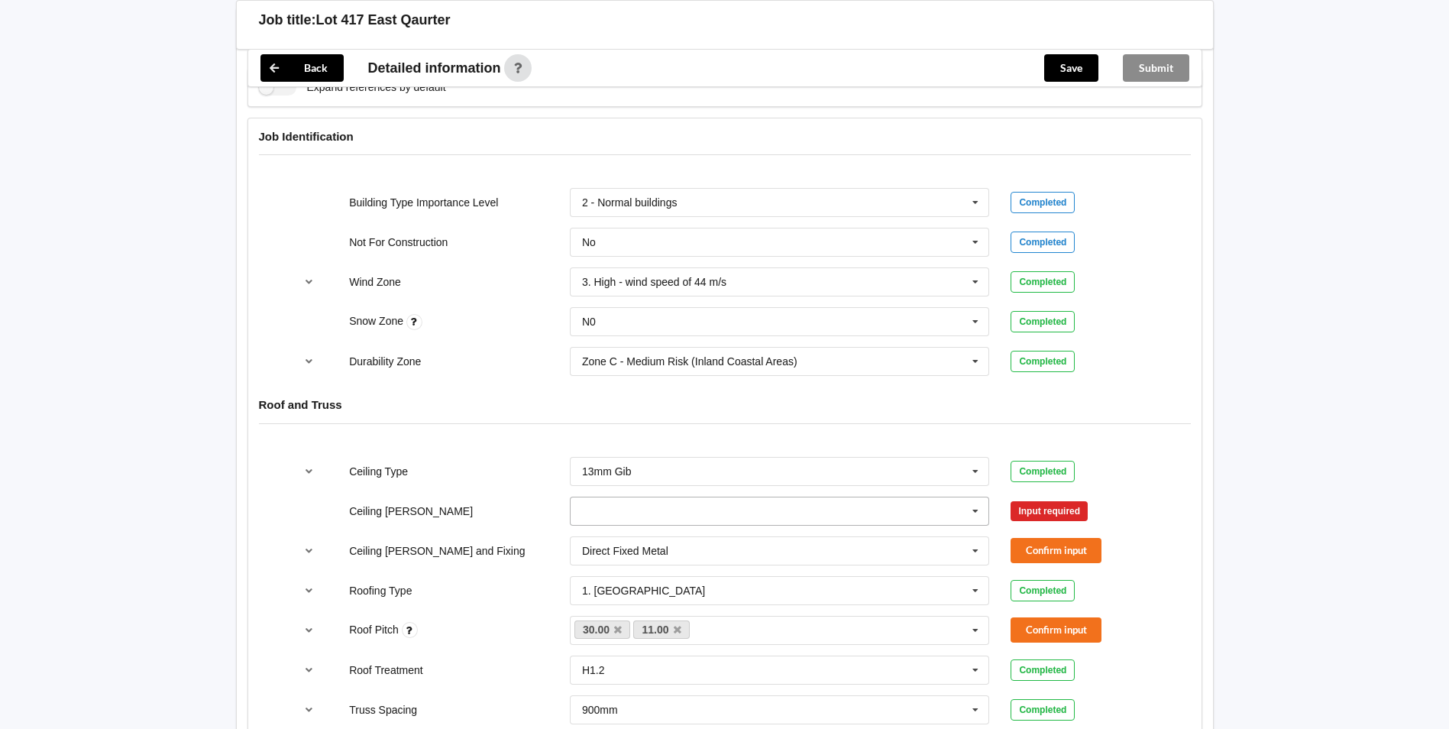
click at [669, 516] on input "text" at bounding box center [780, 511] width 419 height 28
click at [646, 594] on div "600mm" at bounding box center [780, 595] width 419 height 28
click at [1050, 508] on button "Confirm input" at bounding box center [1056, 510] width 91 height 25
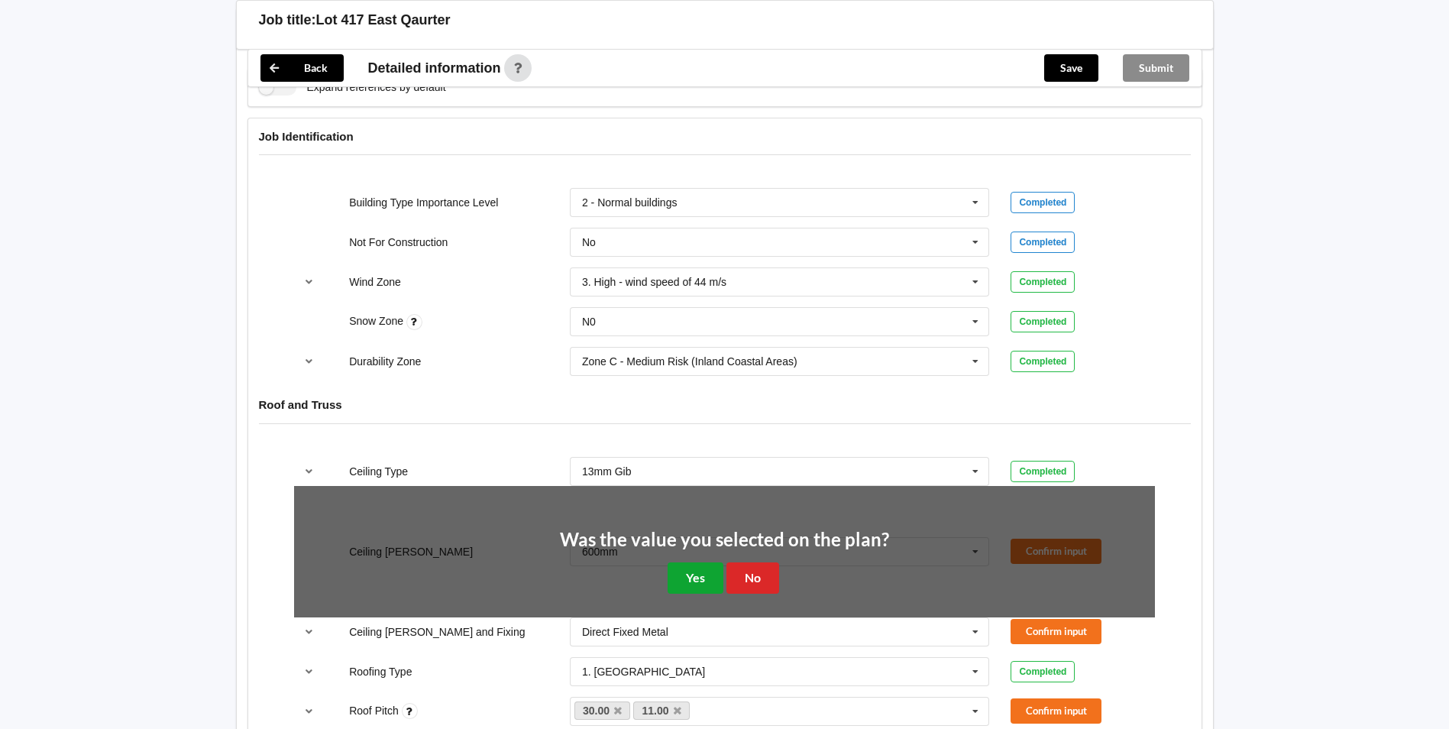
click at [686, 574] on button "Yes" at bounding box center [696, 577] width 56 height 31
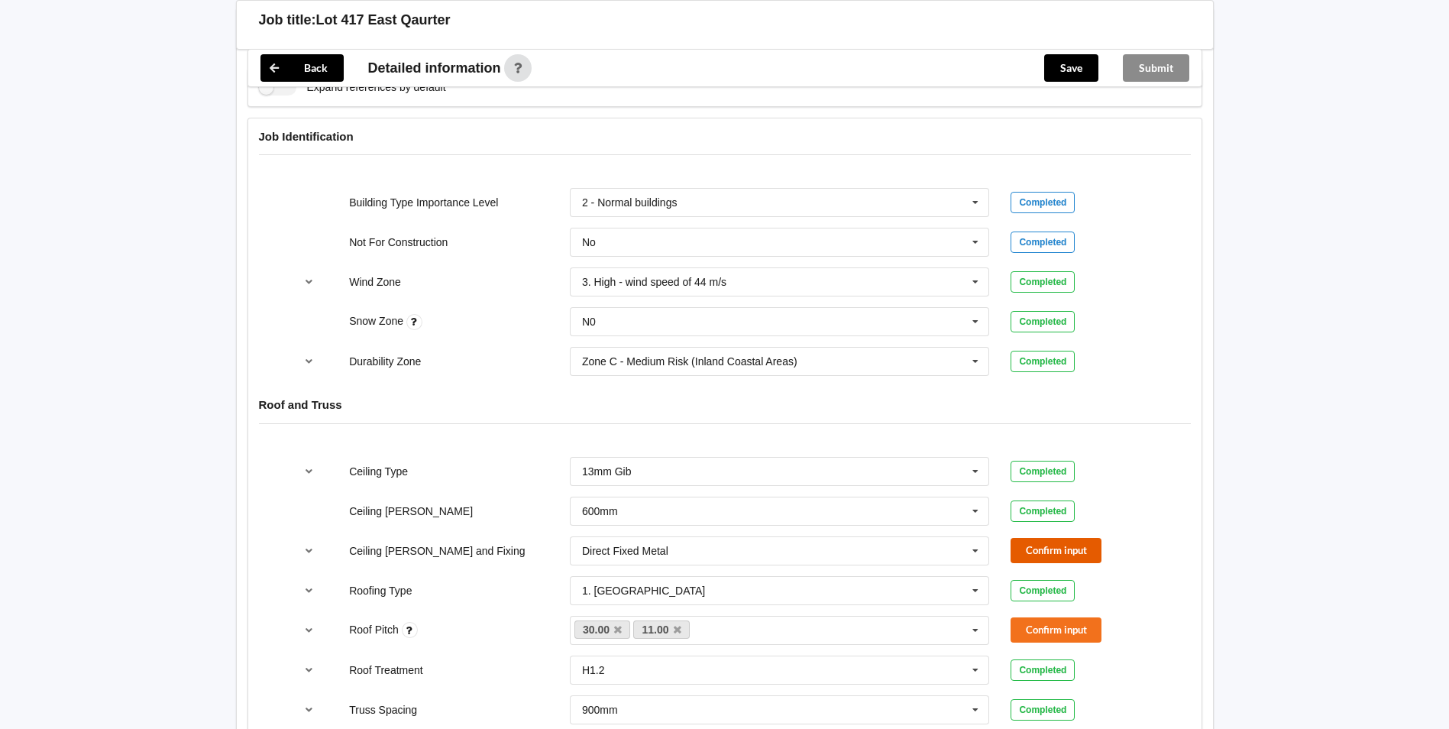
drag, startPoint x: 1040, startPoint y: 552, endPoint x: 1007, endPoint y: 572, distance: 38.4
click at [1039, 552] on button "Confirm input" at bounding box center [1056, 550] width 91 height 25
click at [1085, 619] on button "Confirm input" at bounding box center [1056, 629] width 91 height 25
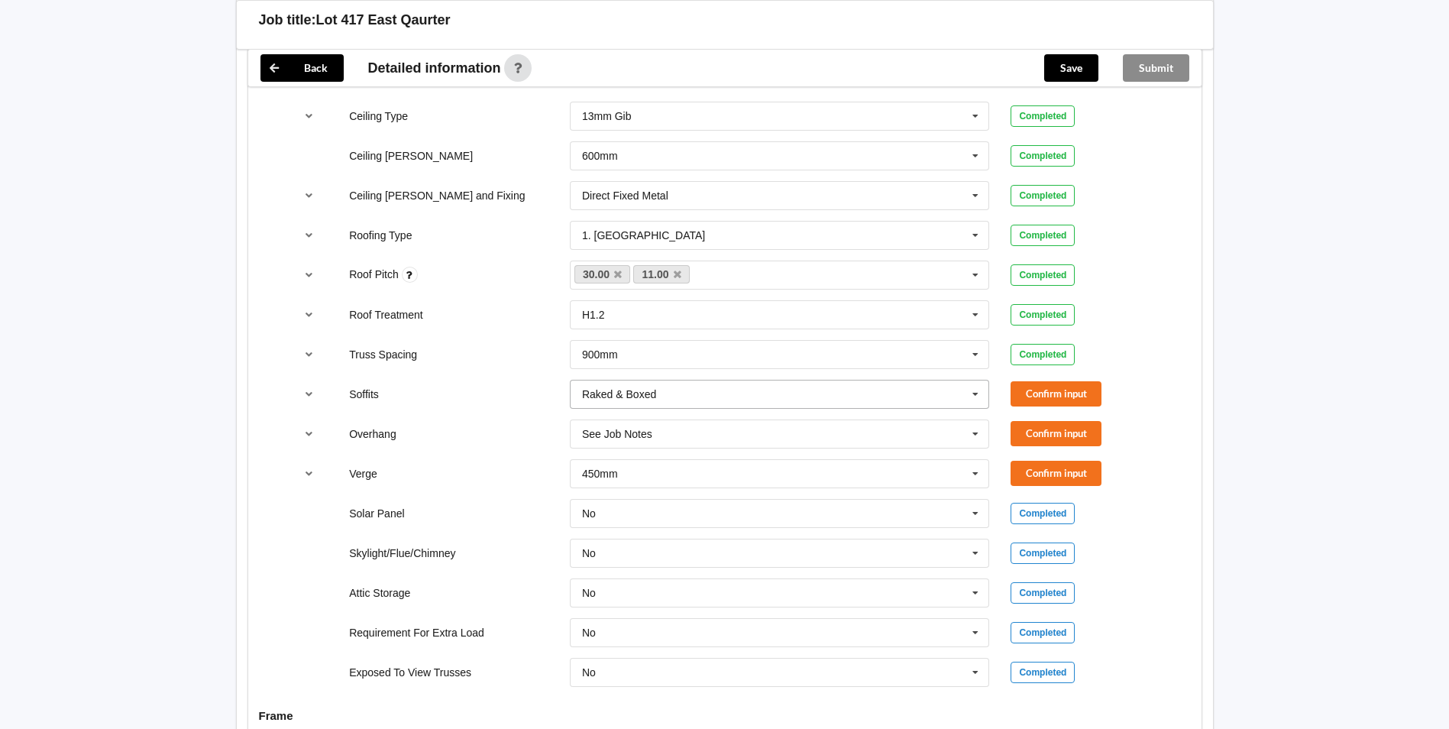
scroll to position [993, 0]
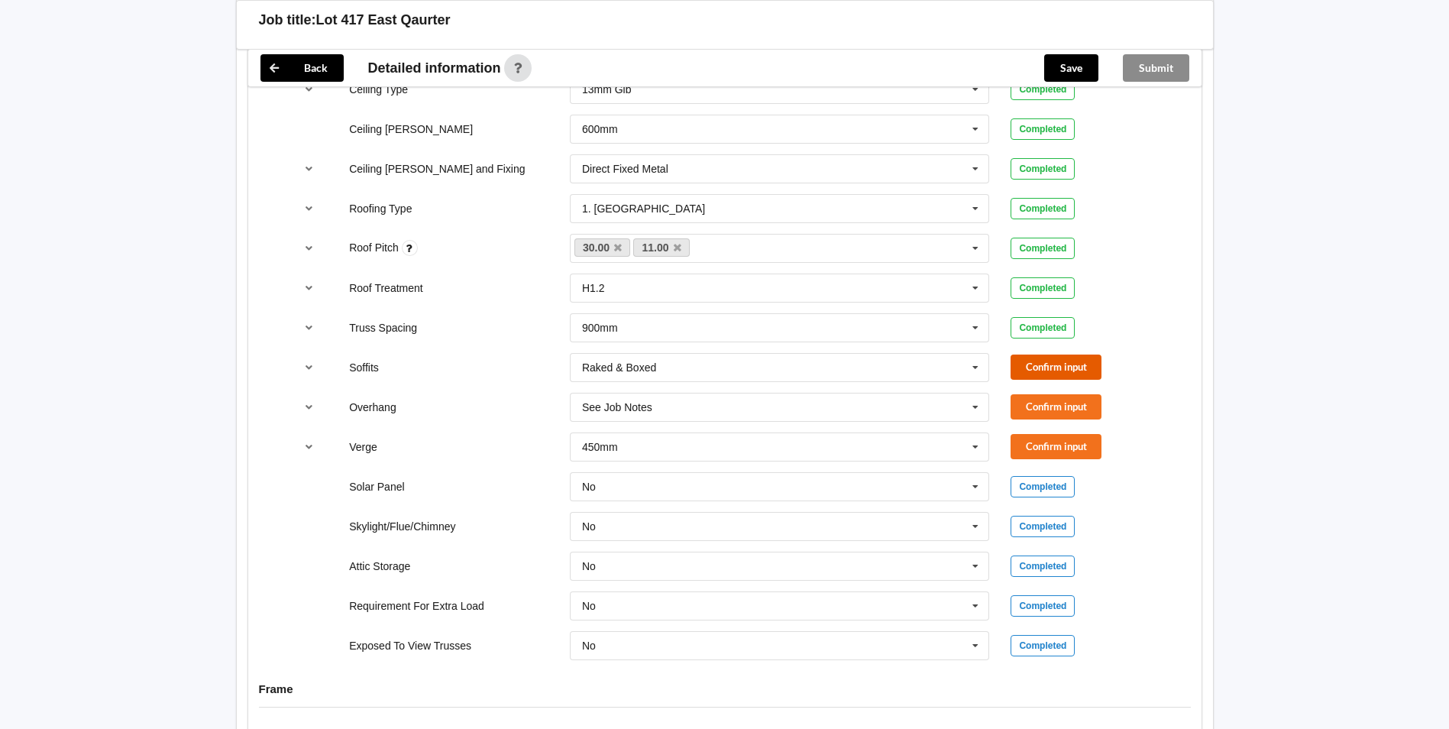
click at [1032, 367] on button "Confirm input" at bounding box center [1056, 366] width 91 height 25
click at [633, 398] on input "text" at bounding box center [780, 407] width 419 height 28
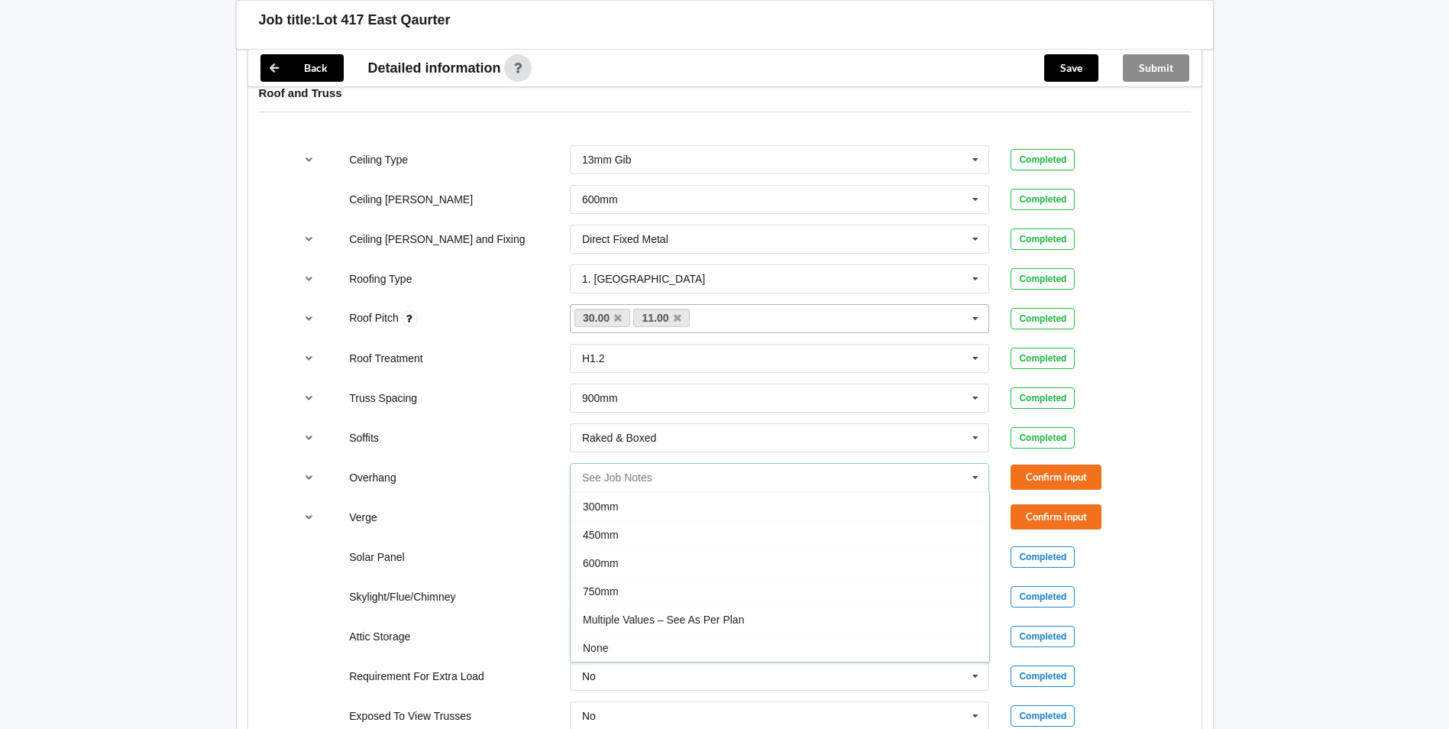
scroll to position [879, 0]
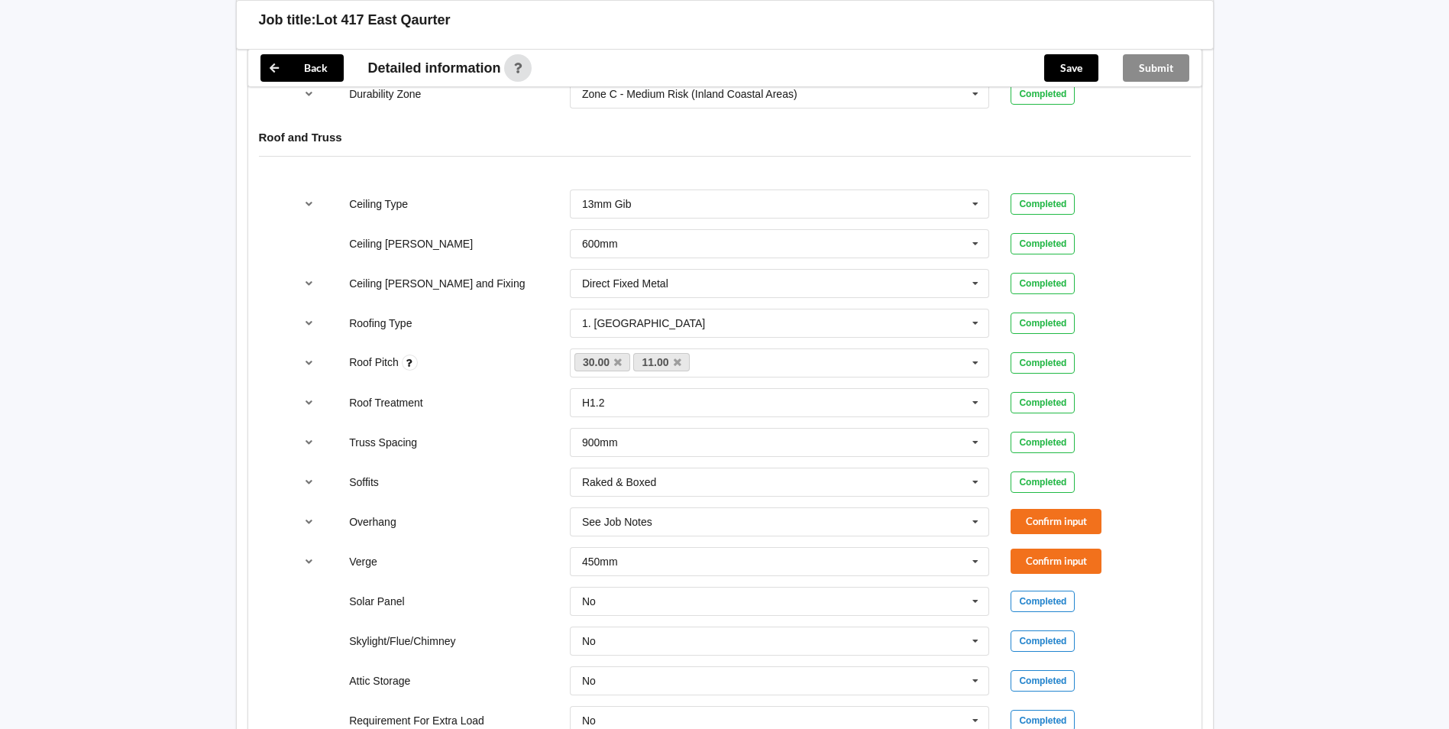
drag, startPoint x: 1171, startPoint y: 490, endPoint x: 1154, endPoint y: 483, distance: 18.9
click at [1154, 483] on div "Ceiling Type 13mm Gib 10mm Gib 12mm MDF 12mm Ply 13mm Gib None See Job Notes Co…" at bounding box center [724, 482] width 953 height 607
click at [1053, 518] on button "Confirm input" at bounding box center [1056, 521] width 91 height 25
click at [1073, 576] on div "Solar Panel No No Yes Completed" at bounding box center [724, 601] width 882 height 50
drag, startPoint x: 1043, startPoint y: 554, endPoint x: 874, endPoint y: 539, distance: 169.5
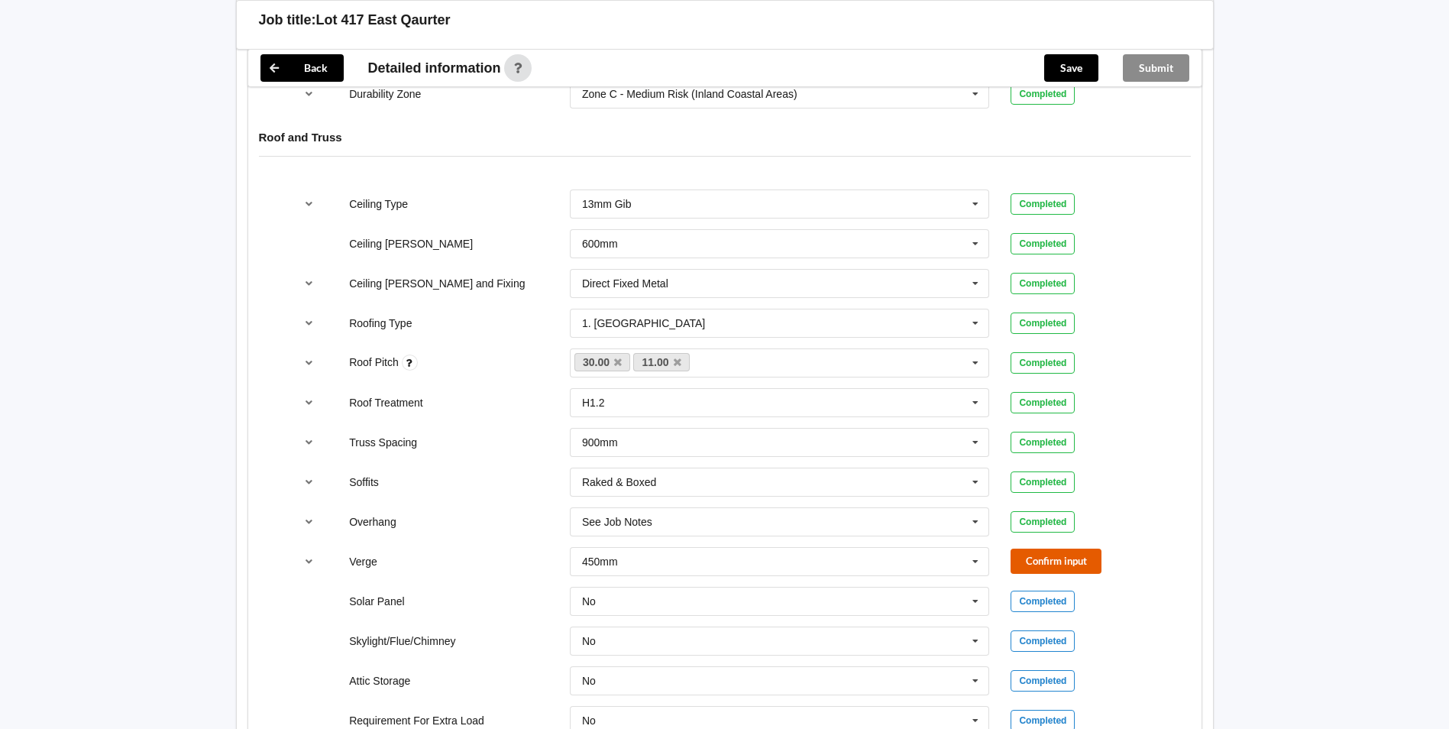
click at [1021, 549] on button "Confirm input" at bounding box center [1056, 561] width 91 height 25
click at [607, 569] on input "text" at bounding box center [780, 562] width 419 height 28
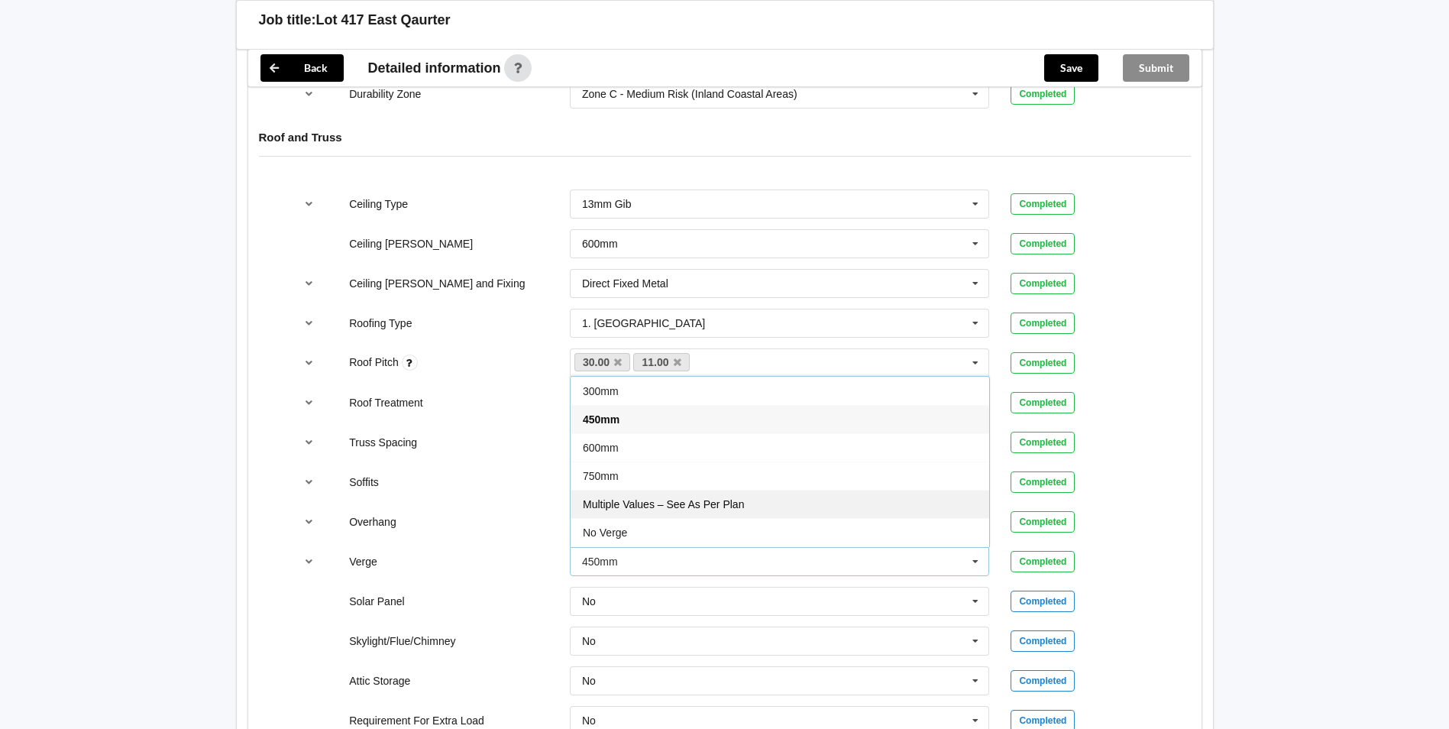
click at [636, 500] on div "Multiple Values – See As Per Plan" at bounding box center [780, 504] width 419 height 28
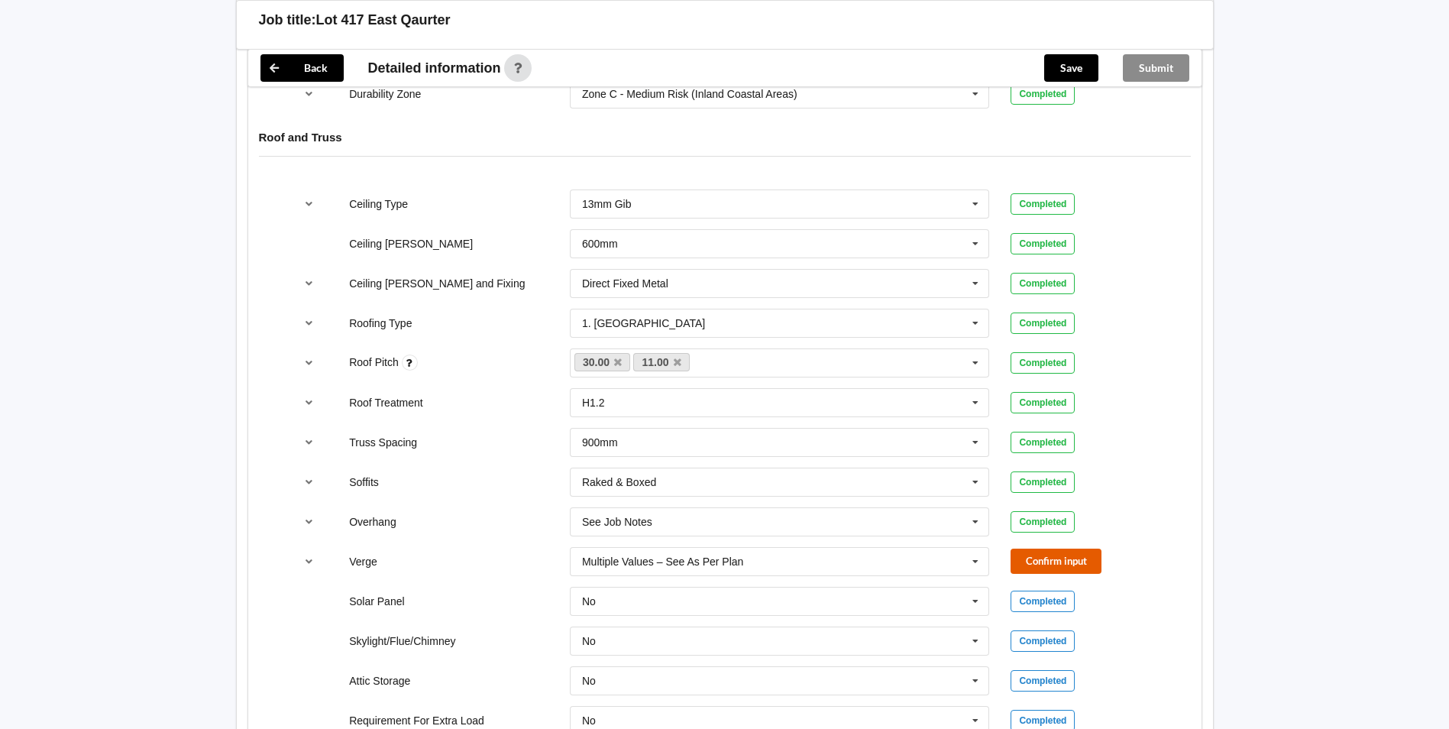
click at [1077, 558] on button "Confirm input" at bounding box center [1056, 561] width 91 height 25
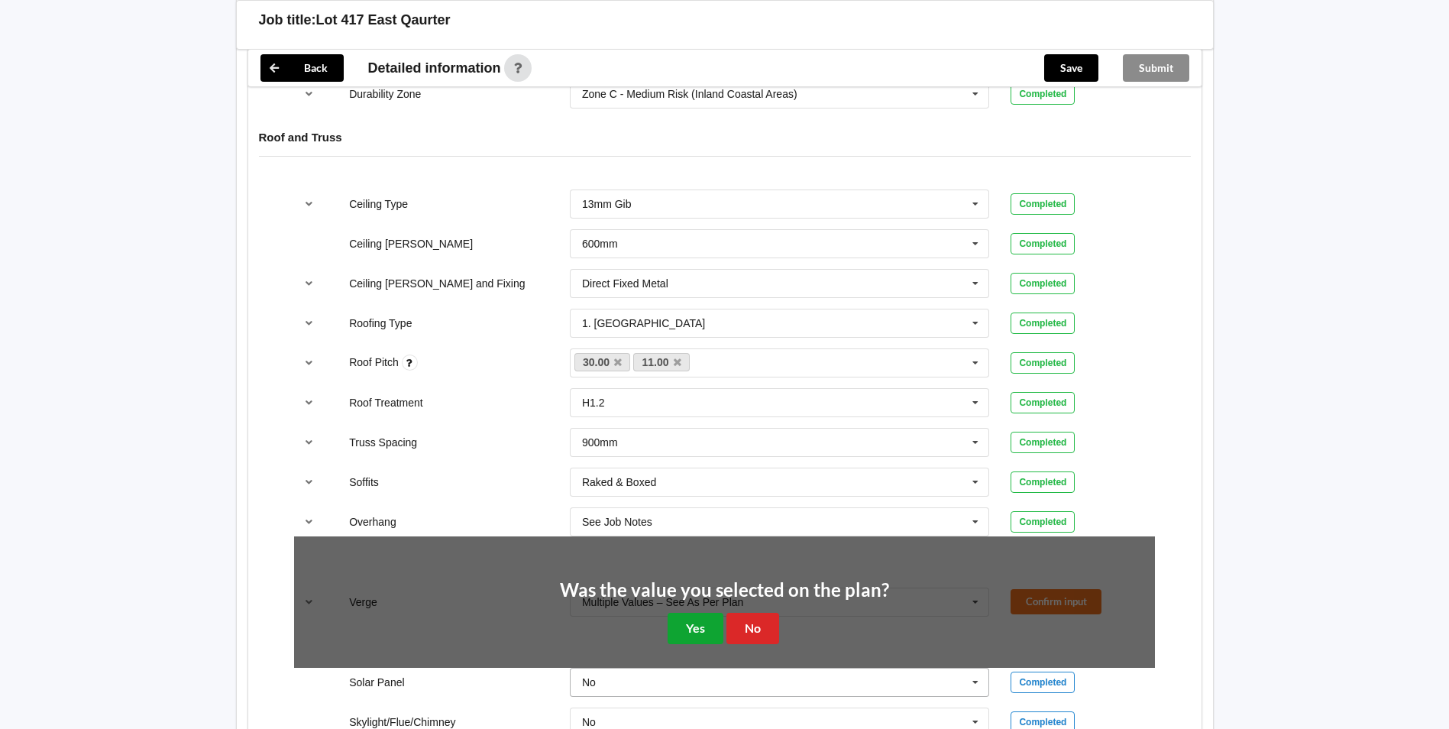
drag, startPoint x: 678, startPoint y: 636, endPoint x: 674, endPoint y: 592, distance: 43.8
click at [680, 631] on button "Yes" at bounding box center [696, 628] width 56 height 31
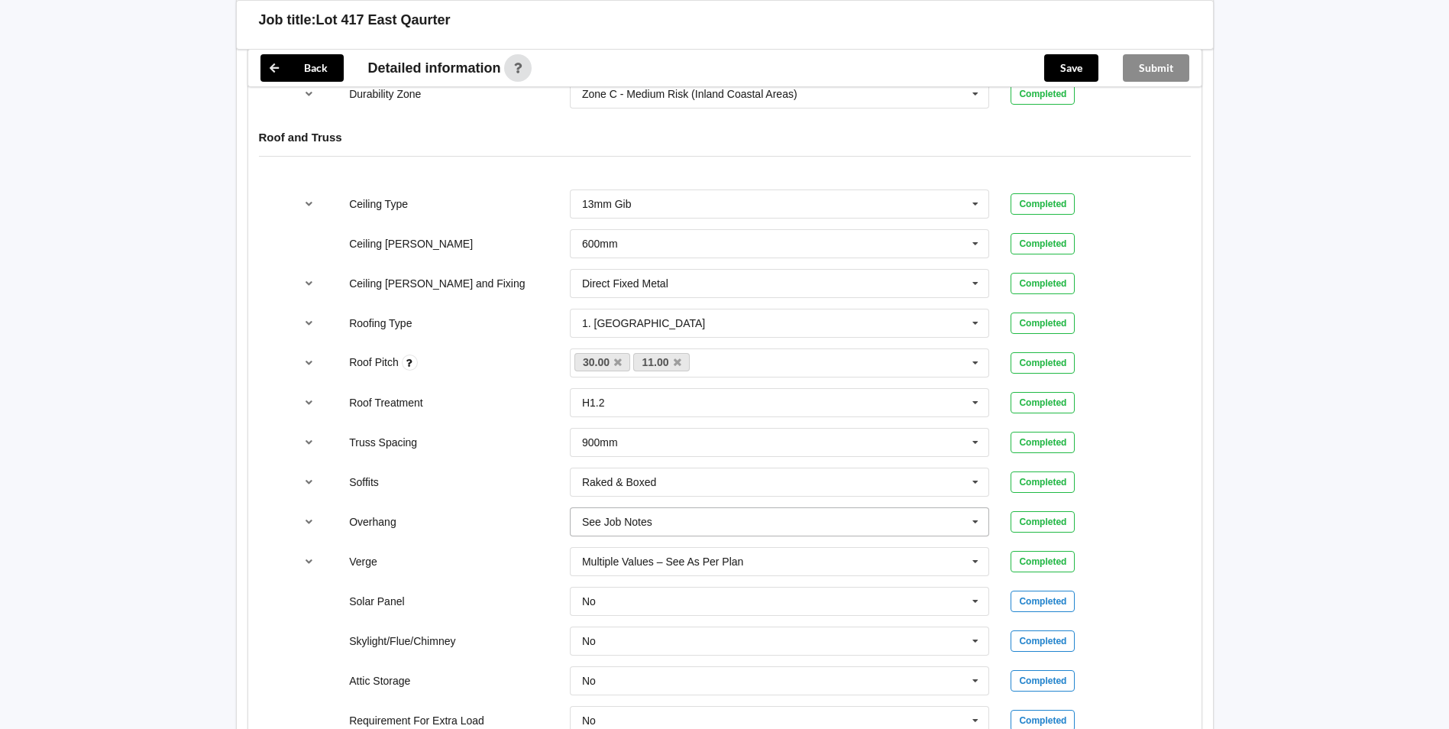
click at [637, 523] on div "See Job Notes" at bounding box center [617, 521] width 70 height 11
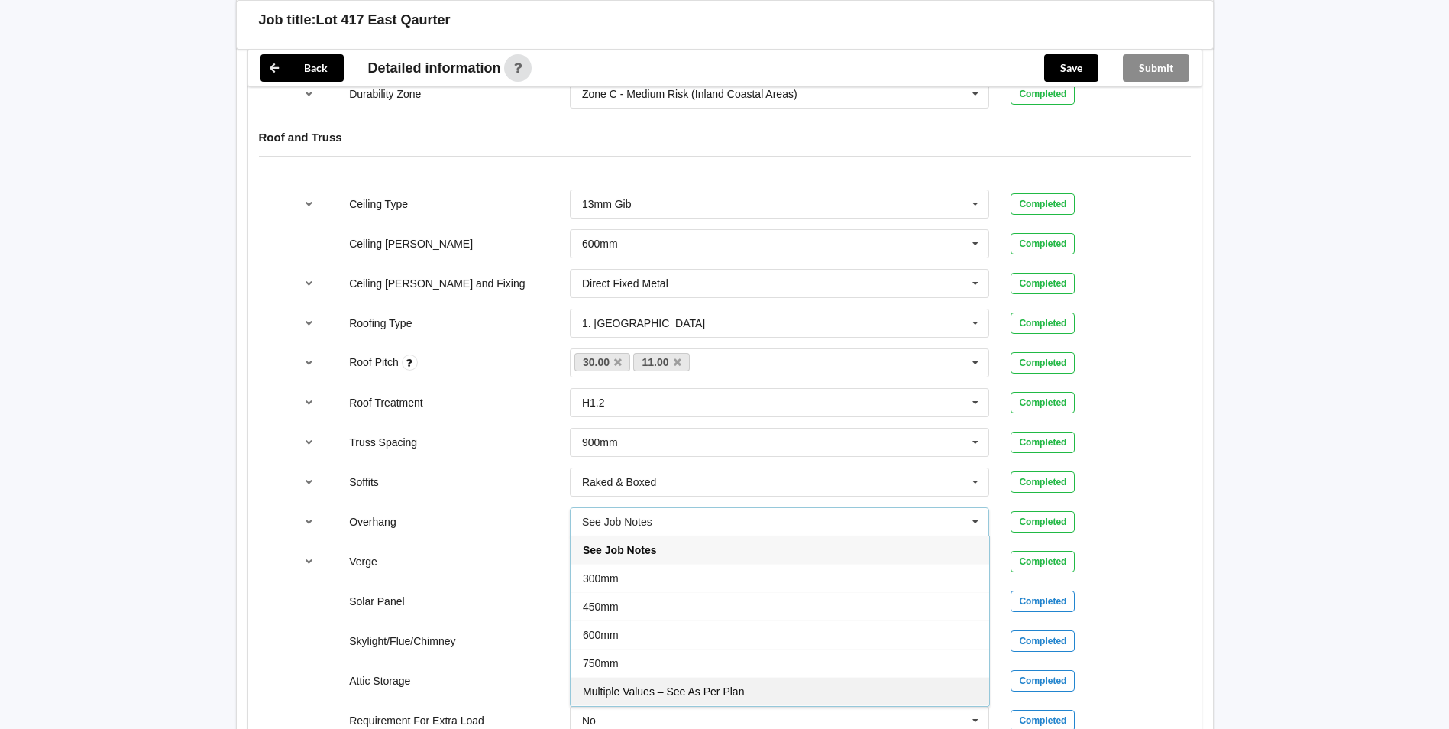
drag, startPoint x: 716, startPoint y: 689, endPoint x: 782, endPoint y: 665, distance: 70.8
click at [718, 688] on span "Multiple Values – See As Per Plan" at bounding box center [663, 691] width 161 height 12
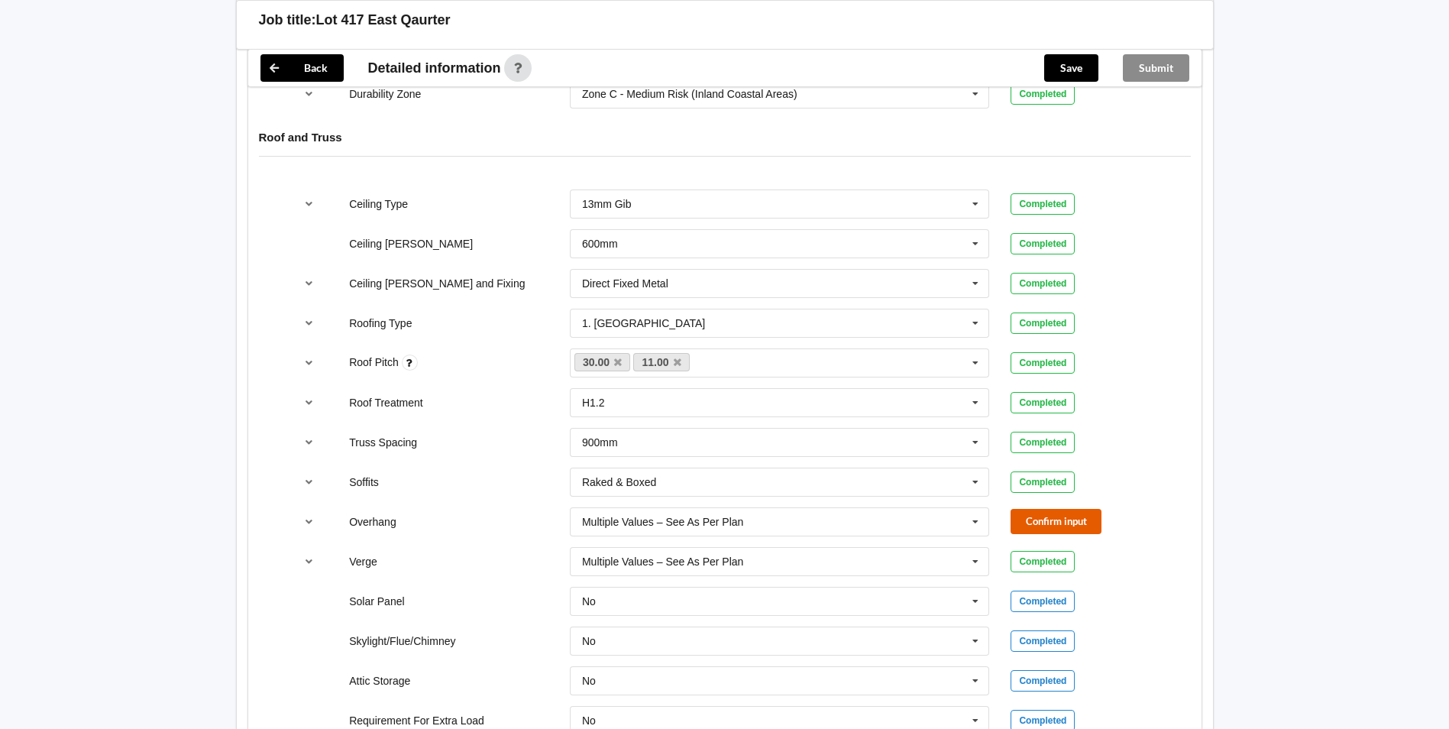
click at [1061, 532] on button "Confirm input" at bounding box center [1056, 521] width 91 height 25
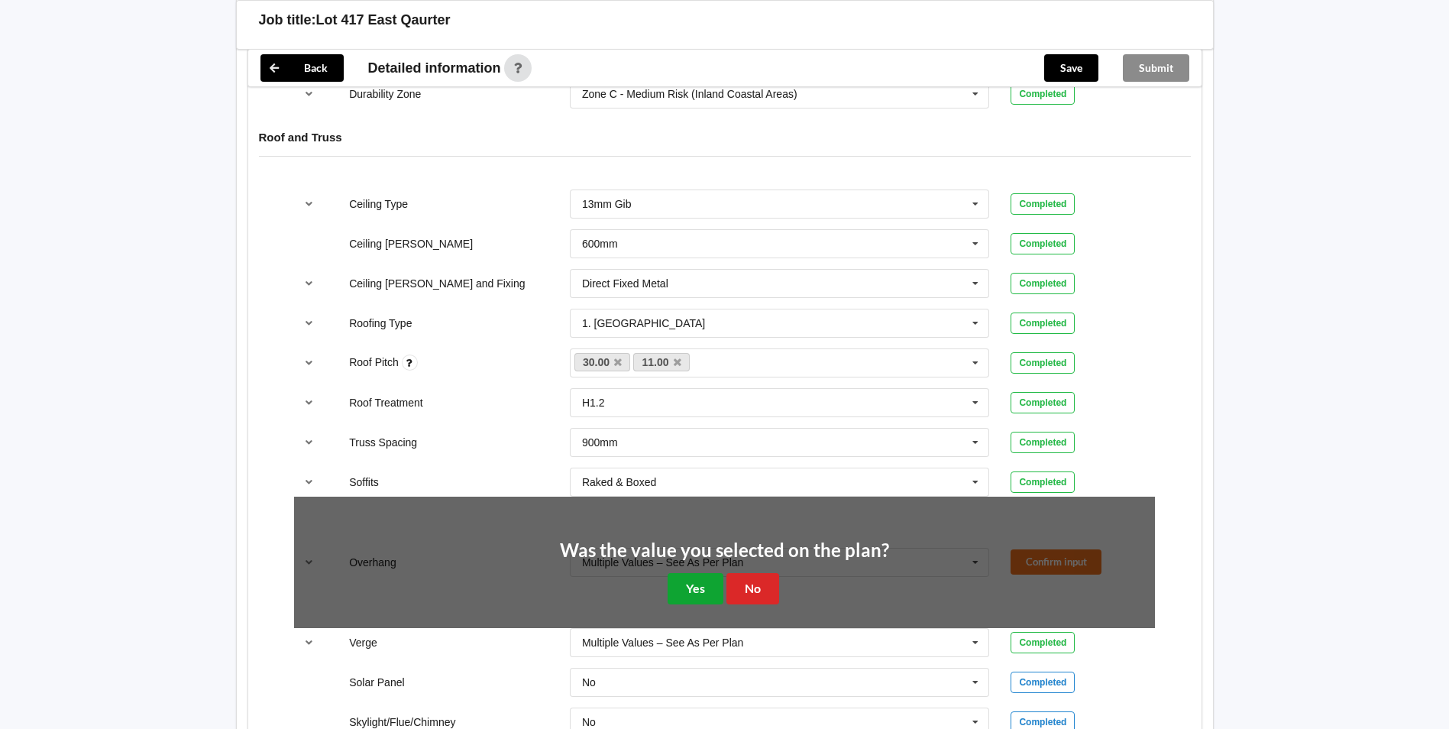
drag, startPoint x: 693, startPoint y: 597, endPoint x: 702, endPoint y: 583, distance: 17.2
click at [695, 593] on button "Yes" at bounding box center [696, 588] width 56 height 31
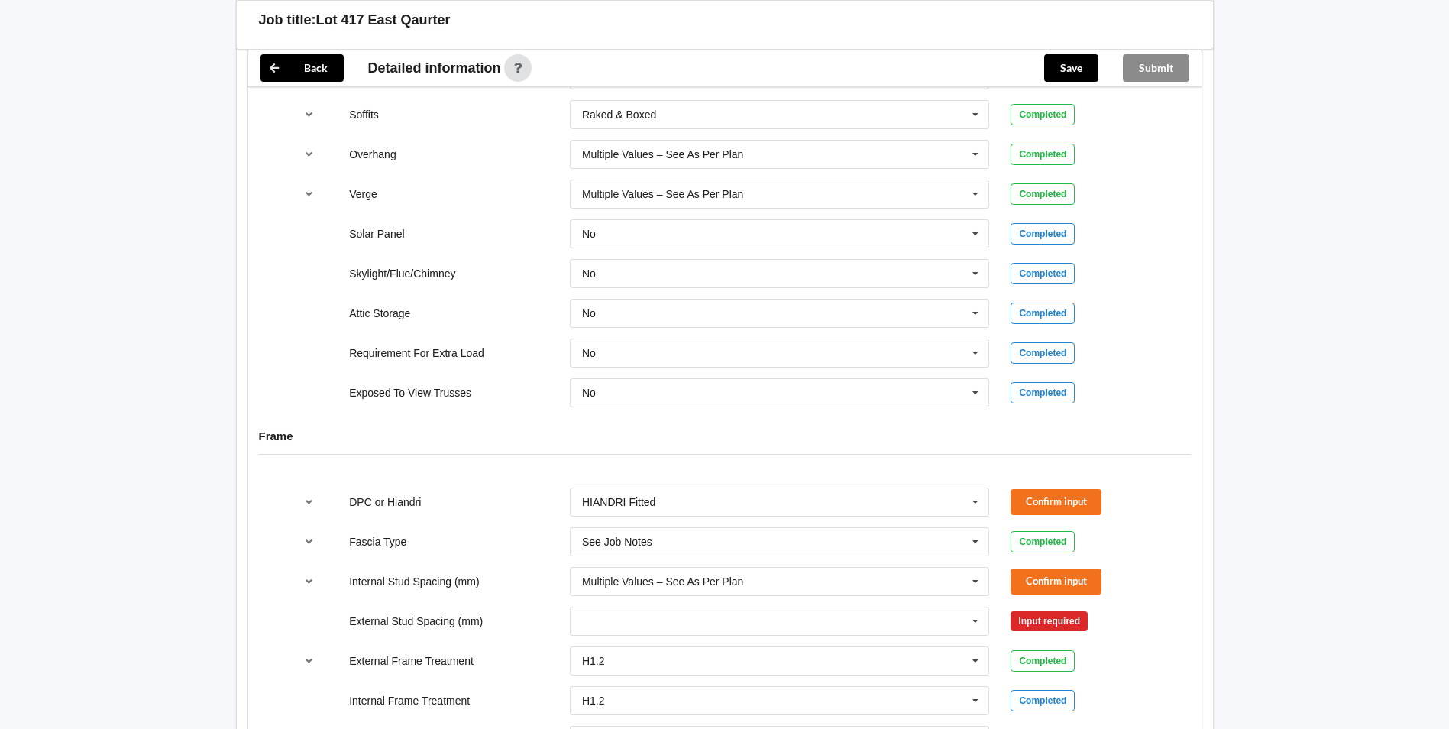
scroll to position [1413, 0]
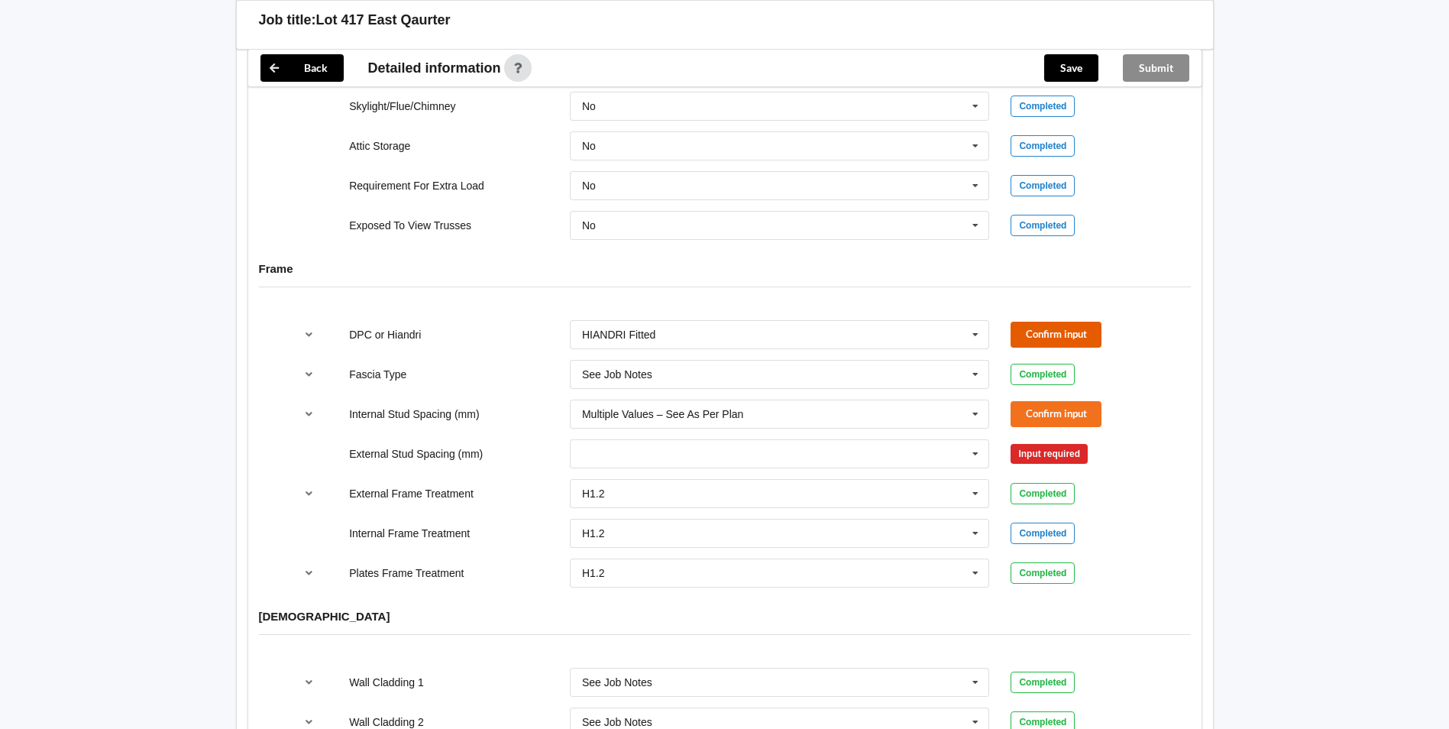
click at [1031, 330] on button "Confirm input" at bounding box center [1056, 334] width 91 height 25
click at [680, 373] on input "text" at bounding box center [780, 375] width 419 height 28
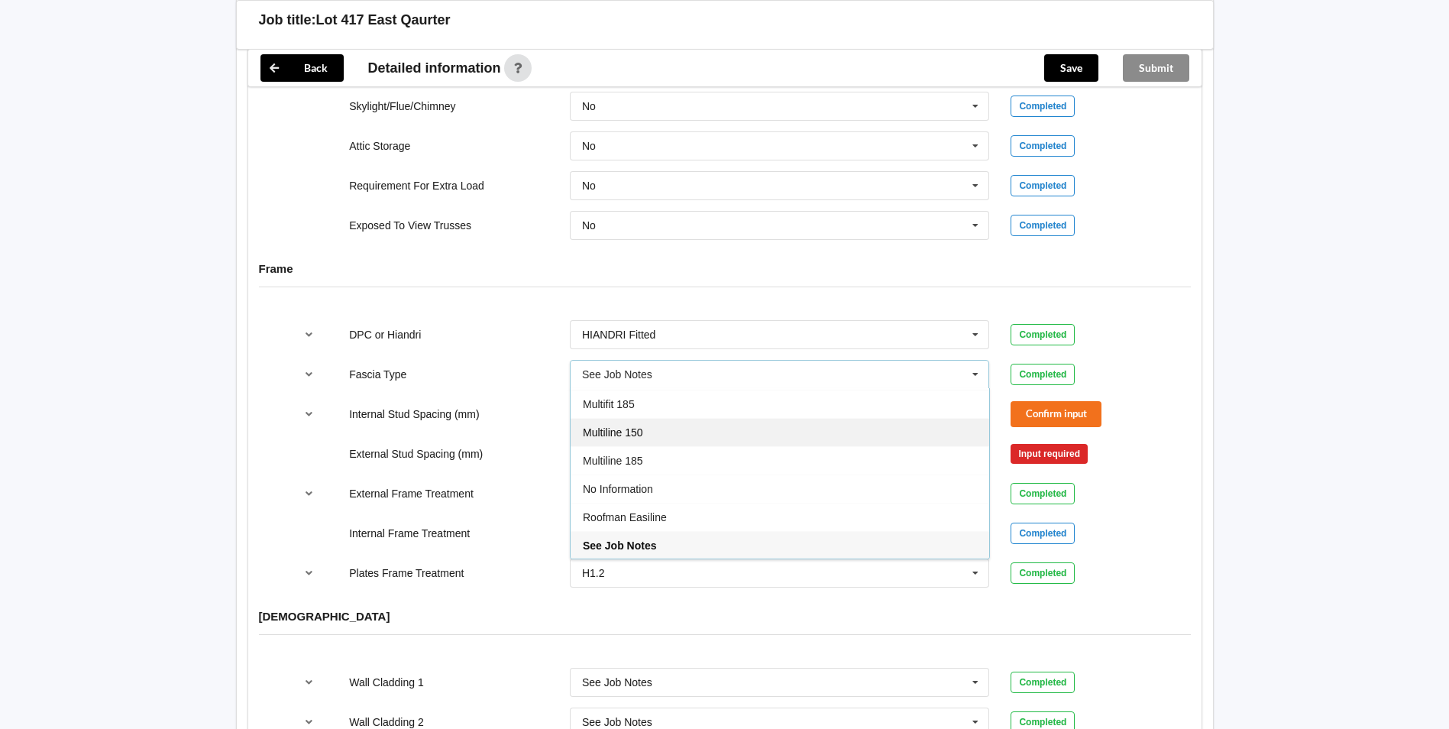
click at [682, 430] on div "Multiline 150" at bounding box center [780, 432] width 419 height 28
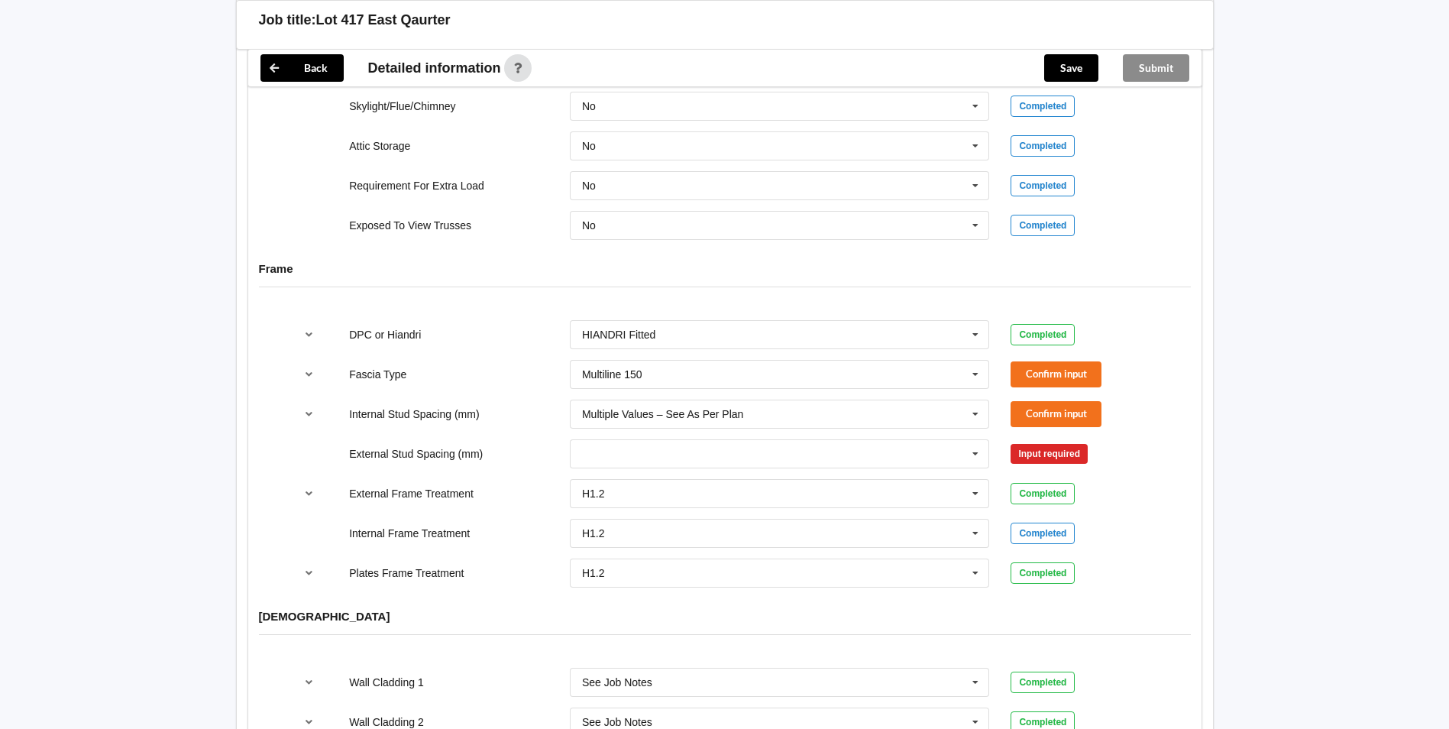
click at [1009, 374] on div "Confirm input" at bounding box center [1083, 373] width 166 height 25
click at [1024, 375] on button "Confirm input" at bounding box center [1056, 373] width 91 height 25
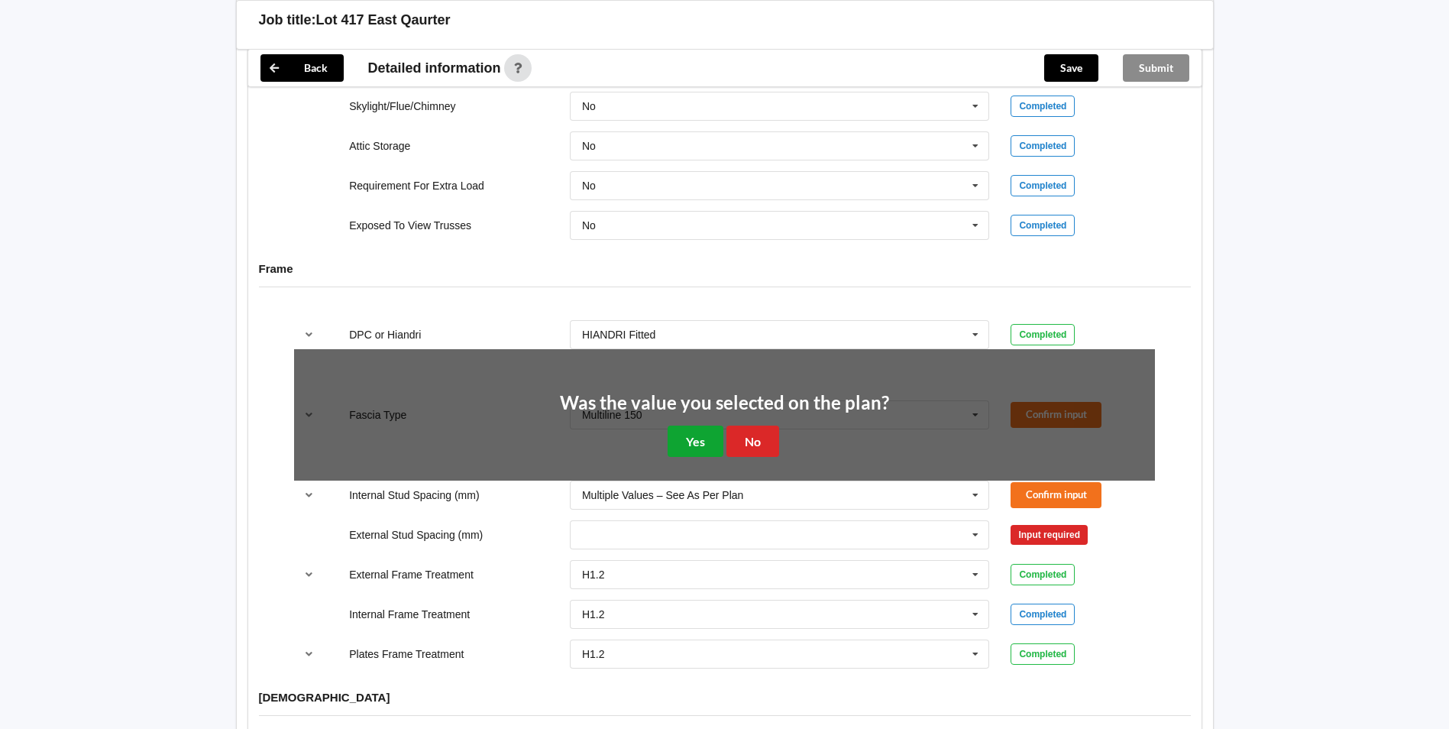
click at [682, 428] on button "Yes" at bounding box center [696, 441] width 56 height 31
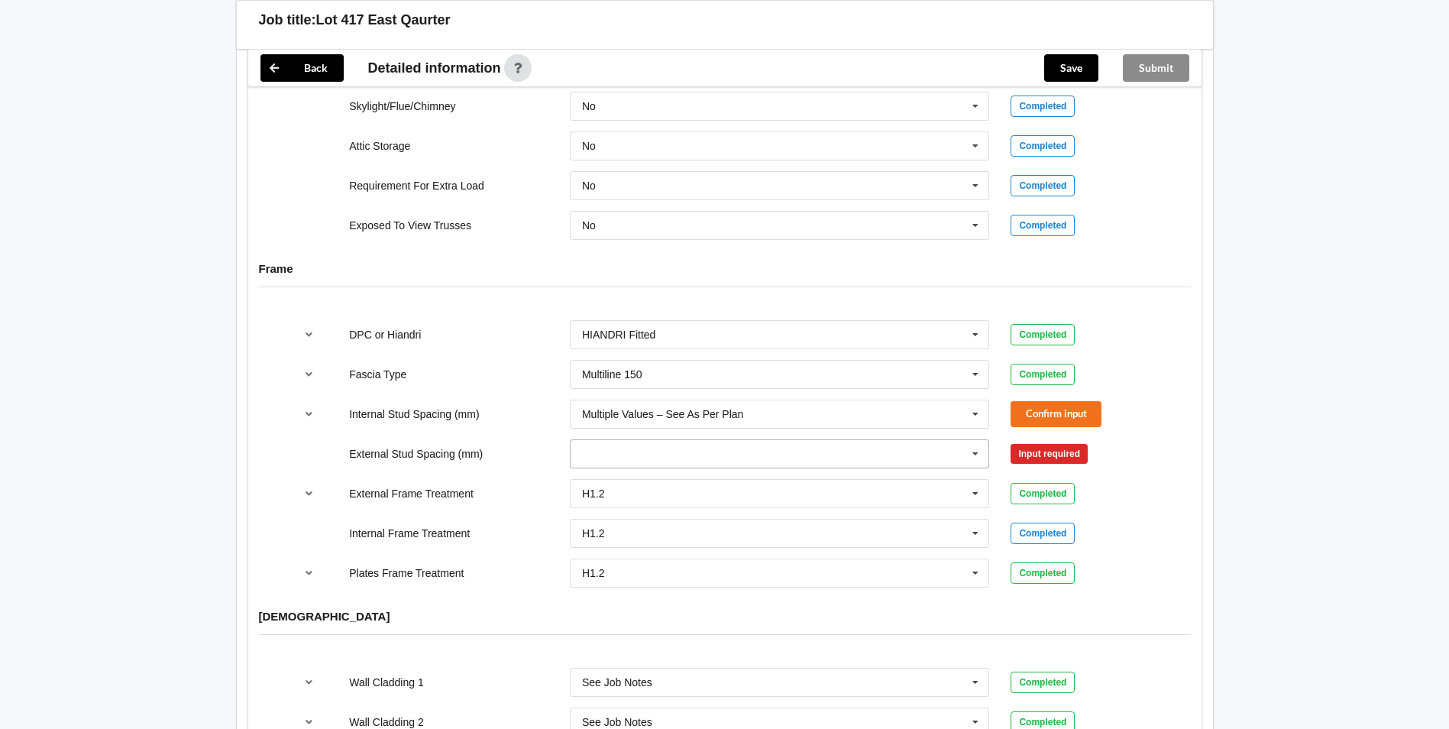
click at [689, 455] on input "text" at bounding box center [780, 454] width 419 height 28
click at [655, 565] on span "Multiple Values – See As Per Plan" at bounding box center [663, 568] width 161 height 12
drag, startPoint x: 1033, startPoint y: 452, endPoint x: 1025, endPoint y: 415, distance: 37.6
click at [1032, 452] on button "Confirm input" at bounding box center [1056, 453] width 91 height 25
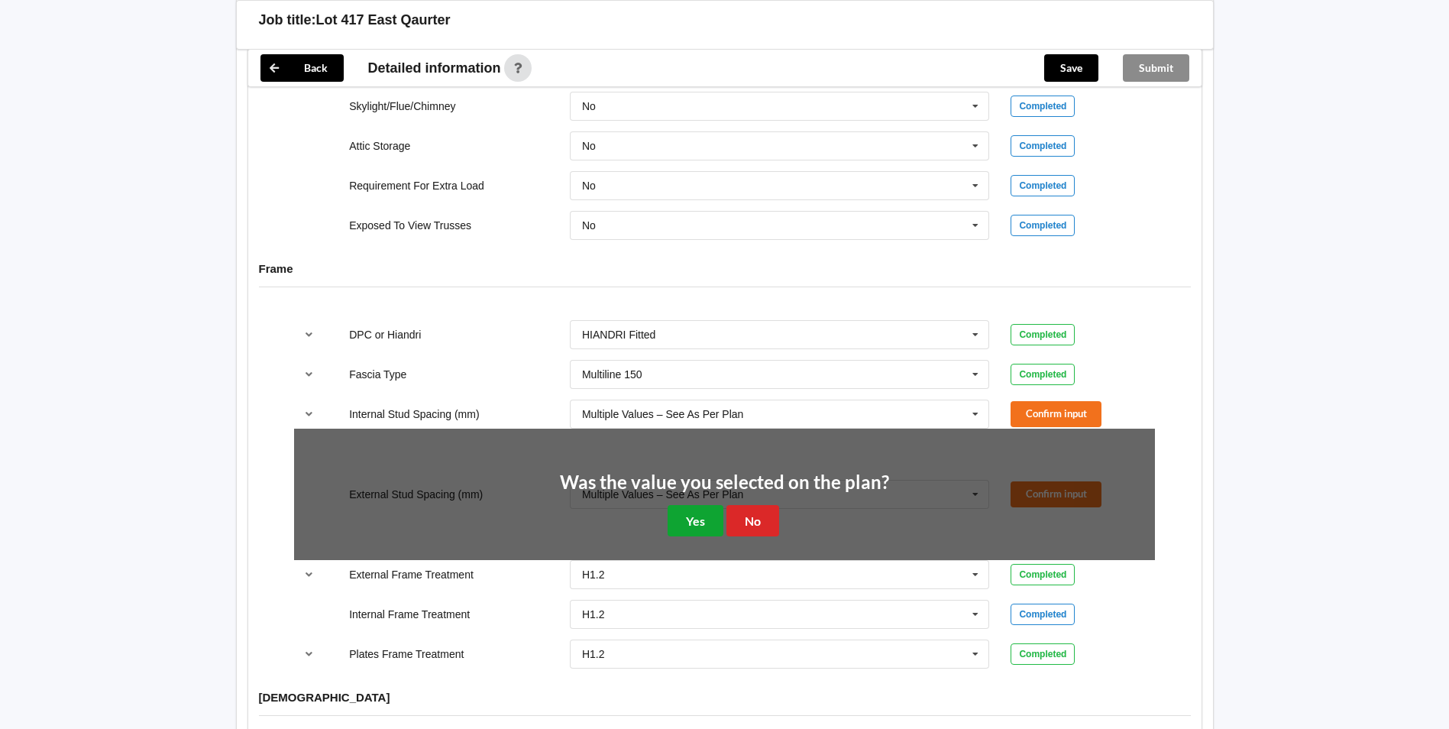
drag, startPoint x: 708, startPoint y: 512, endPoint x: 866, endPoint y: 456, distance: 167.7
click at [715, 507] on button "Yes" at bounding box center [696, 520] width 56 height 31
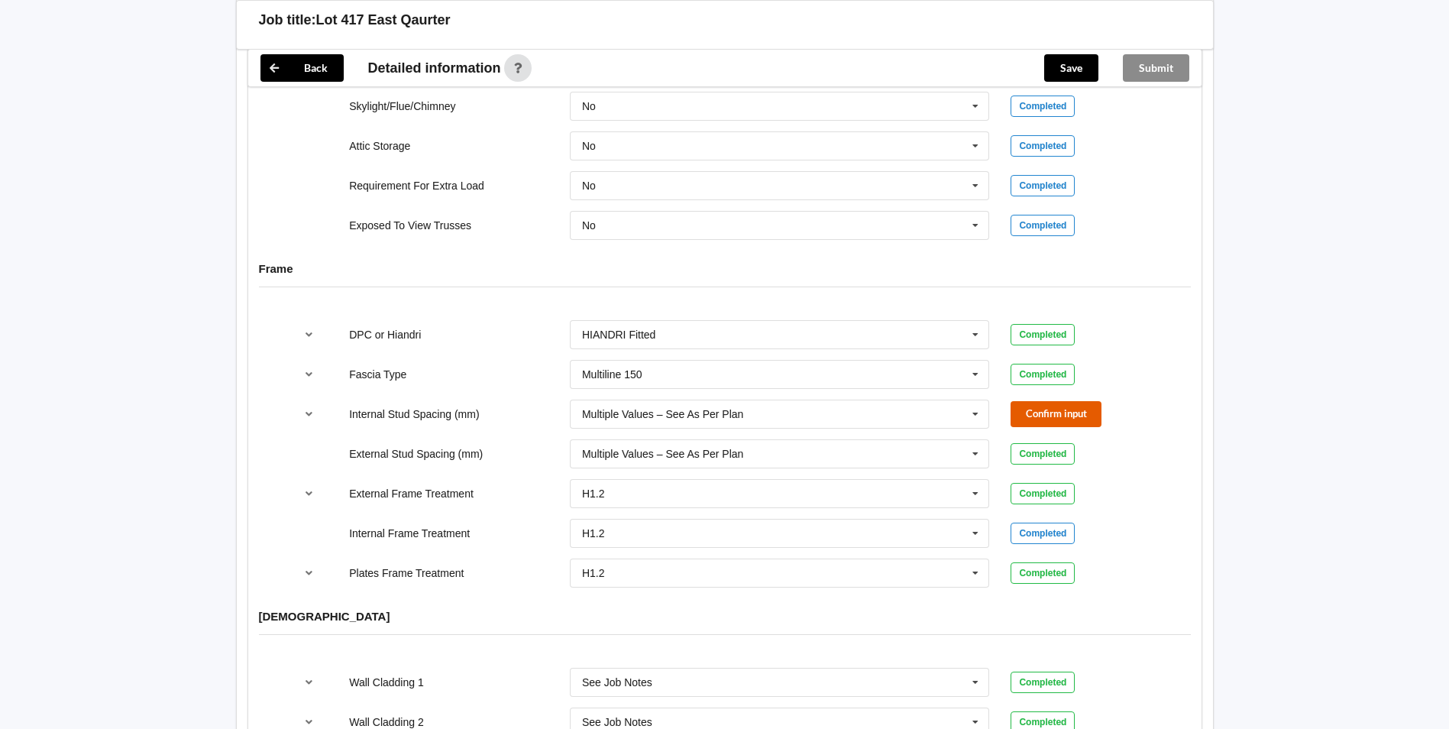
click at [1067, 401] on button "Confirm input" at bounding box center [1056, 413] width 91 height 25
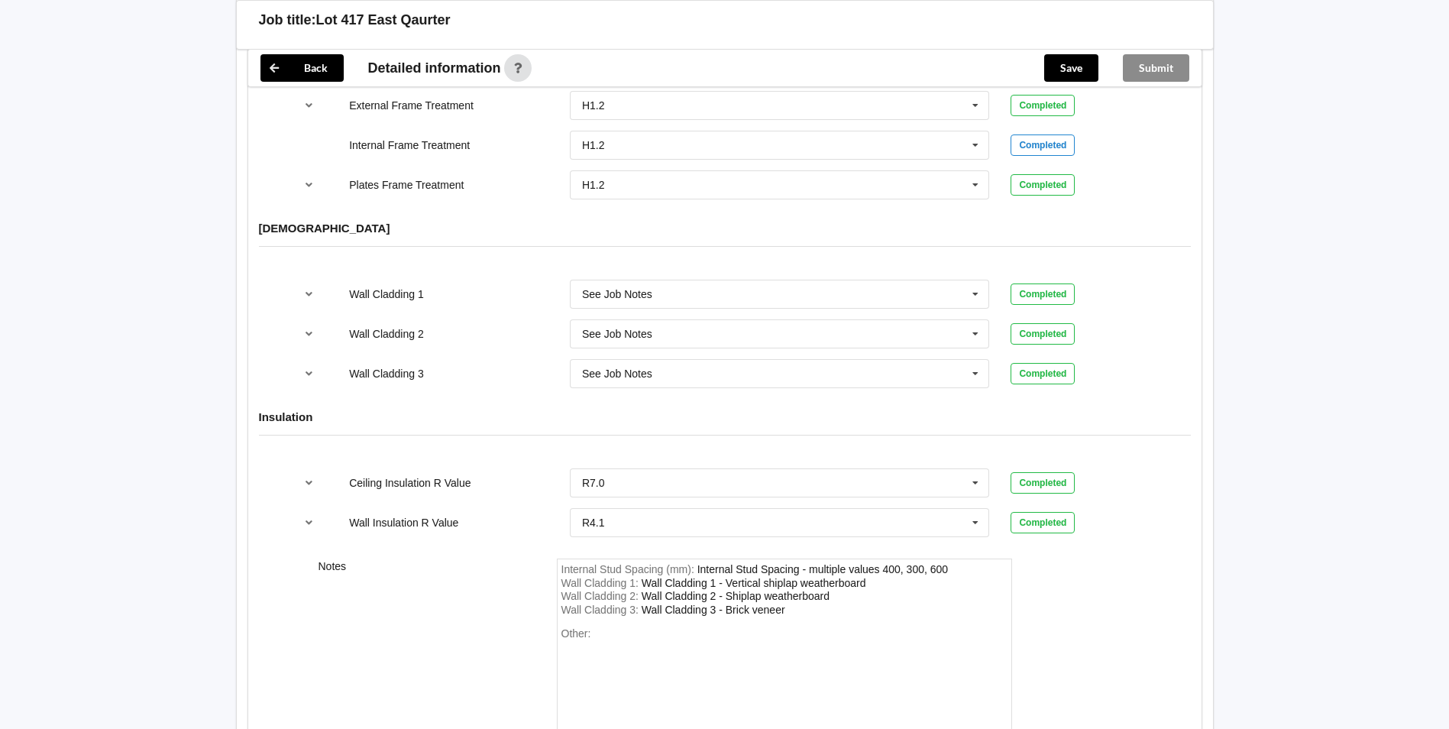
scroll to position [1921, 0]
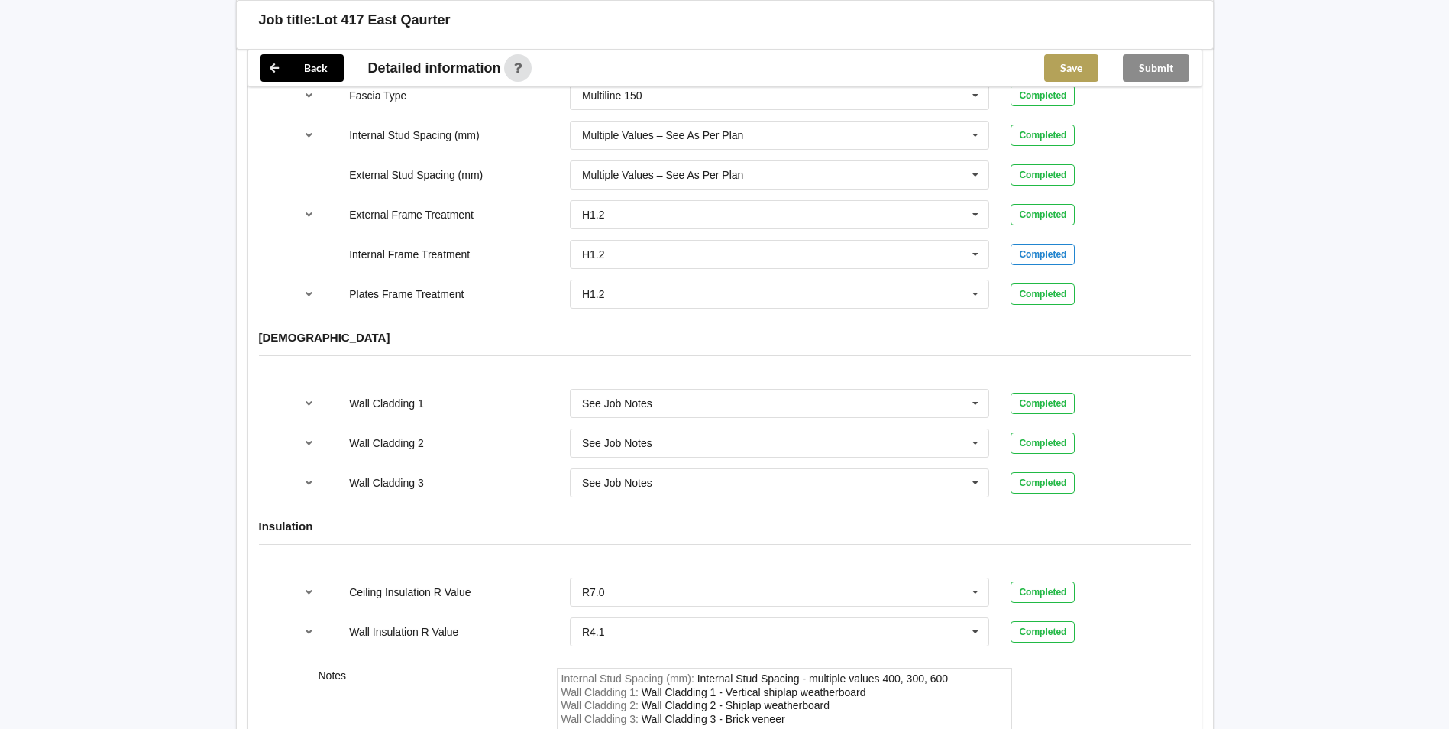
click at [1060, 76] on button "Save" at bounding box center [1071, 68] width 54 height 28
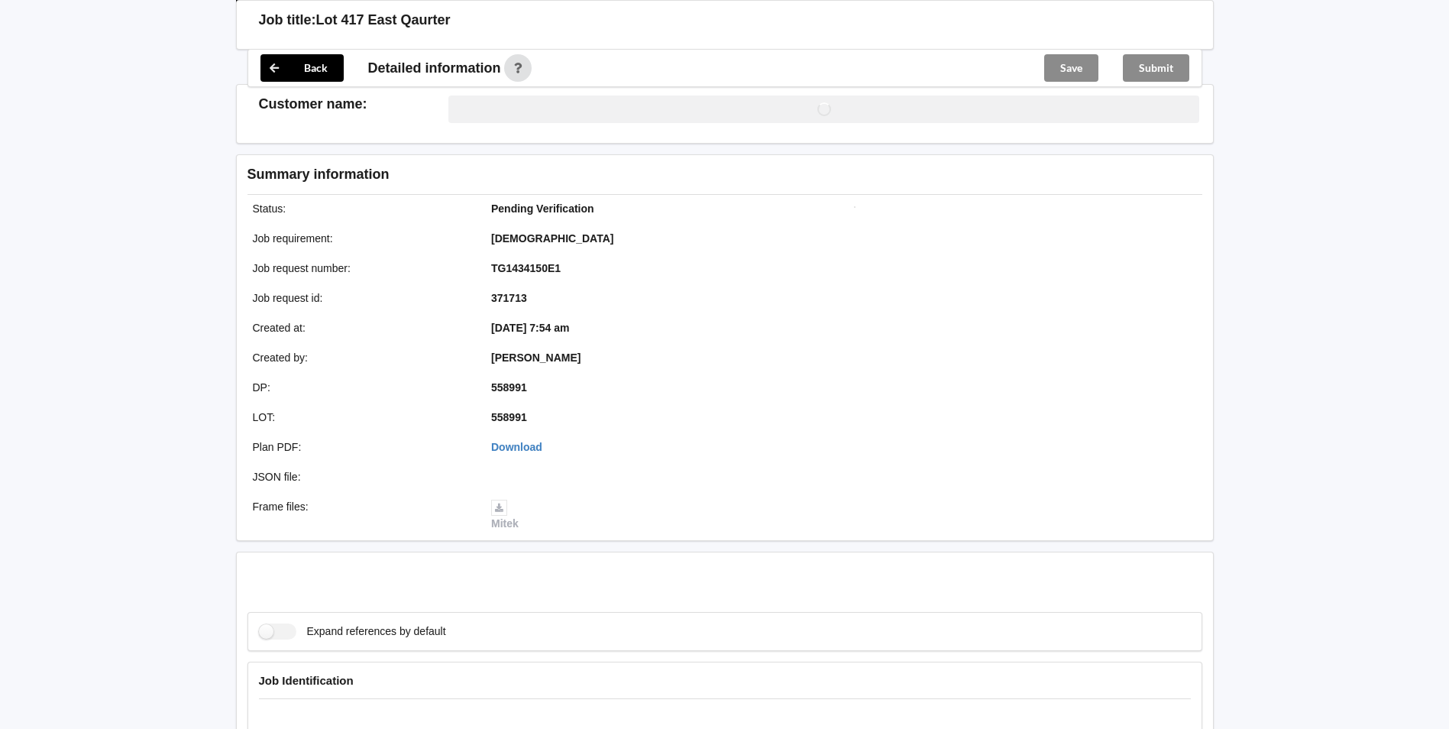
scroll to position [1692, 0]
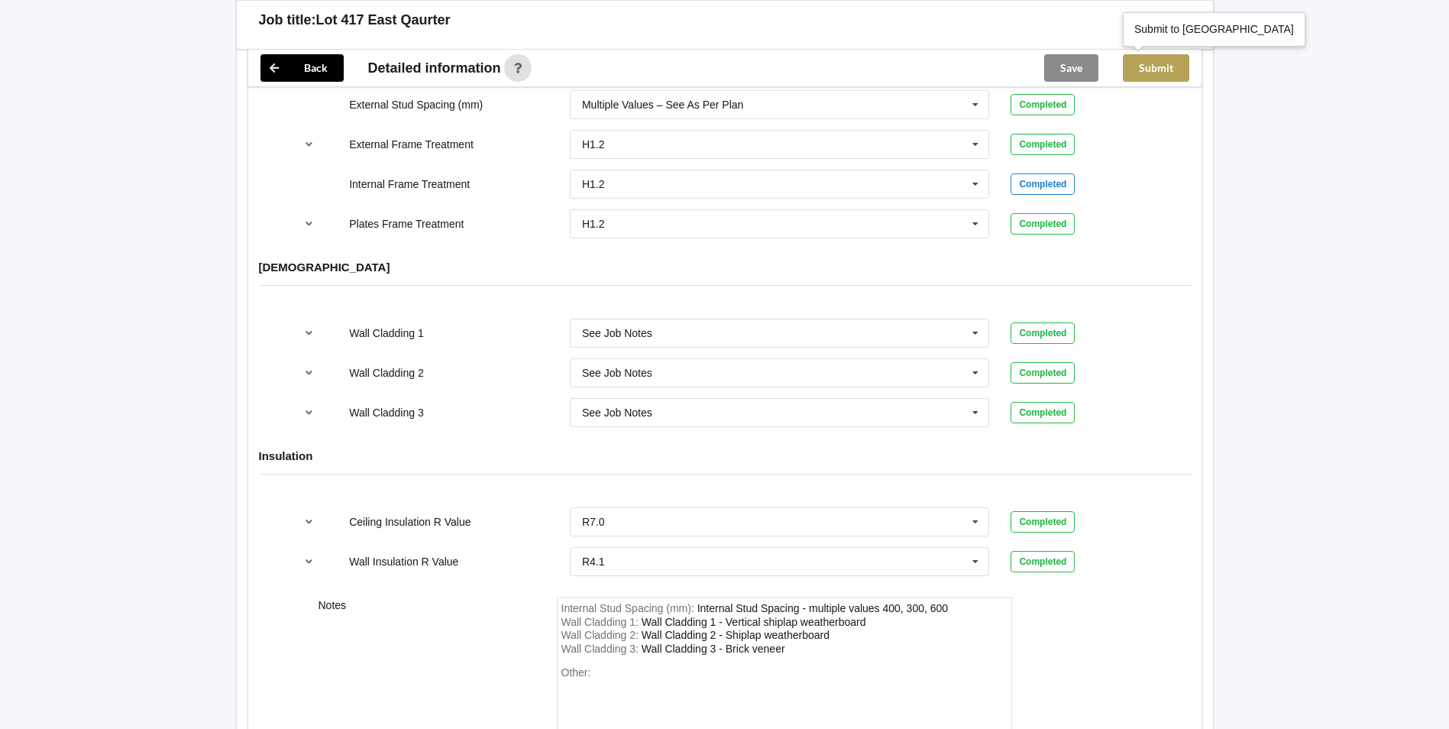
click at [1181, 57] on button "Submit" at bounding box center [1156, 68] width 66 height 28
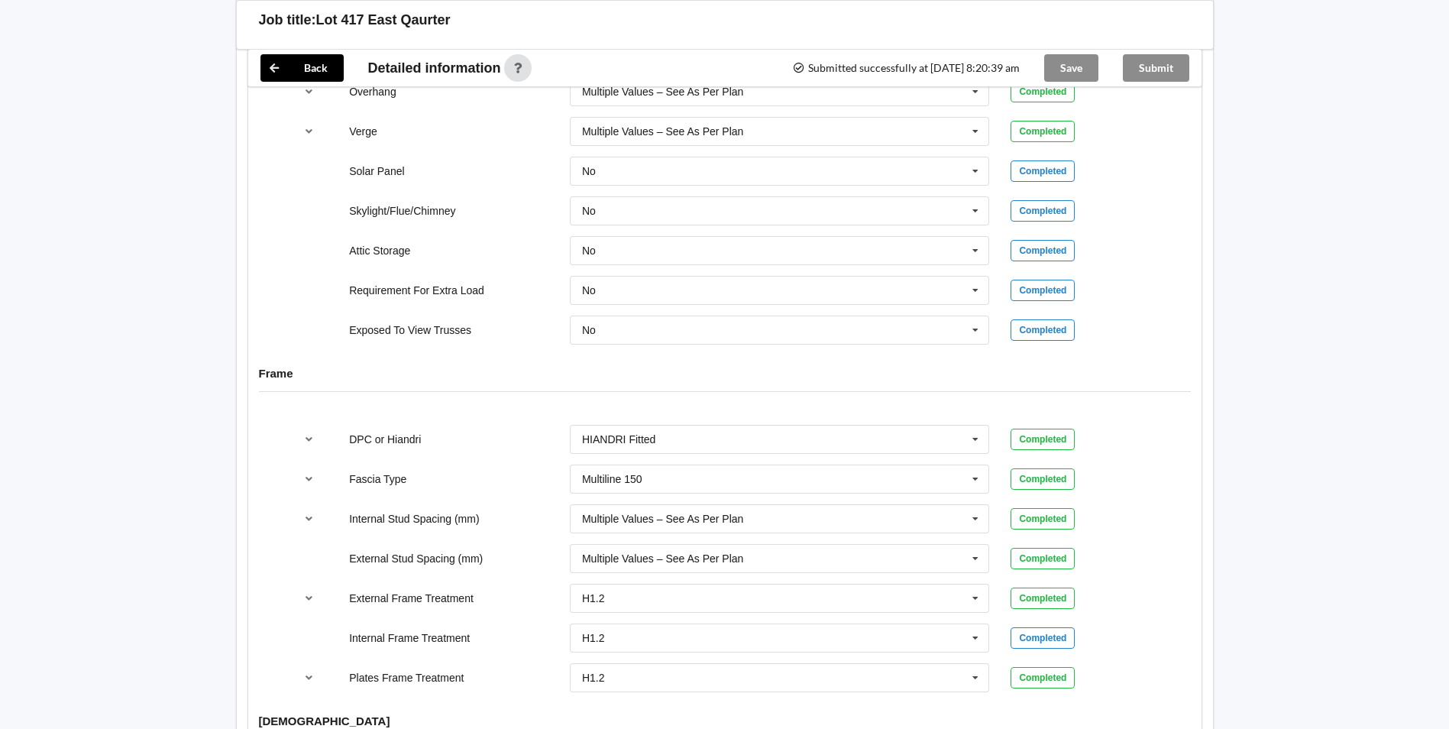
scroll to position [1234, 0]
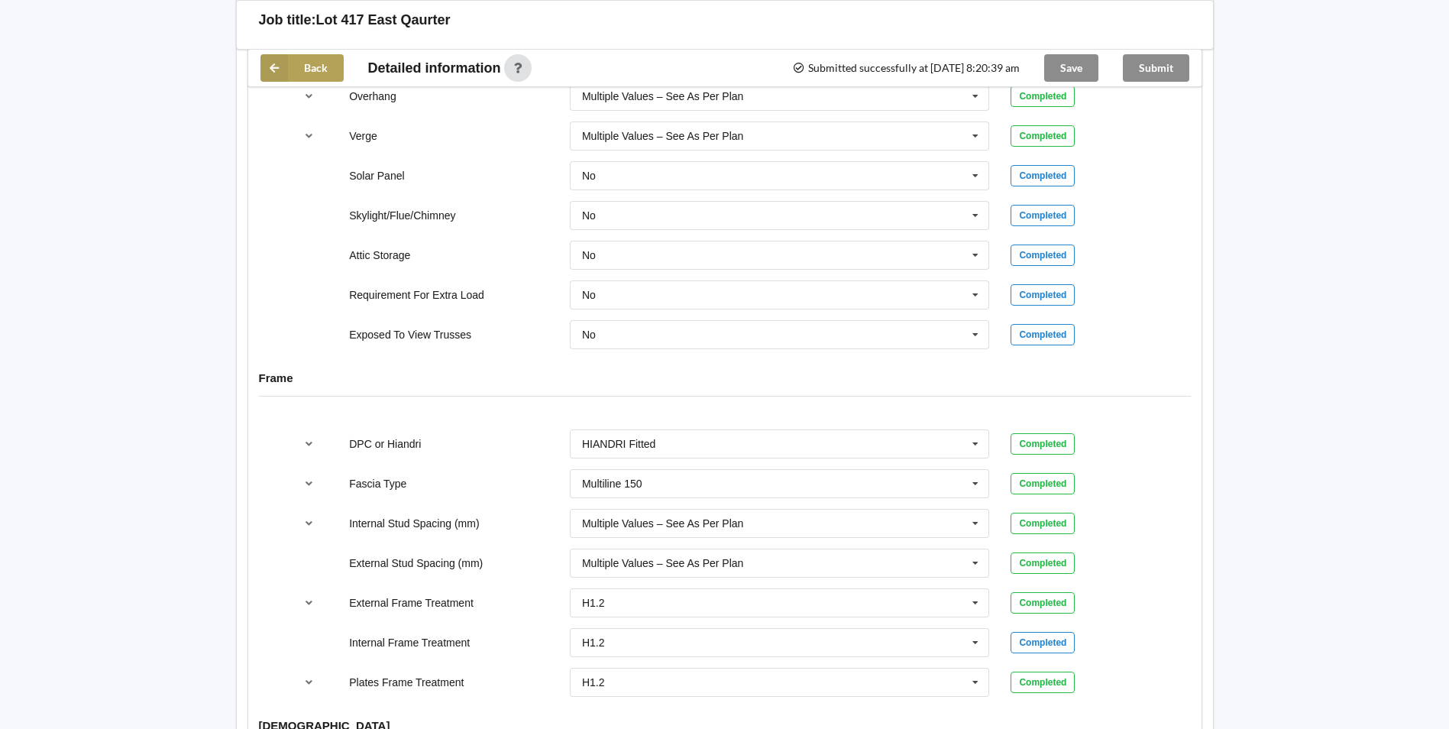
click at [319, 69] on button "Back" at bounding box center [302, 68] width 83 height 28
